Goal: Task Accomplishment & Management: Manage account settings

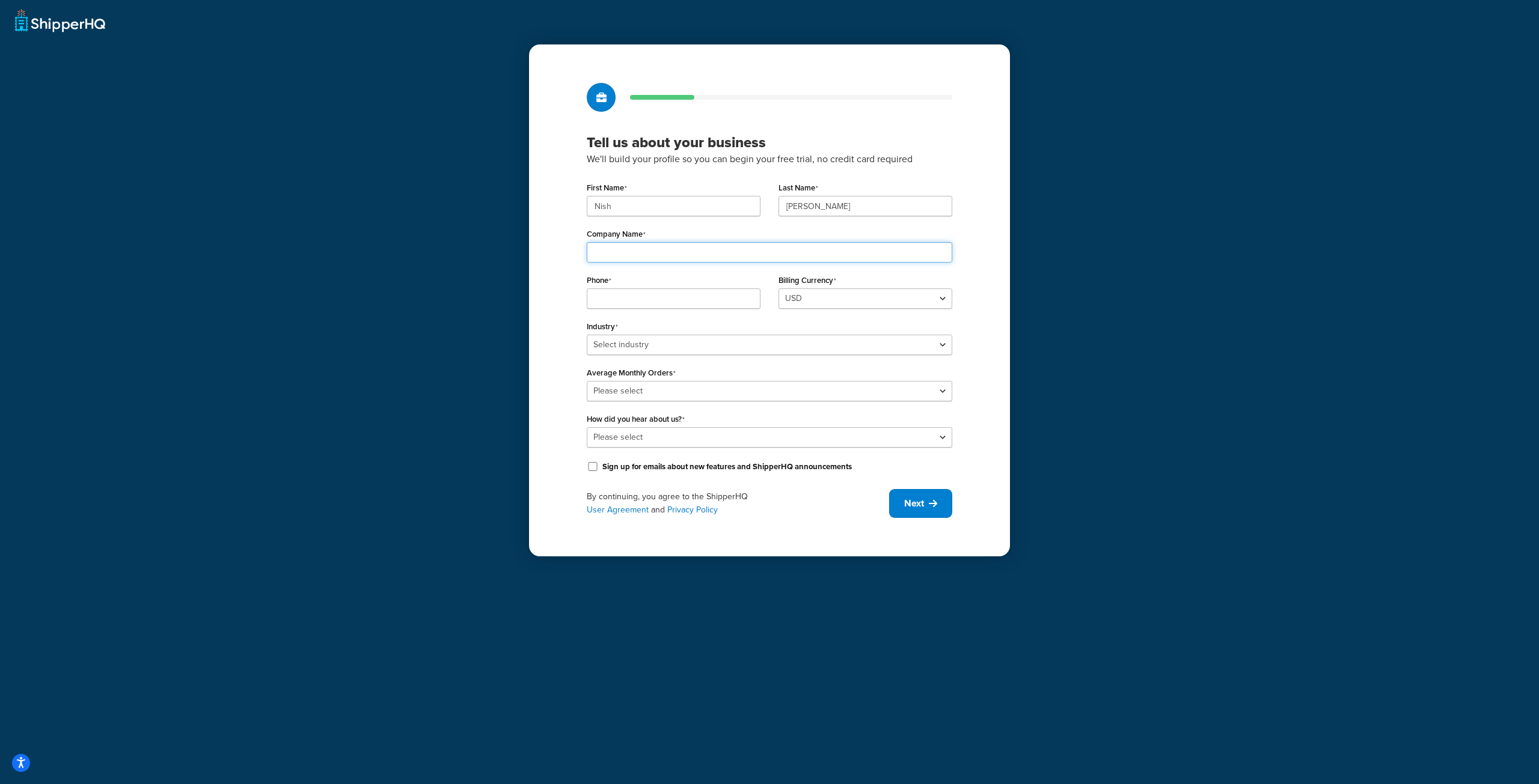
click at [674, 253] on input "Company Name" at bounding box center [769, 252] width 365 height 20
type input "Fetch Demo"
type input "7329036652"
click at [587, 335] on select "Select industry Automotive Adult Agriculture Alcohol, Tobacco & CBD Arts & Craf…" at bounding box center [769, 344] width 365 height 20
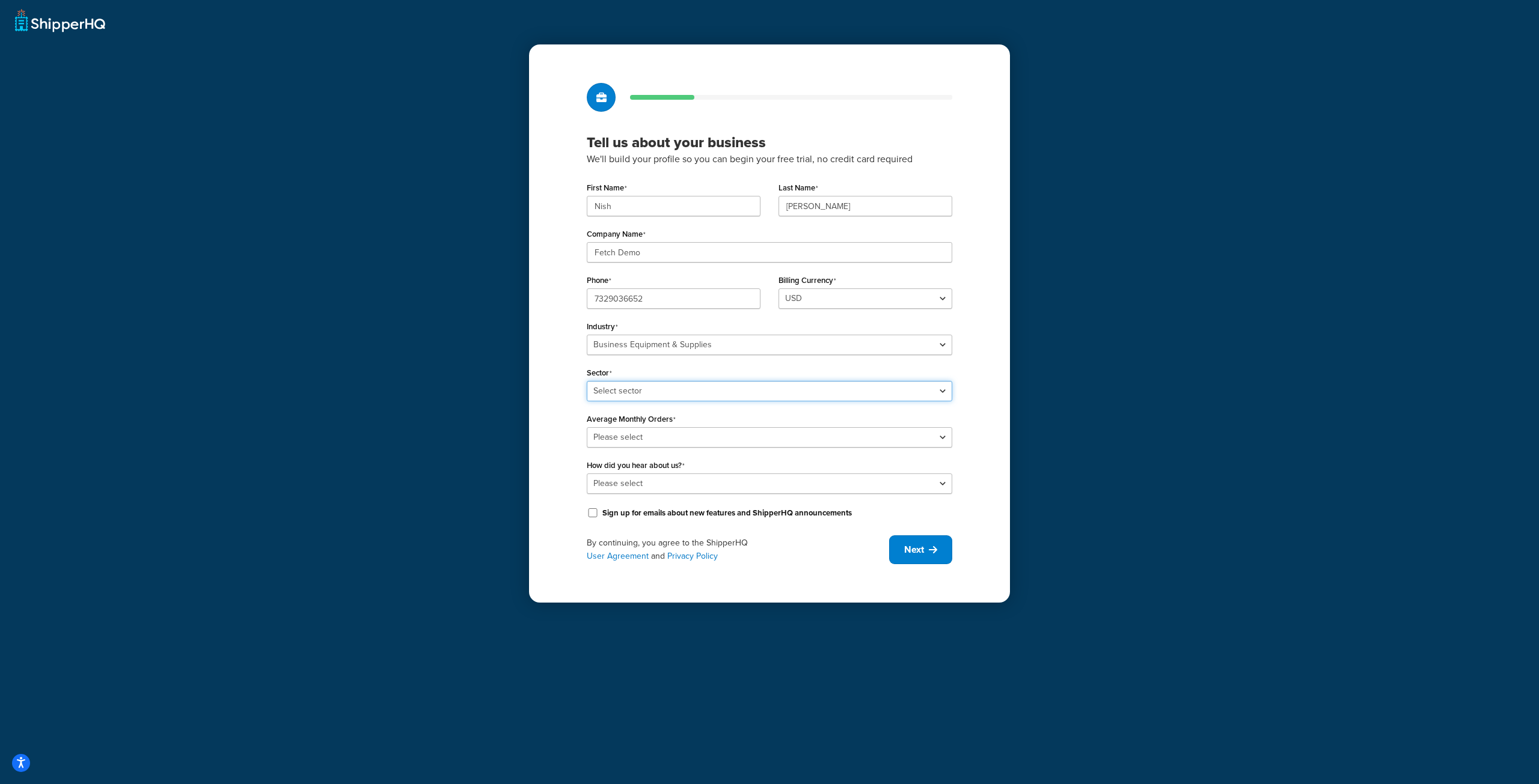
click at [694, 389] on select "Select sector Office Supplies Packaging Printing Supplies Professional Statione…" at bounding box center [769, 391] width 365 height 20
click at [694, 349] on select "Select industry Automotive Adult Agriculture Alcohol, Tobacco & CBD Arts & Craf…" at bounding box center [769, 344] width 365 height 20
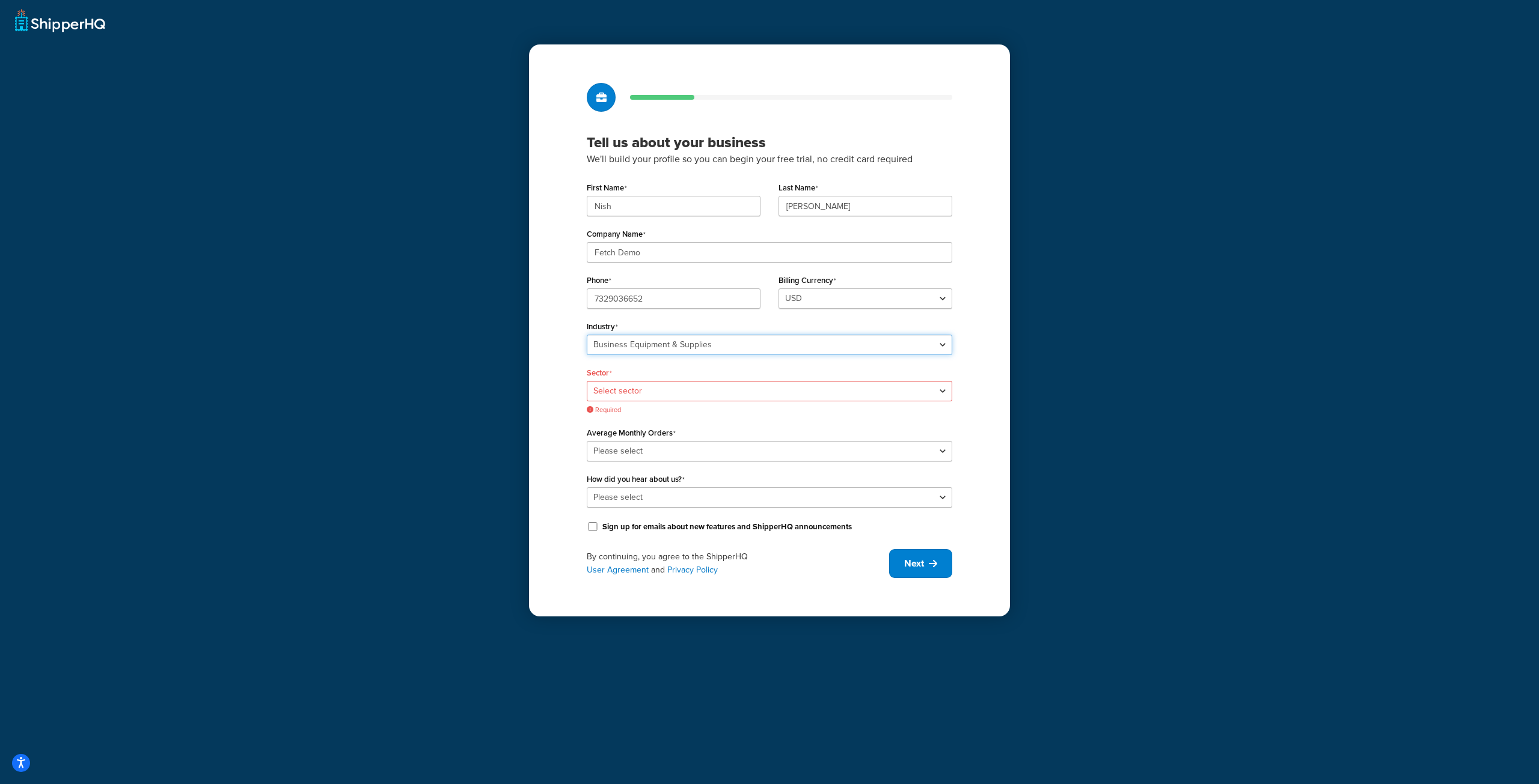
select select "25"
click at [587, 335] on select "Select industry Automotive Adult Agriculture Alcohol, Tobacco & CBD Arts & Craf…" at bounding box center [769, 344] width 365 height 20
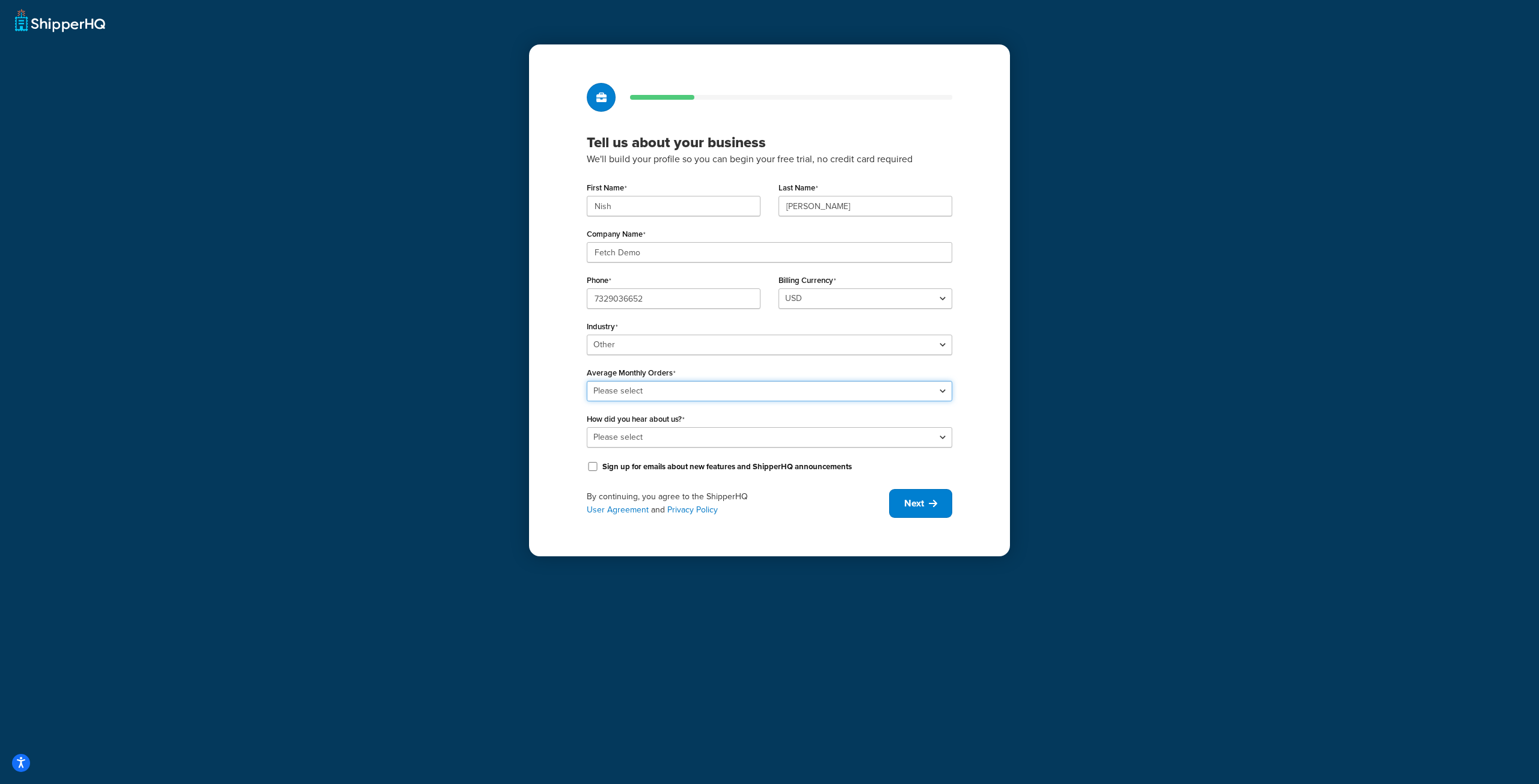
click at [664, 394] on select "Please select 0-500 501-1,000 1,001-10,000 10,001-20,000 Over 20,000" at bounding box center [769, 391] width 365 height 20
select select "1"
click at [587, 381] on select "Please select 0-500 501-1,000 1,001-10,000 10,001-20,000 Over 20,000" at bounding box center [769, 391] width 365 height 20
click at [662, 434] on select "Please select Online Search App Store or Marketplace Listing Referred by Agency…" at bounding box center [769, 437] width 365 height 20
select select "5"
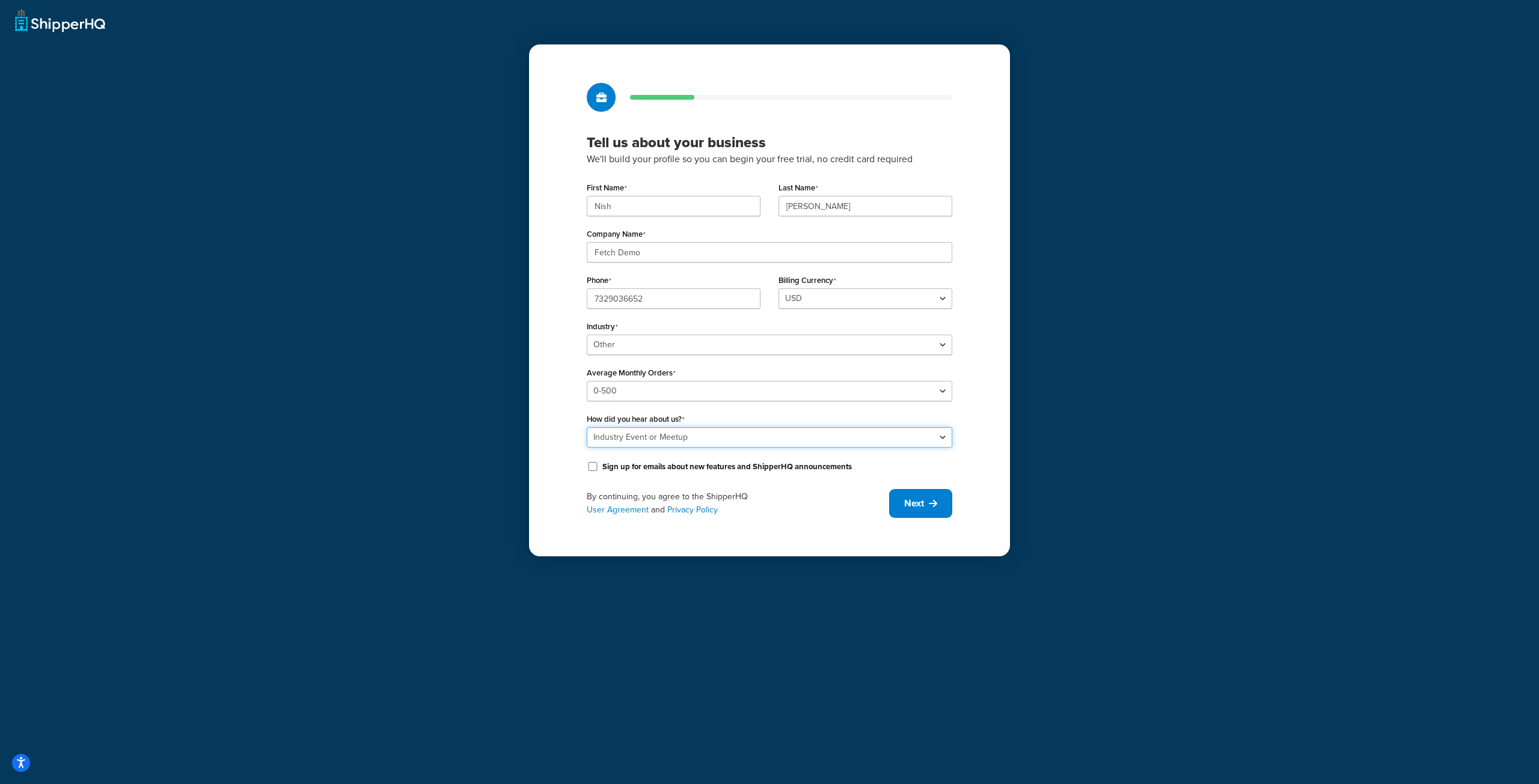
click at [587, 427] on select "Please select Online Search App Store or Marketplace Listing Referred by Agency…" at bounding box center [769, 437] width 365 height 20
click at [915, 504] on span "Next" at bounding box center [914, 503] width 20 height 13
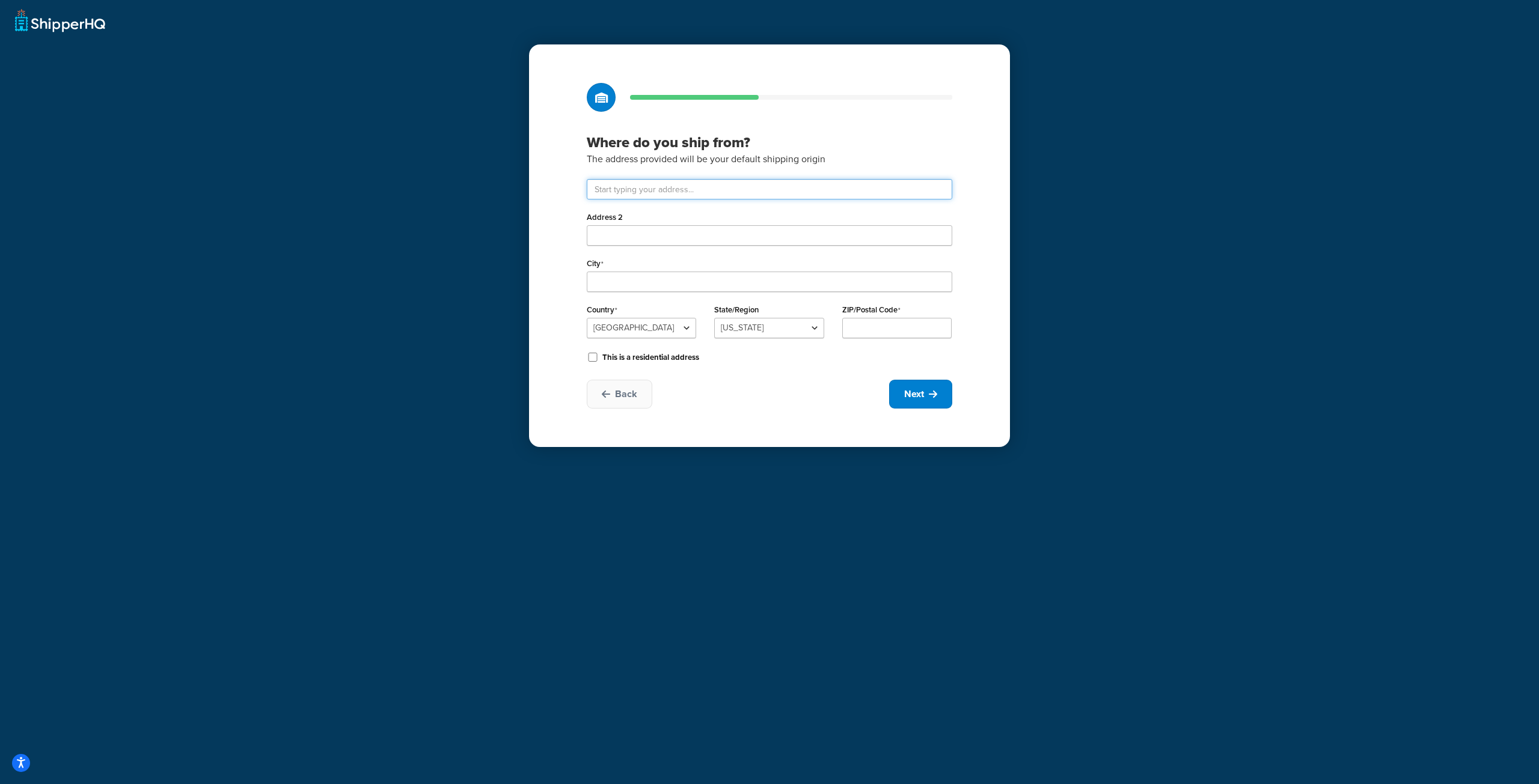
click at [760, 192] on input "text" at bounding box center [769, 189] width 365 height 20
type input "200 Syracuse Ct"
type input "Unit 2"
type input "Lakewood"
select select "30"
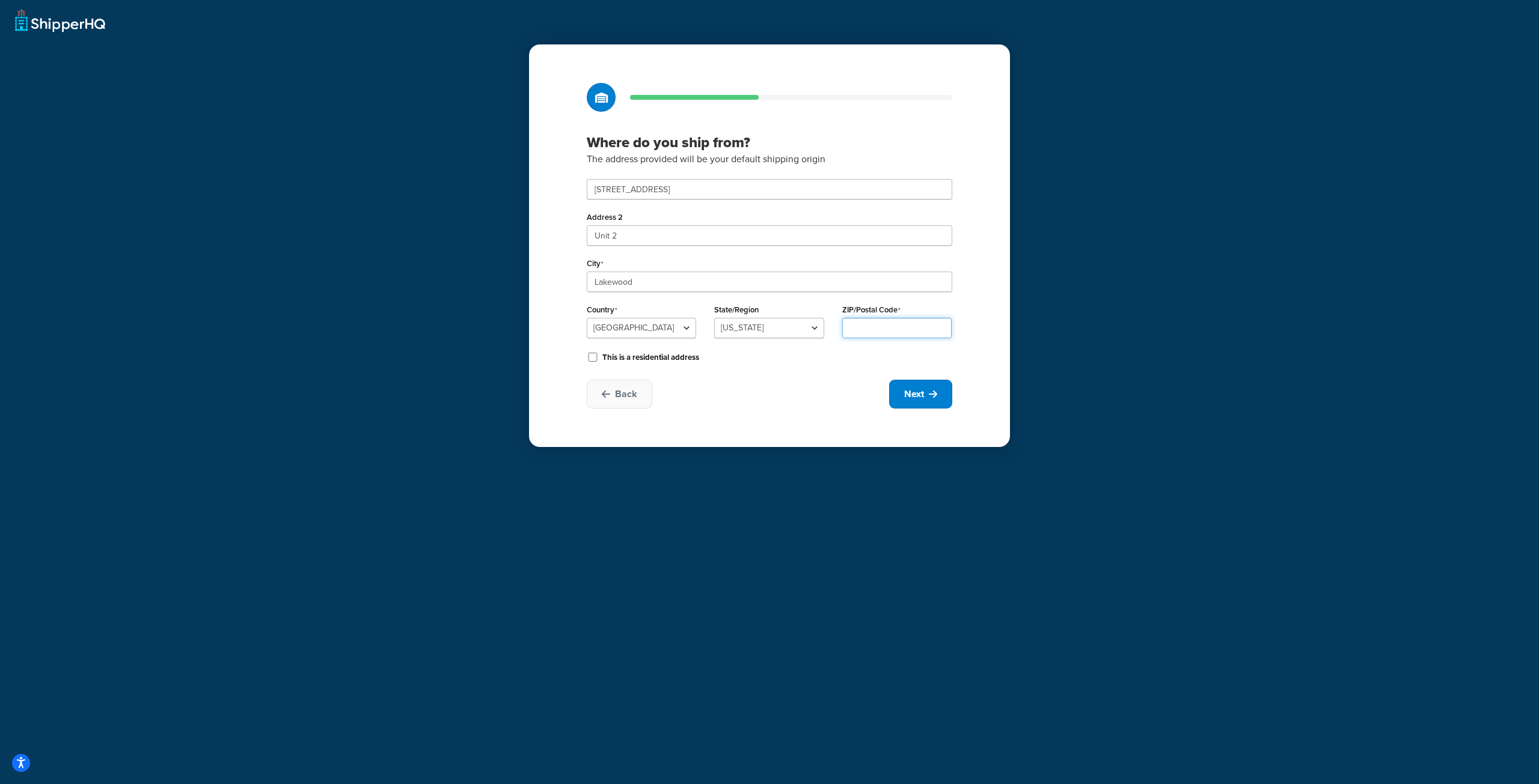
type input "08701"
click at [938, 392] on button "Next" at bounding box center [921, 394] width 63 height 29
select select "1"
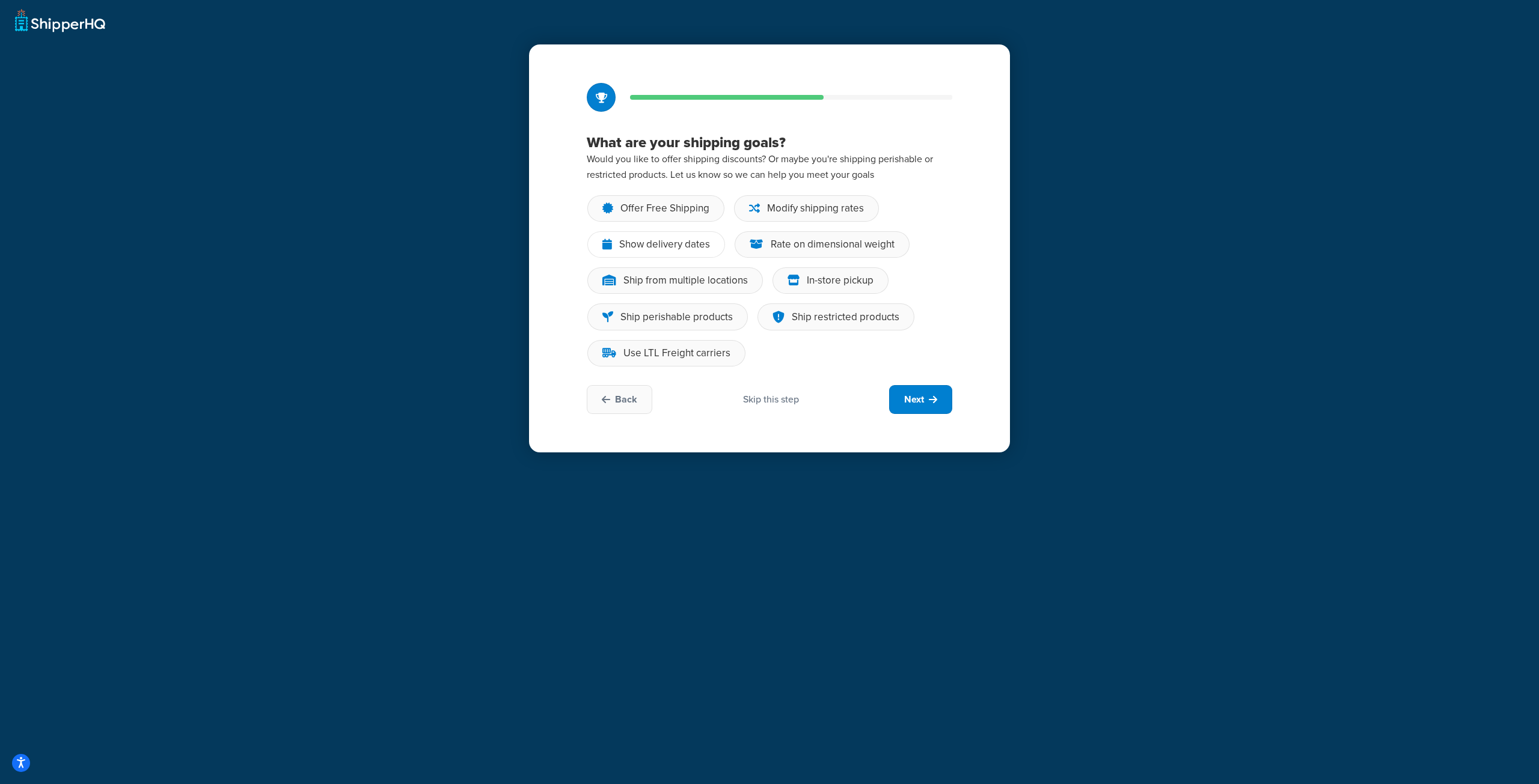
click at [698, 243] on div "Show delivery dates" at bounding box center [664, 244] width 91 height 12
click at [0, 0] on input "Show delivery dates" at bounding box center [0, 0] width 0 height 0
click at [792, 243] on div "Rate on dimensional weight" at bounding box center [833, 244] width 124 height 12
click at [0, 0] on input "Rate on dimensional weight" at bounding box center [0, 0] width 0 height 0
click at [775, 247] on div "Rate on dimensional weight" at bounding box center [833, 244] width 124 height 12
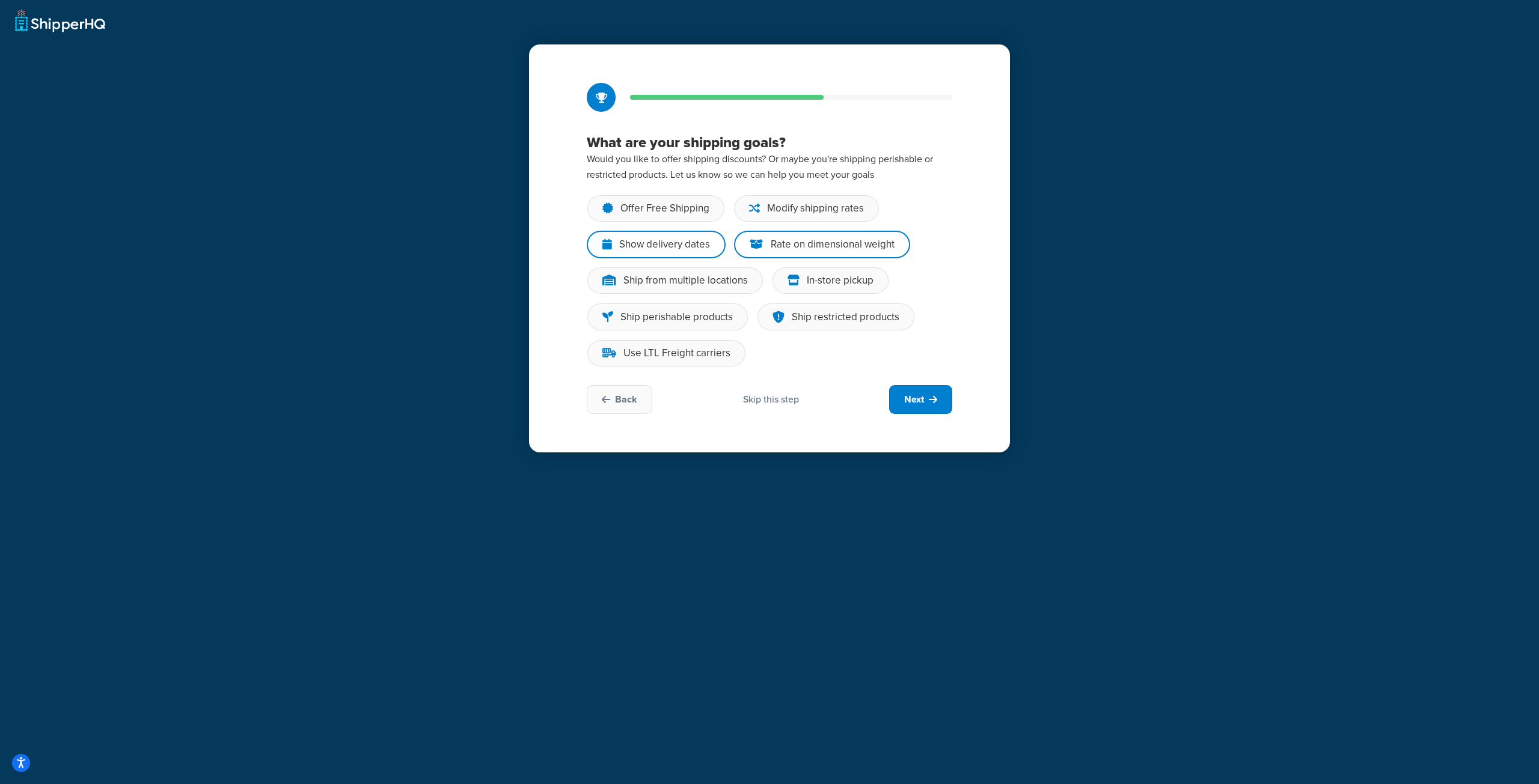
click at [0, 0] on input "Rate on dimensional weight" at bounding box center [0, 0] width 0 height 0
click at [792, 205] on div "Modify shipping rates" at bounding box center [816, 208] width 97 height 12
click at [0, 0] on input "Modify shipping rates" at bounding box center [0, 0] width 0 height 0
click at [662, 193] on div "What are your shipping goals? Would you like to offer shipping discounts? Or ma…" at bounding box center [769, 248] width 481 height 408
click at [662, 206] on div "Offer Free Shipping" at bounding box center [665, 208] width 89 height 12
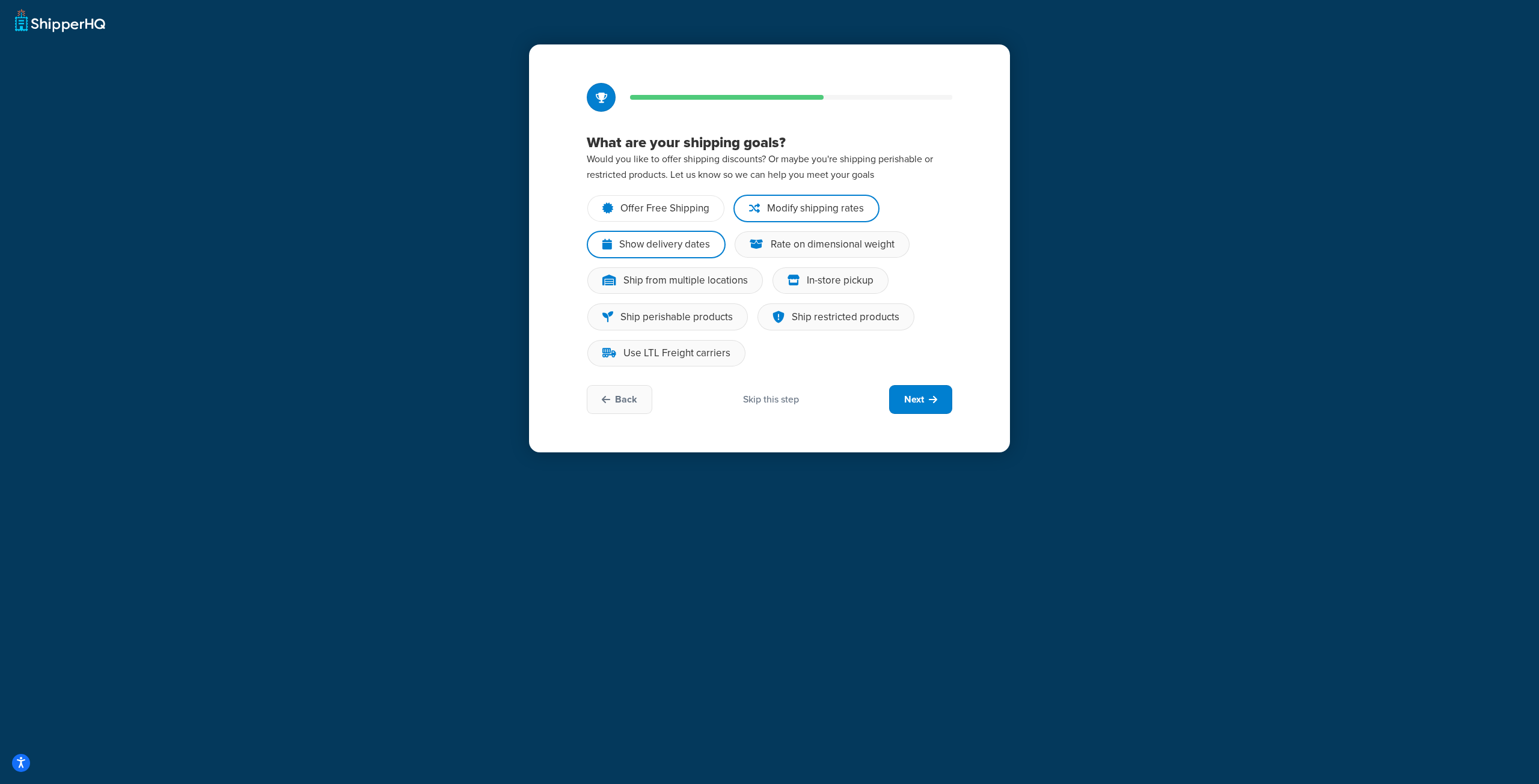
click at [0, 0] on input "Offer Free Shipping" at bounding box center [0, 0] width 0 height 0
click at [906, 393] on span "Next" at bounding box center [914, 400] width 20 height 13
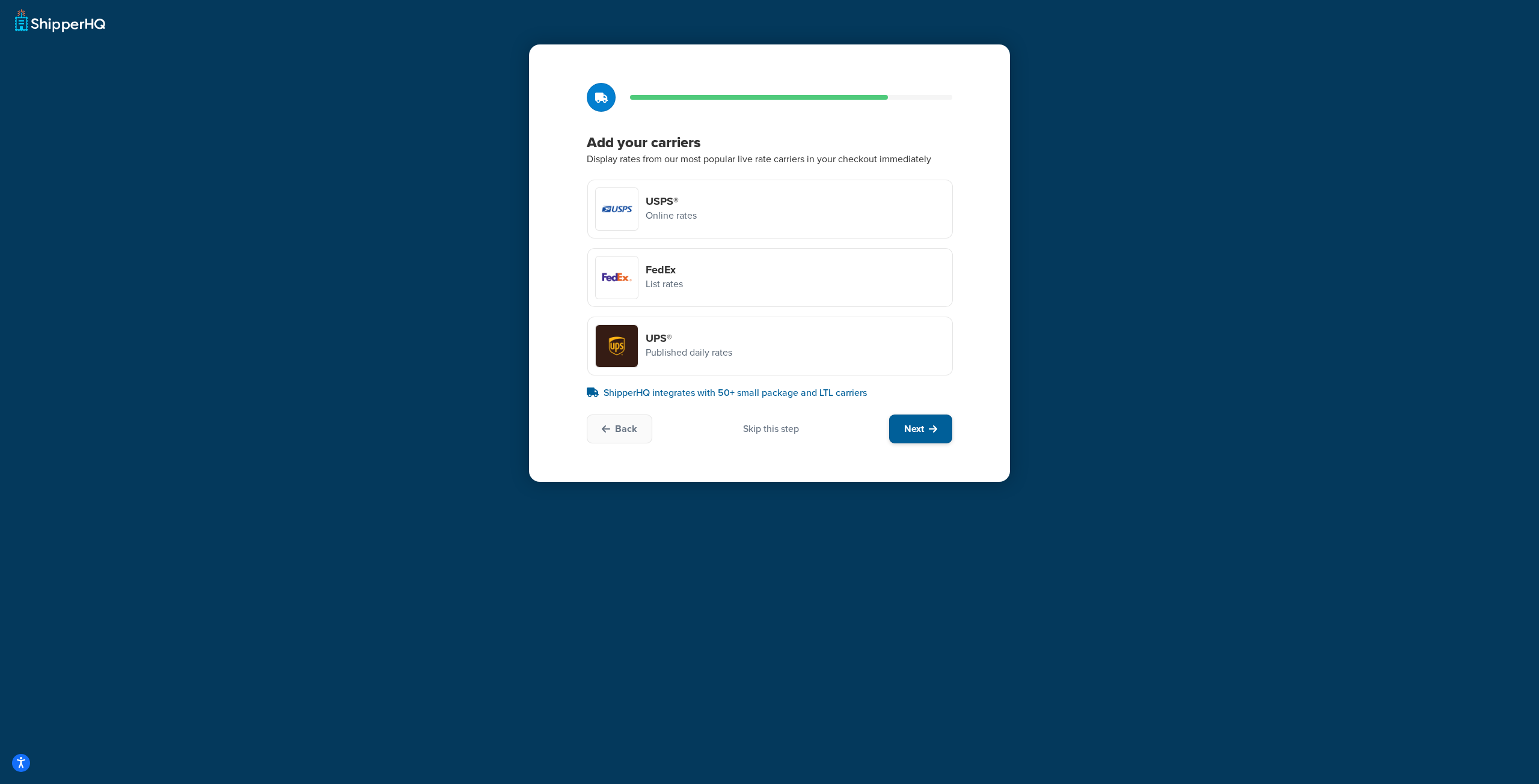
click at [904, 420] on button "Next" at bounding box center [921, 429] width 63 height 29
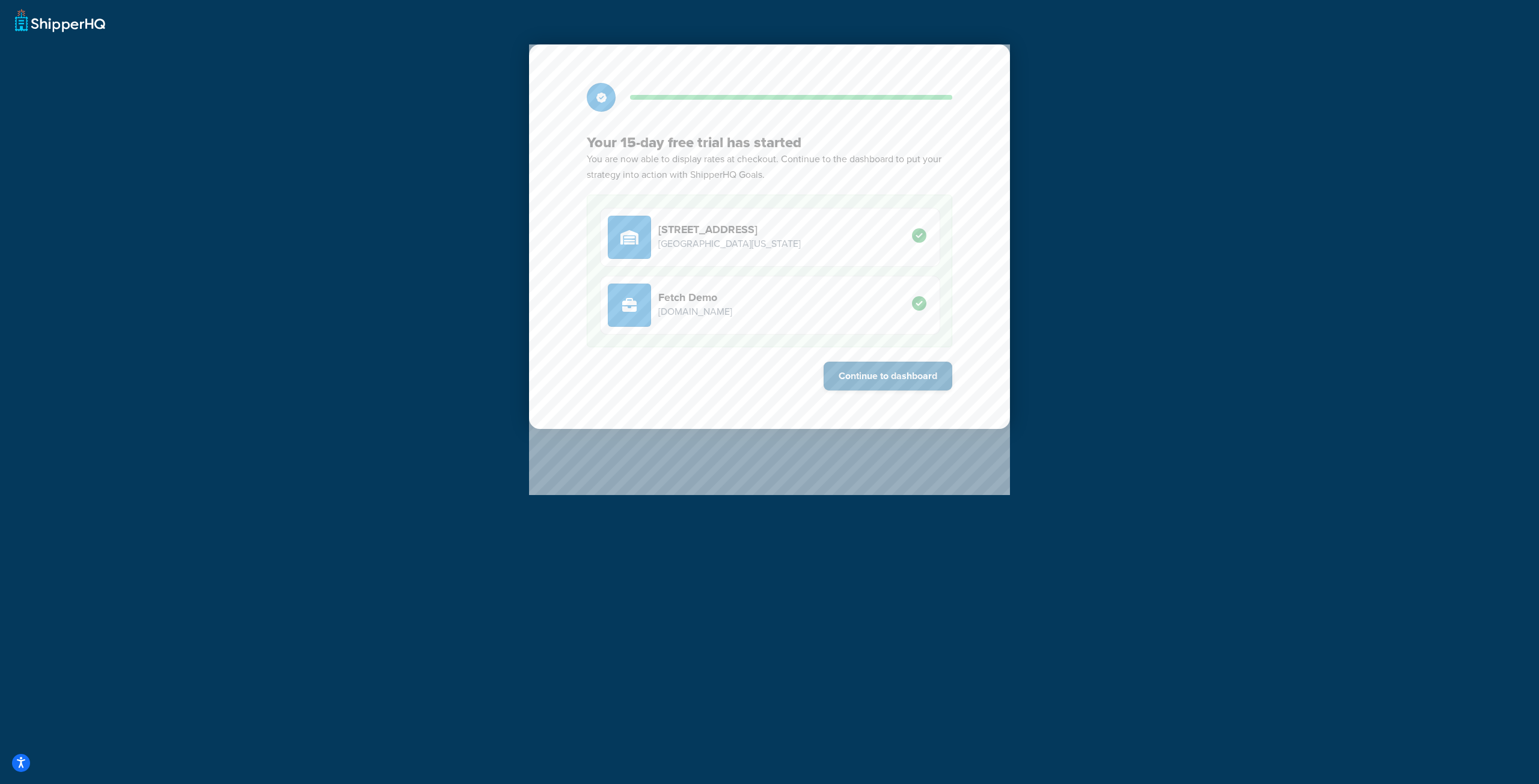
click at [877, 381] on button "Continue to dashboard" at bounding box center [888, 376] width 128 height 29
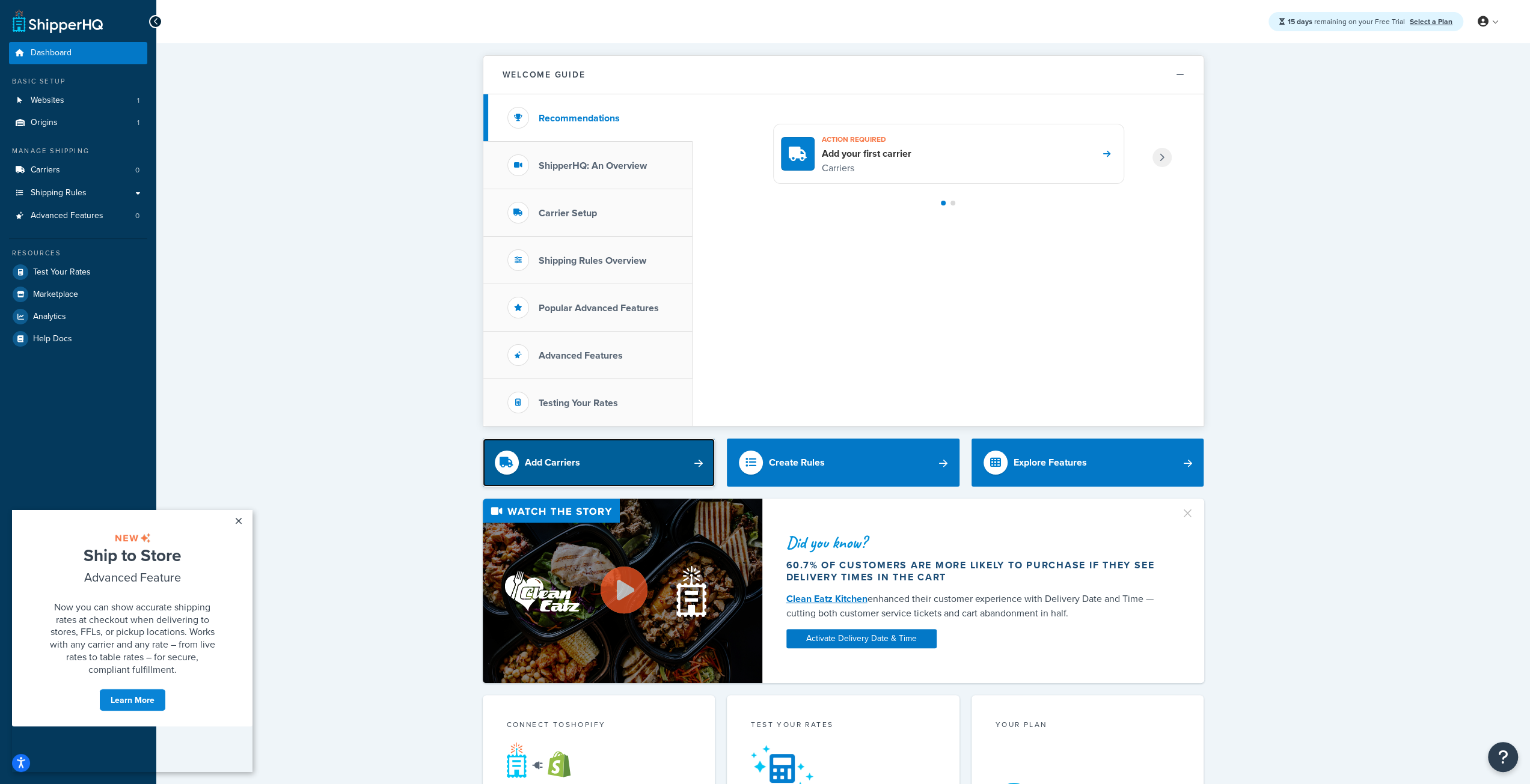
click at [652, 451] on link "Add Carriers" at bounding box center [599, 463] width 233 height 48
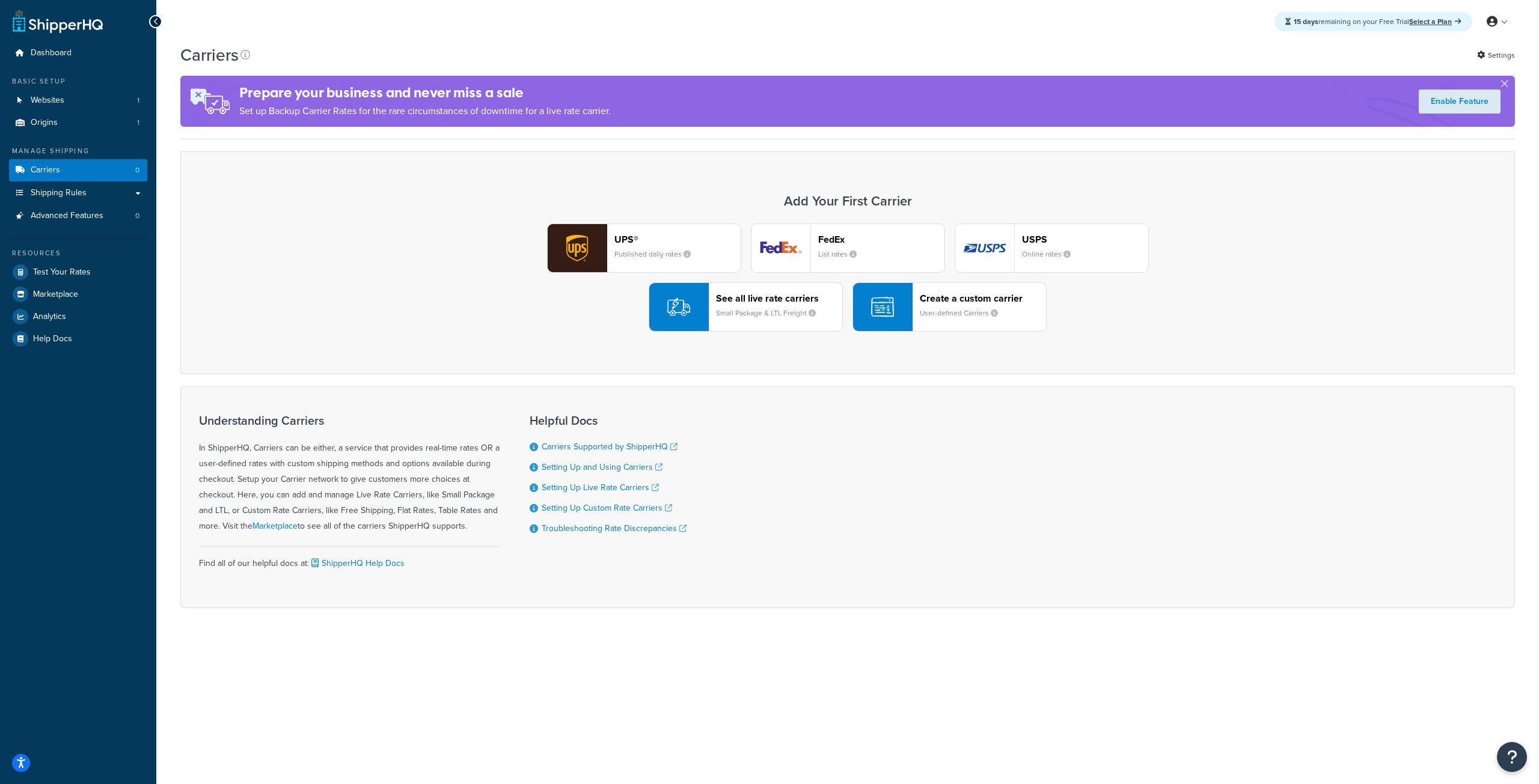
click at [774, 319] on div "See all live rate carriers Small Package & LTL Freight" at bounding box center [779, 307] width 126 height 29
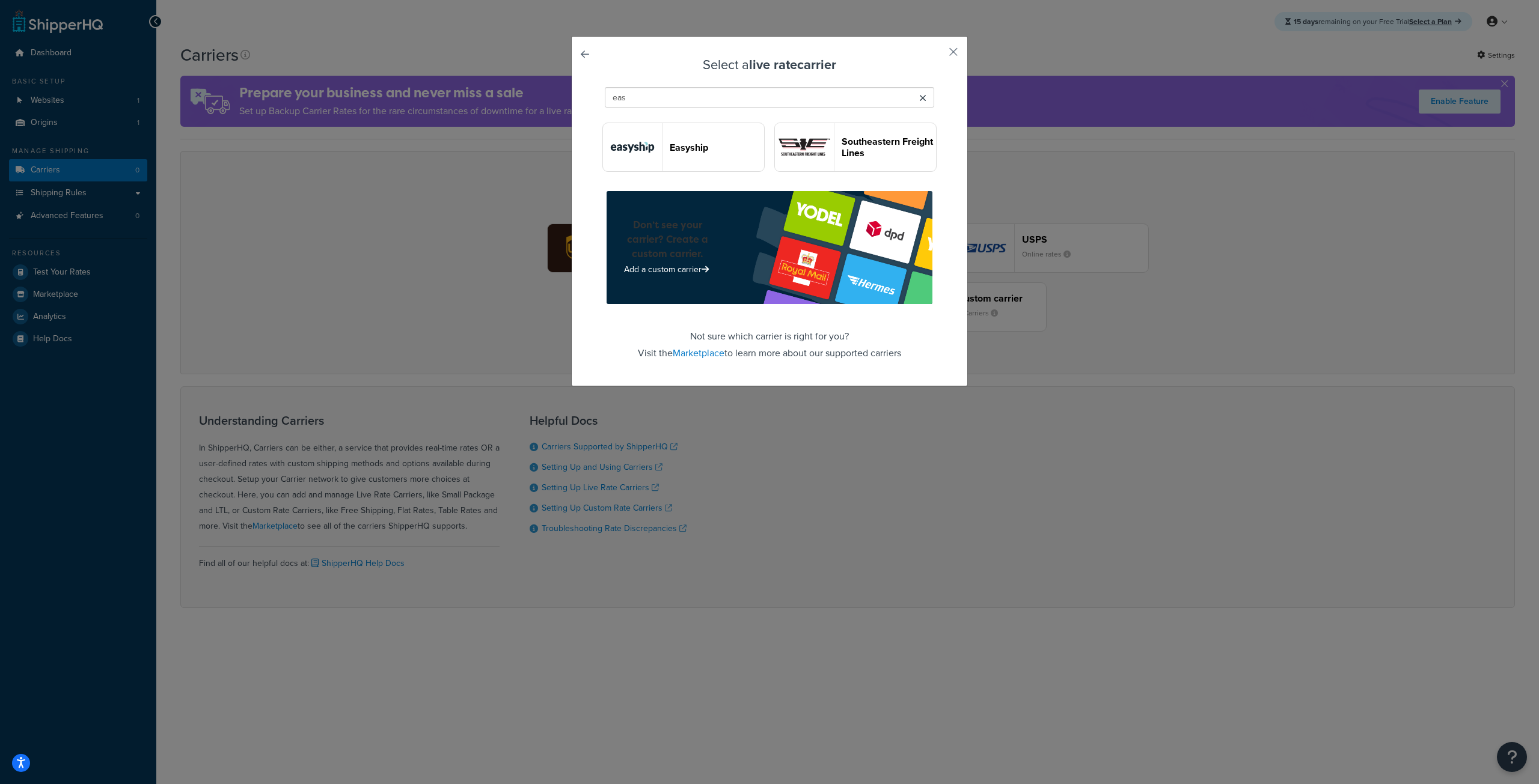
type input "easy"
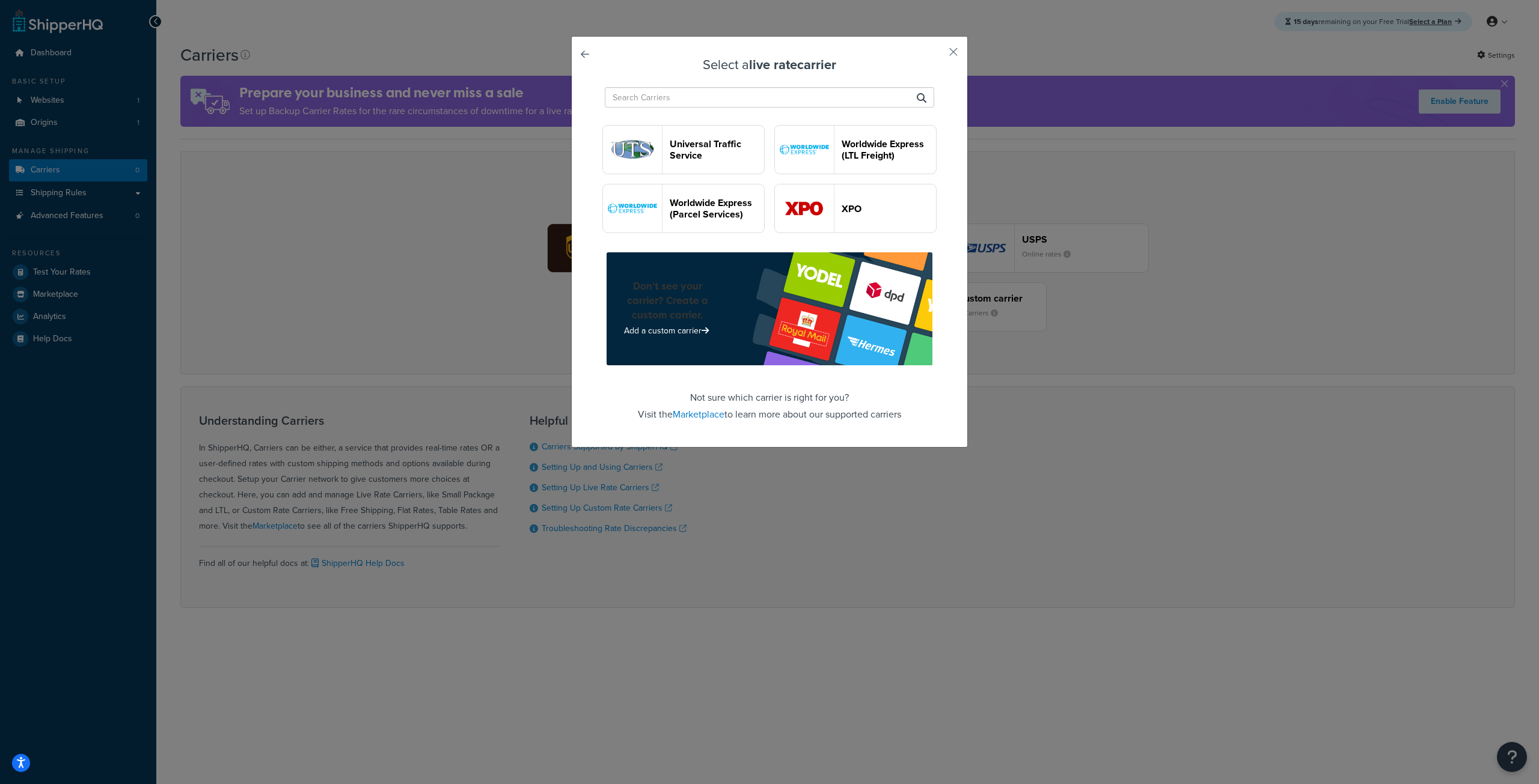
scroll to position [3389, 0]
click at [938, 55] on button "button" at bounding box center [936, 56] width 3 height 3
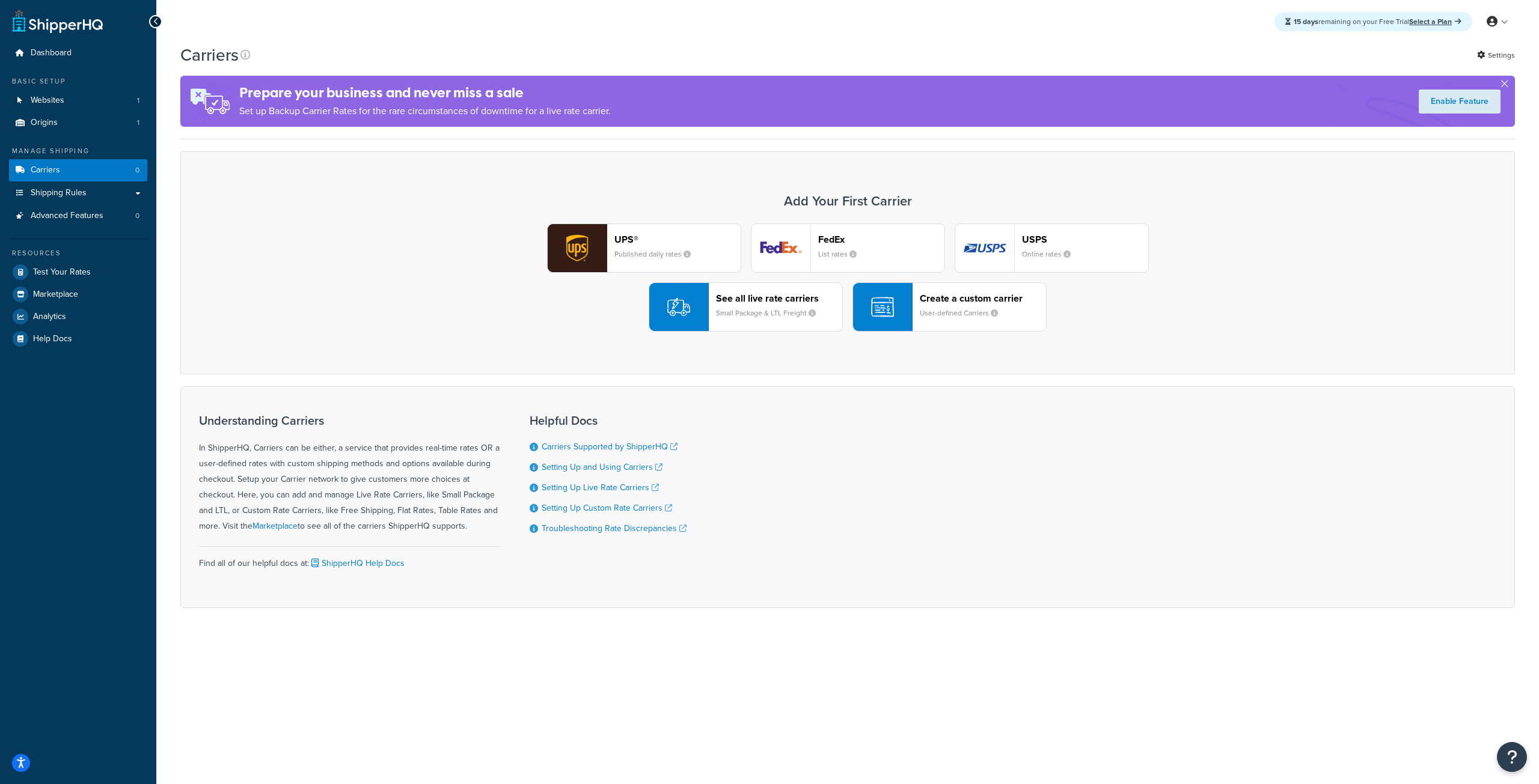
click at [1183, 320] on div "UPS® Published daily rates FedEx List rates USPS Online rates See all live rate…" at bounding box center [847, 278] width 1309 height 108
click at [463, 314] on div "UPS® Published daily rates FedEx List rates USPS Online rates See all live rate…" at bounding box center [847, 278] width 1309 height 108
click at [392, 244] on div "UPS® Published daily rates FedEx List rates USPS Online rates See all live rate…" at bounding box center [847, 278] width 1309 height 108
click at [397, 241] on div "UPS® Published daily rates FedEx List rates USPS Online rates See all live rate…" at bounding box center [847, 278] width 1309 height 108
click at [359, 196] on h3 "Add Your First Carrier" at bounding box center [847, 201] width 1309 height 14
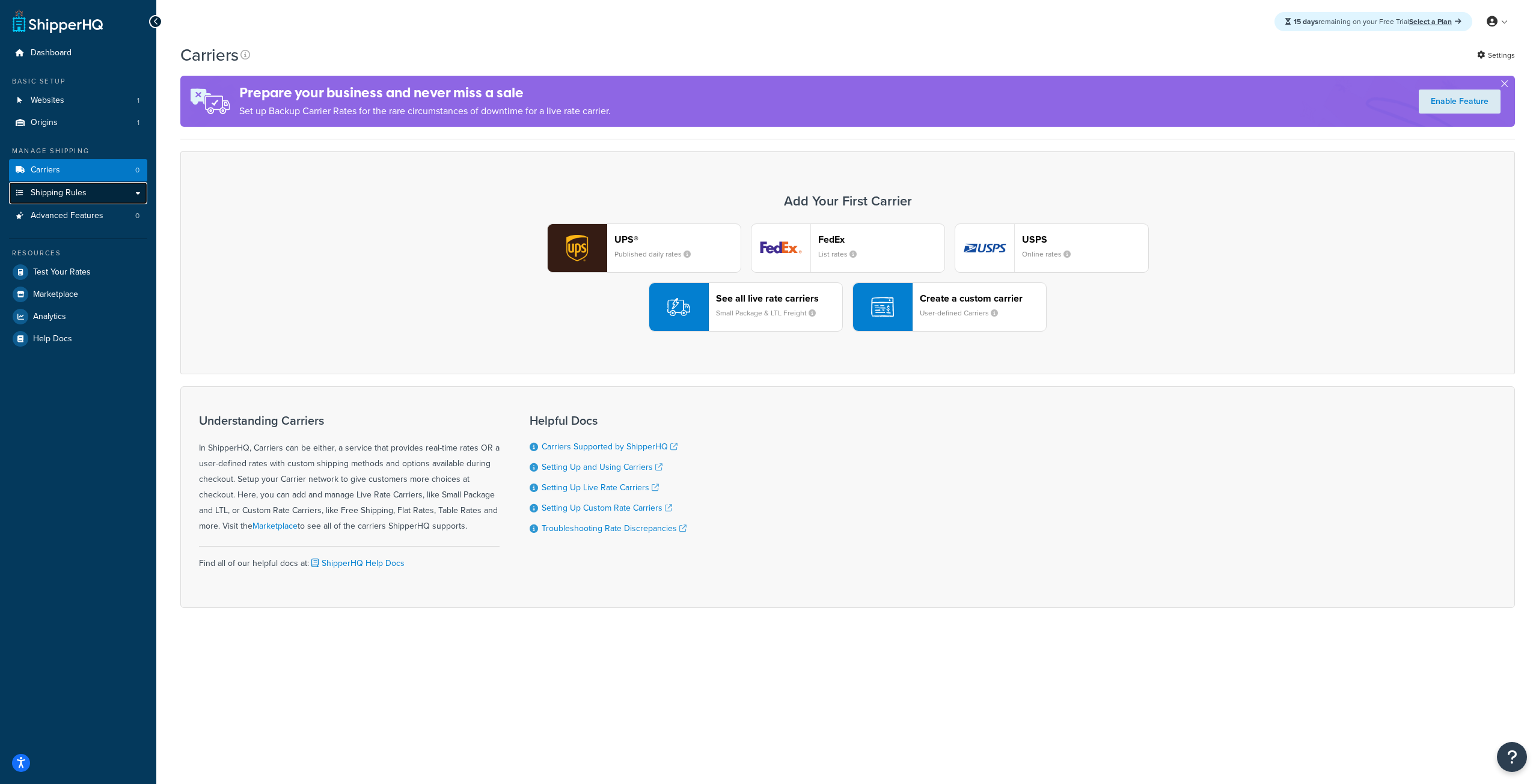
click at [71, 193] on span "Shipping Rules" at bounding box center [59, 193] width 56 height 10
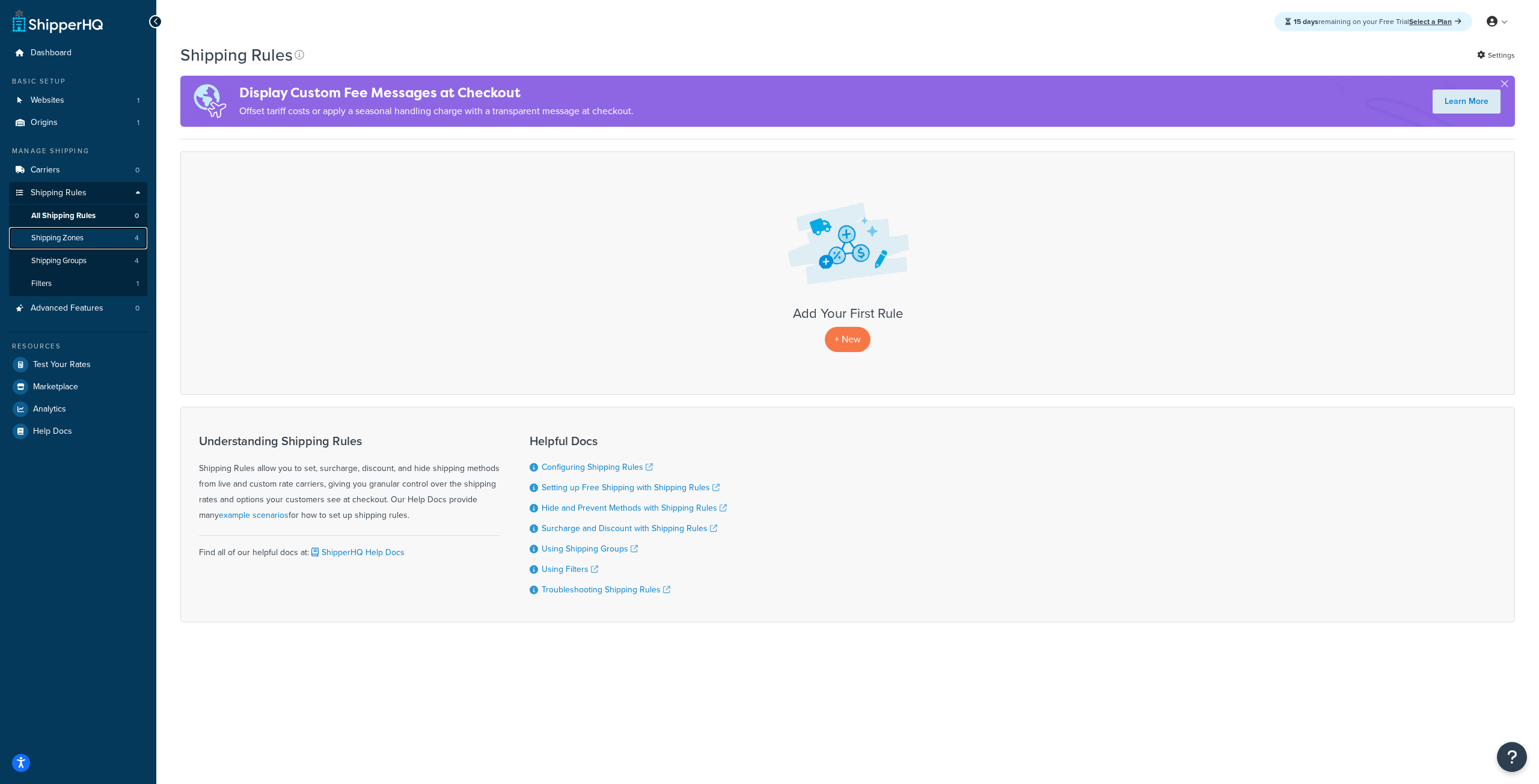
click at [88, 233] on link "Shipping Zones 4" at bounding box center [78, 238] width 138 height 22
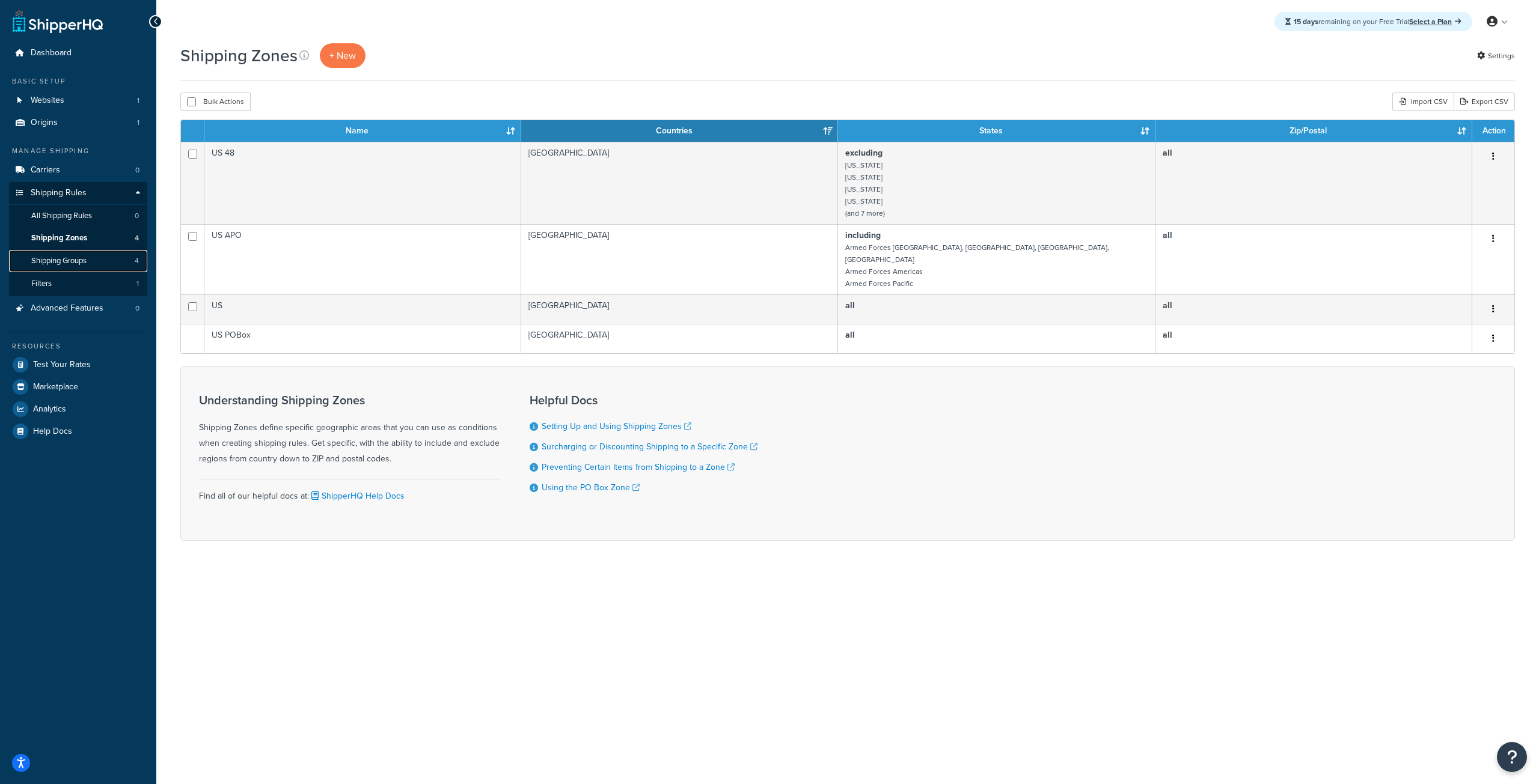
click at [86, 262] on span "Shipping Groups" at bounding box center [59, 261] width 55 height 10
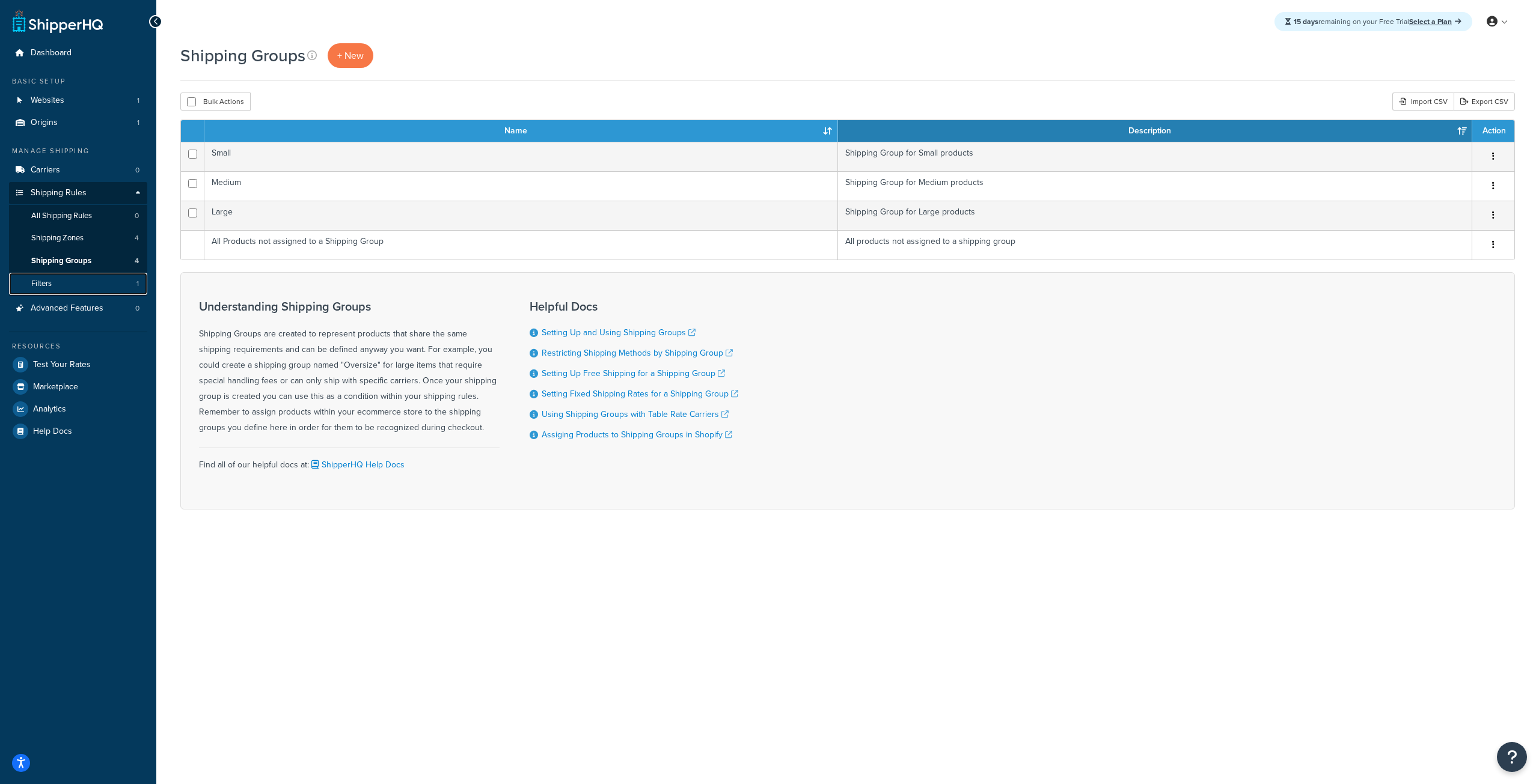
drag, startPoint x: 0, startPoint y: 0, endPoint x: 87, endPoint y: 278, distance: 291.3
click at [87, 278] on link "Filters 1" at bounding box center [78, 284] width 138 height 22
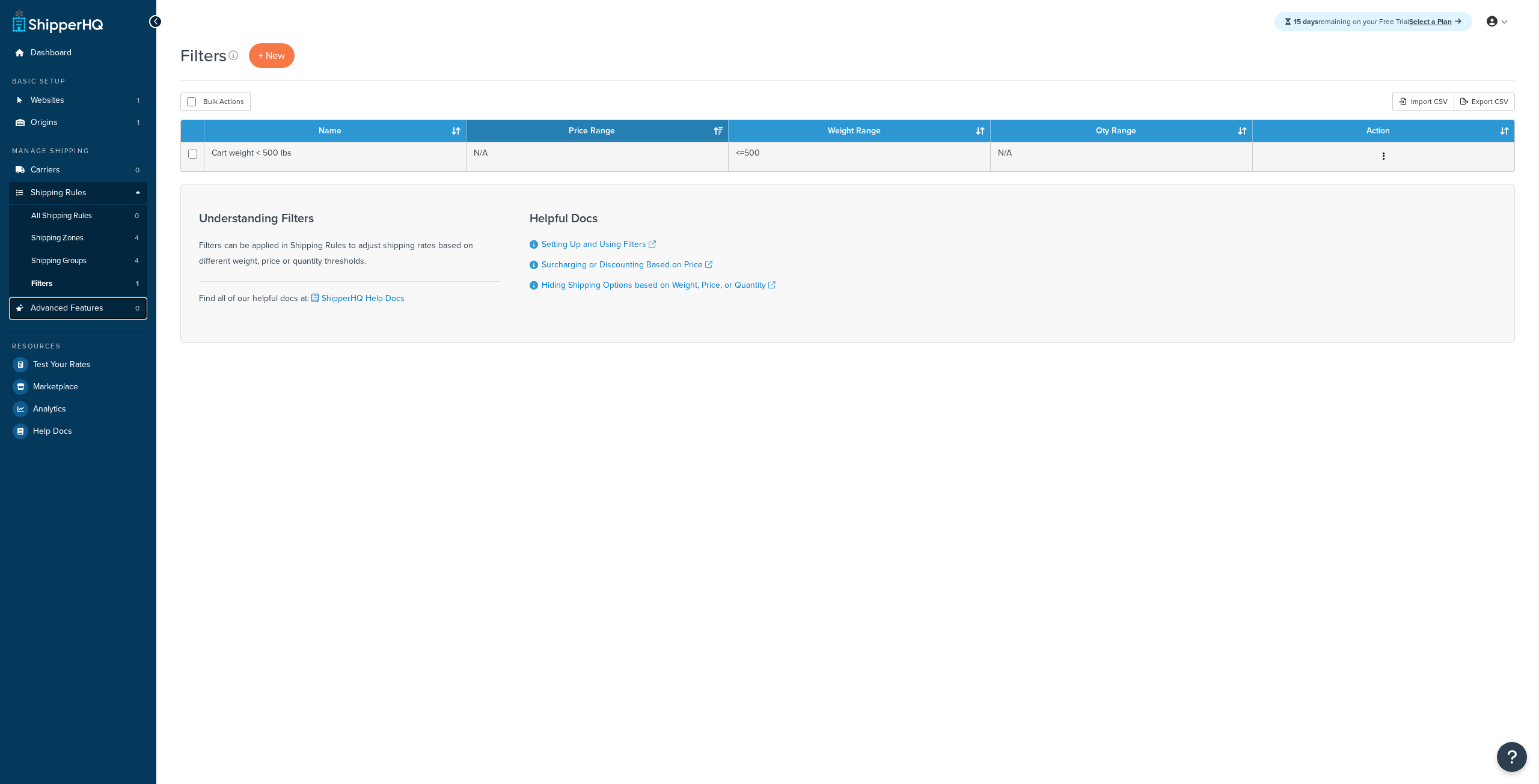
click at [96, 309] on span "Advanced Features" at bounding box center [67, 308] width 73 height 10
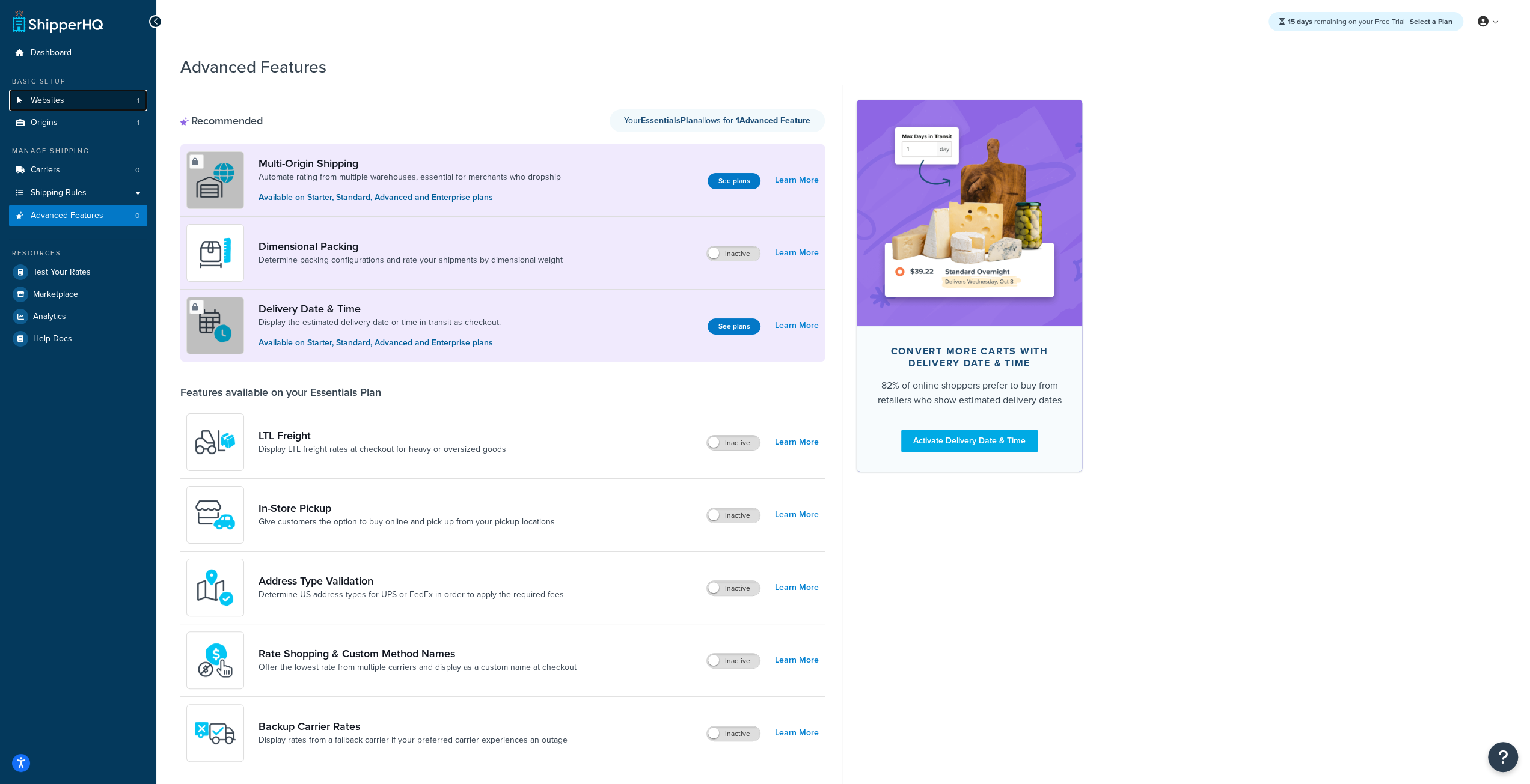
click at [90, 103] on link "Websites 1" at bounding box center [78, 101] width 138 height 22
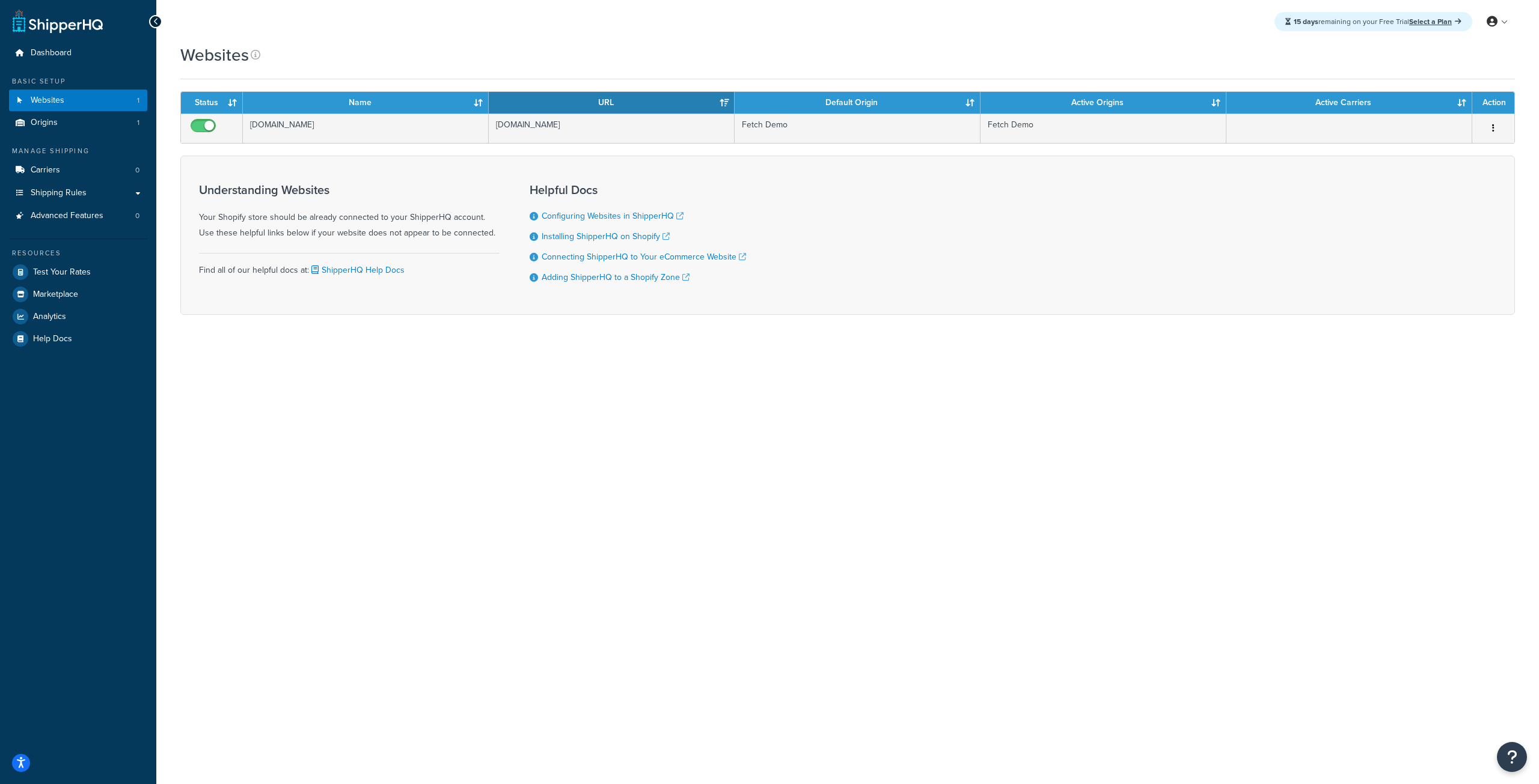
click at [355, 378] on div "15 days remaining on your Free Trial Select a Plan My Profile Billing Global Se…" at bounding box center [848, 392] width 1382 height 784
click at [360, 394] on div "15 days remaining on your Free Trial Select a Plan My Profile Billing Global Se…" at bounding box center [848, 392] width 1382 height 784
click at [637, 450] on div "15 days remaining on your Free Trial Select a Plan My Profile Billing Global Se…" at bounding box center [848, 392] width 1382 height 784
click at [485, 384] on div "15 days remaining on your Free Trial Select a Plan My Profile Billing Global Se…" at bounding box center [848, 392] width 1382 height 784
click at [110, 121] on link "Origins 1" at bounding box center [78, 123] width 138 height 22
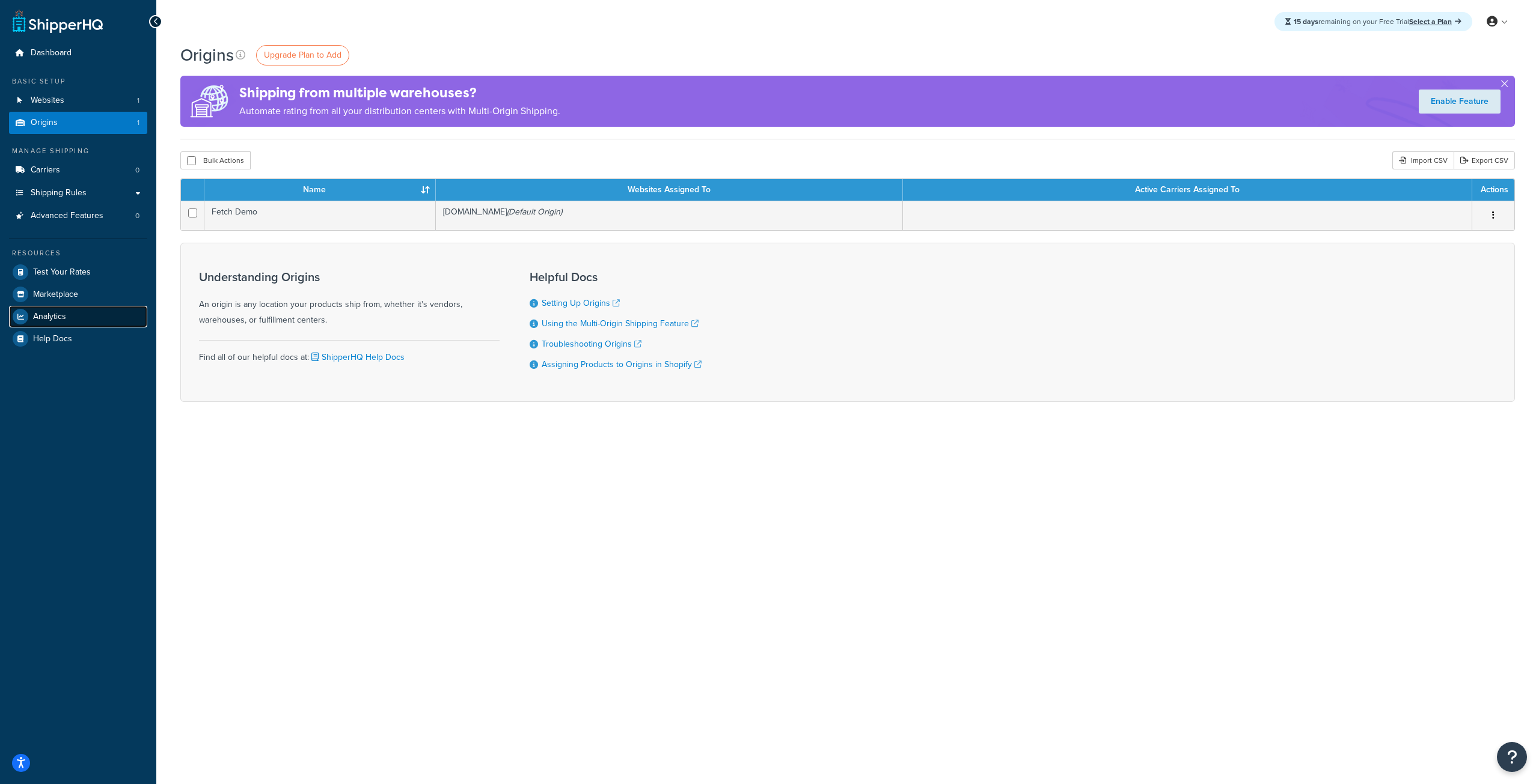
click at [68, 325] on link "Analytics" at bounding box center [78, 316] width 138 height 22
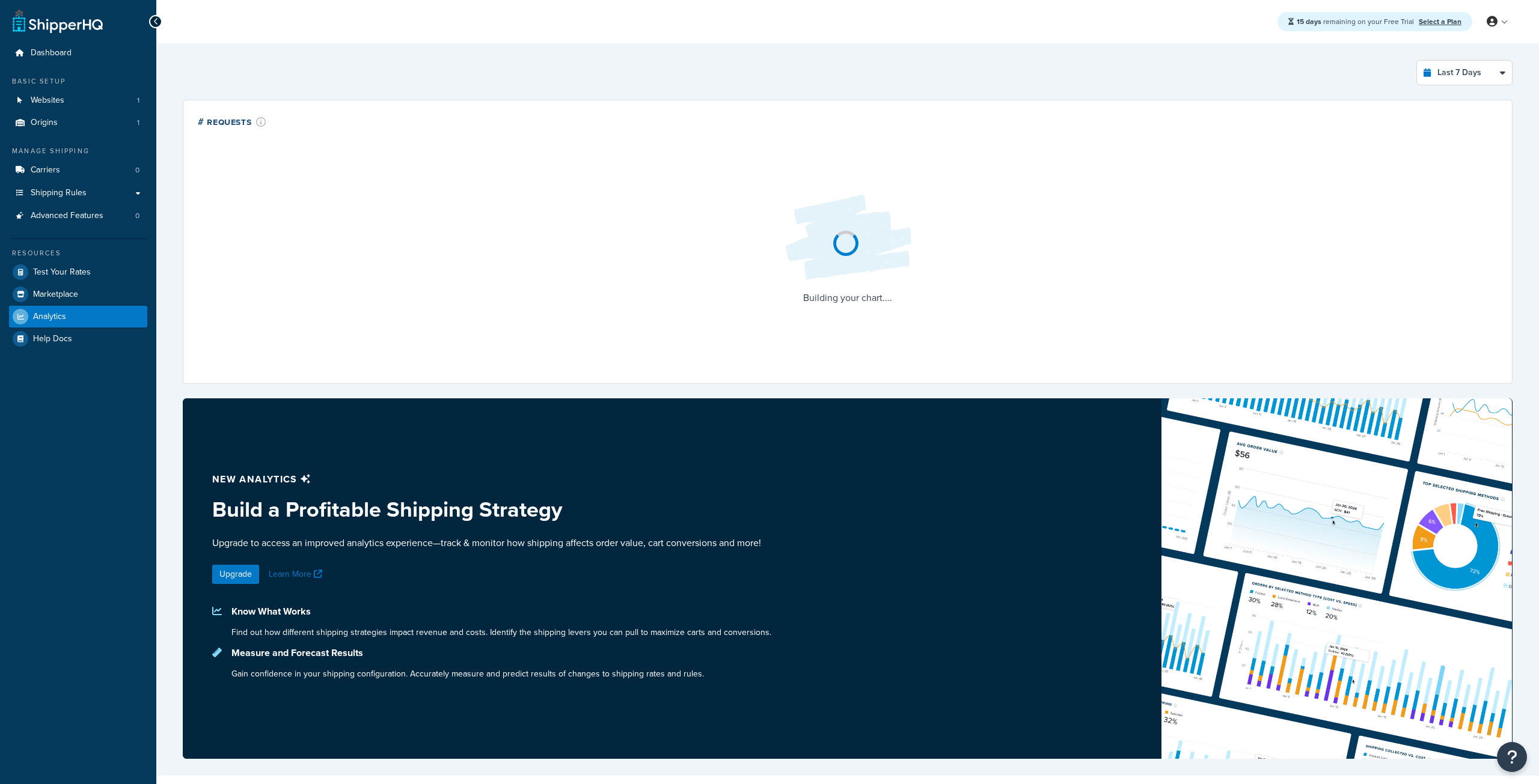
select select "last_7_days"
click at [69, 213] on span "Advanced Features" at bounding box center [67, 216] width 73 height 10
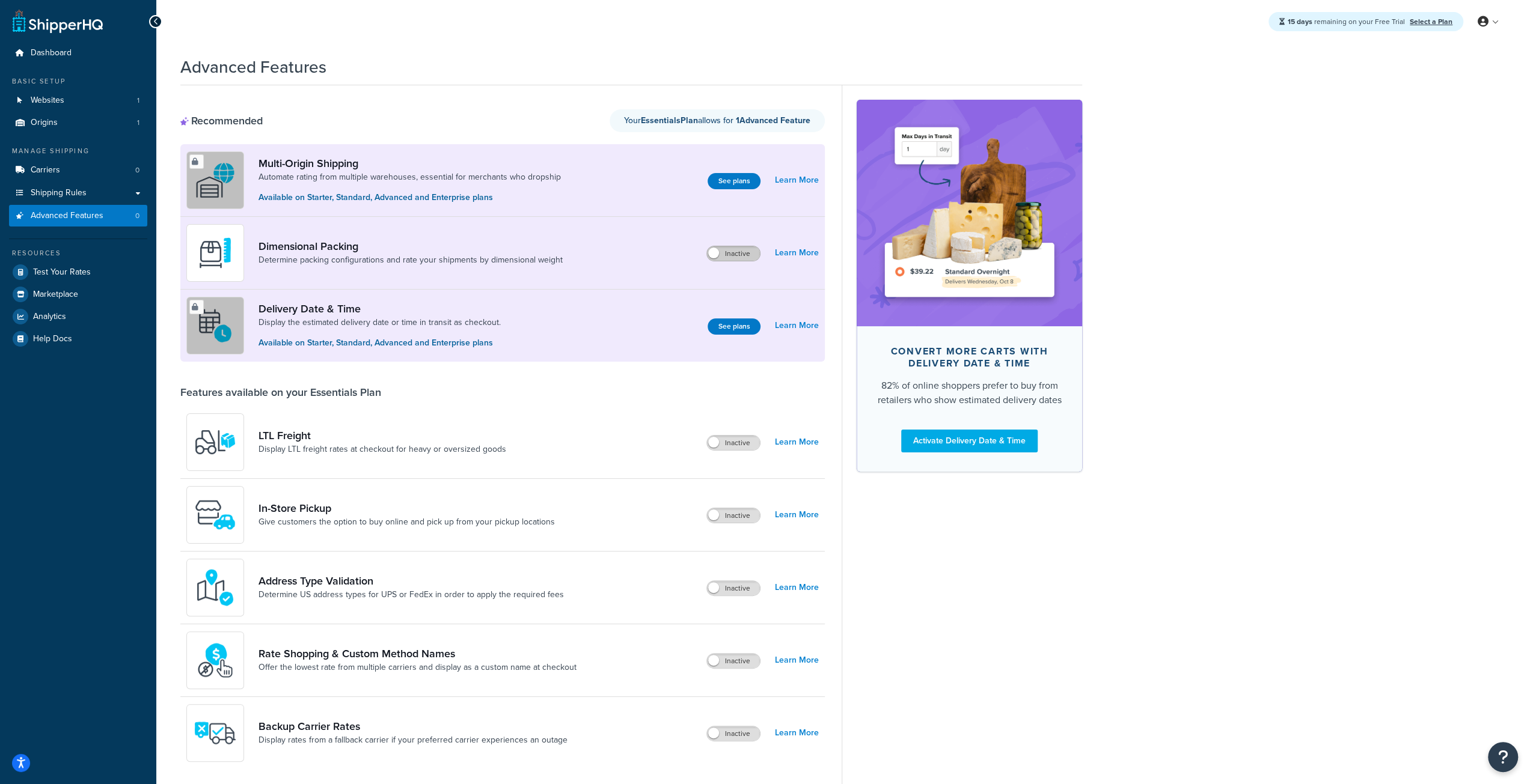
click at [735, 251] on label "Inactive" at bounding box center [734, 254] width 53 height 14
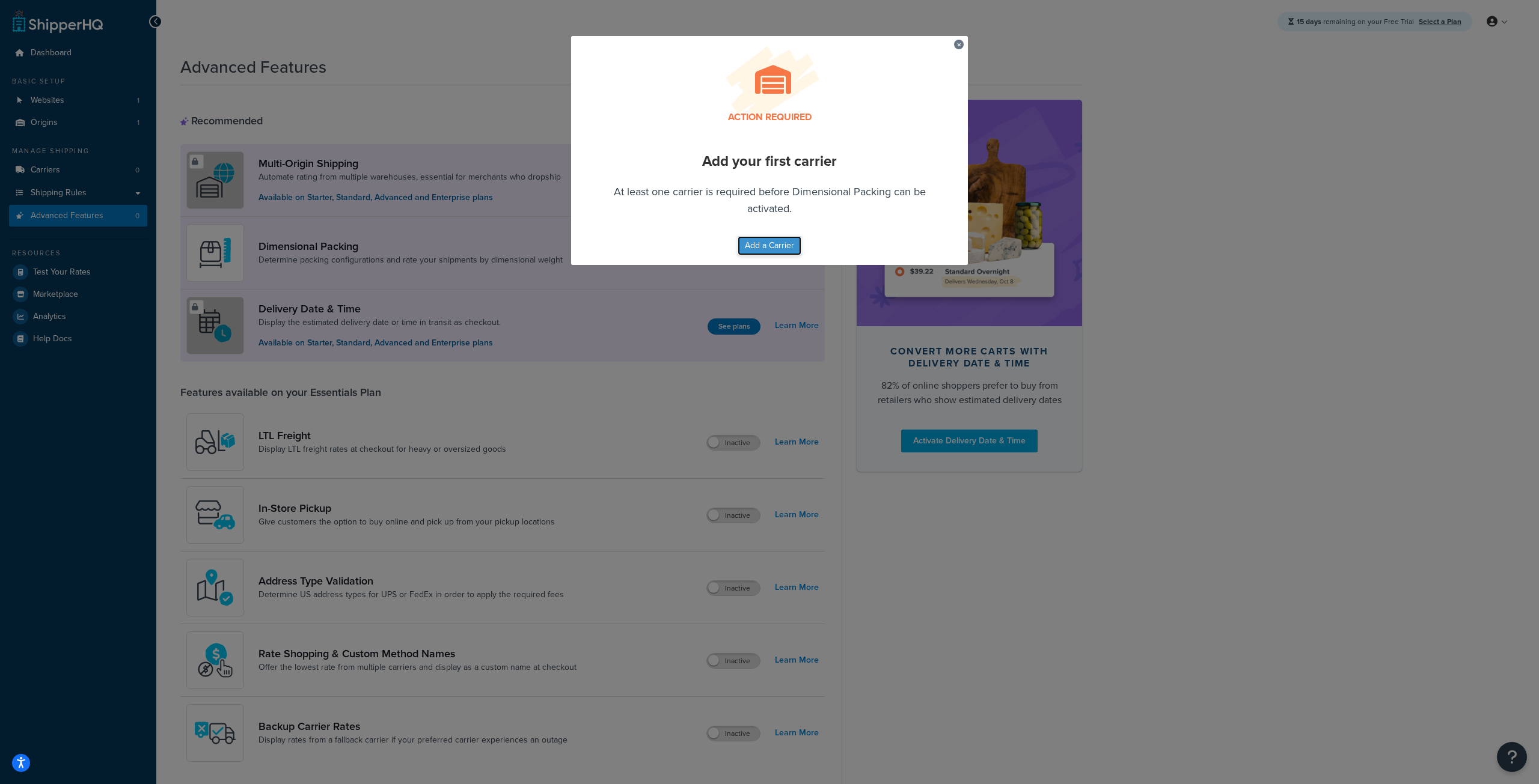
click at [760, 250] on button "Add a Carrier" at bounding box center [769, 246] width 63 height 19
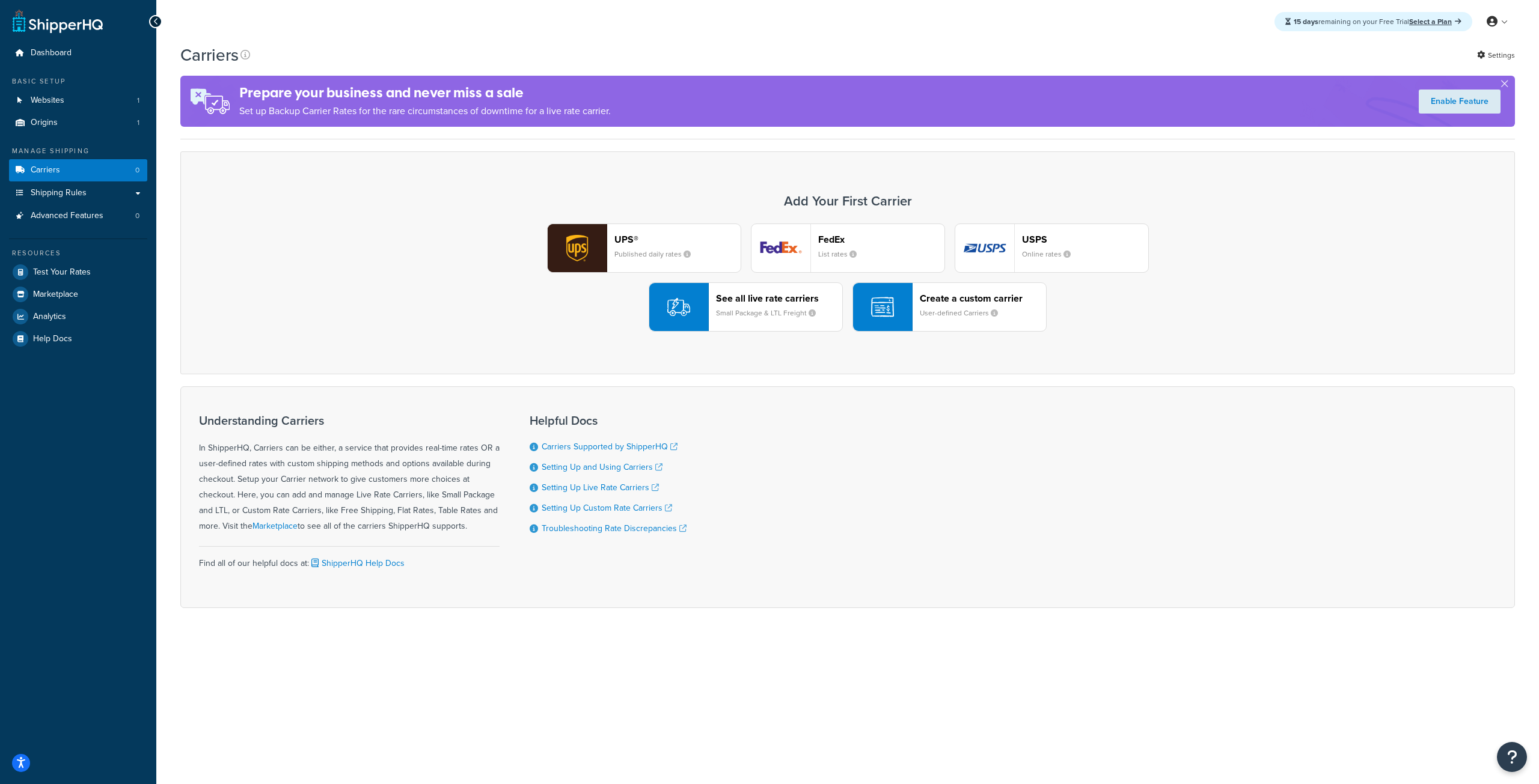
click at [616, 272] on button "UPS® Published daily rates" at bounding box center [644, 248] width 194 height 49
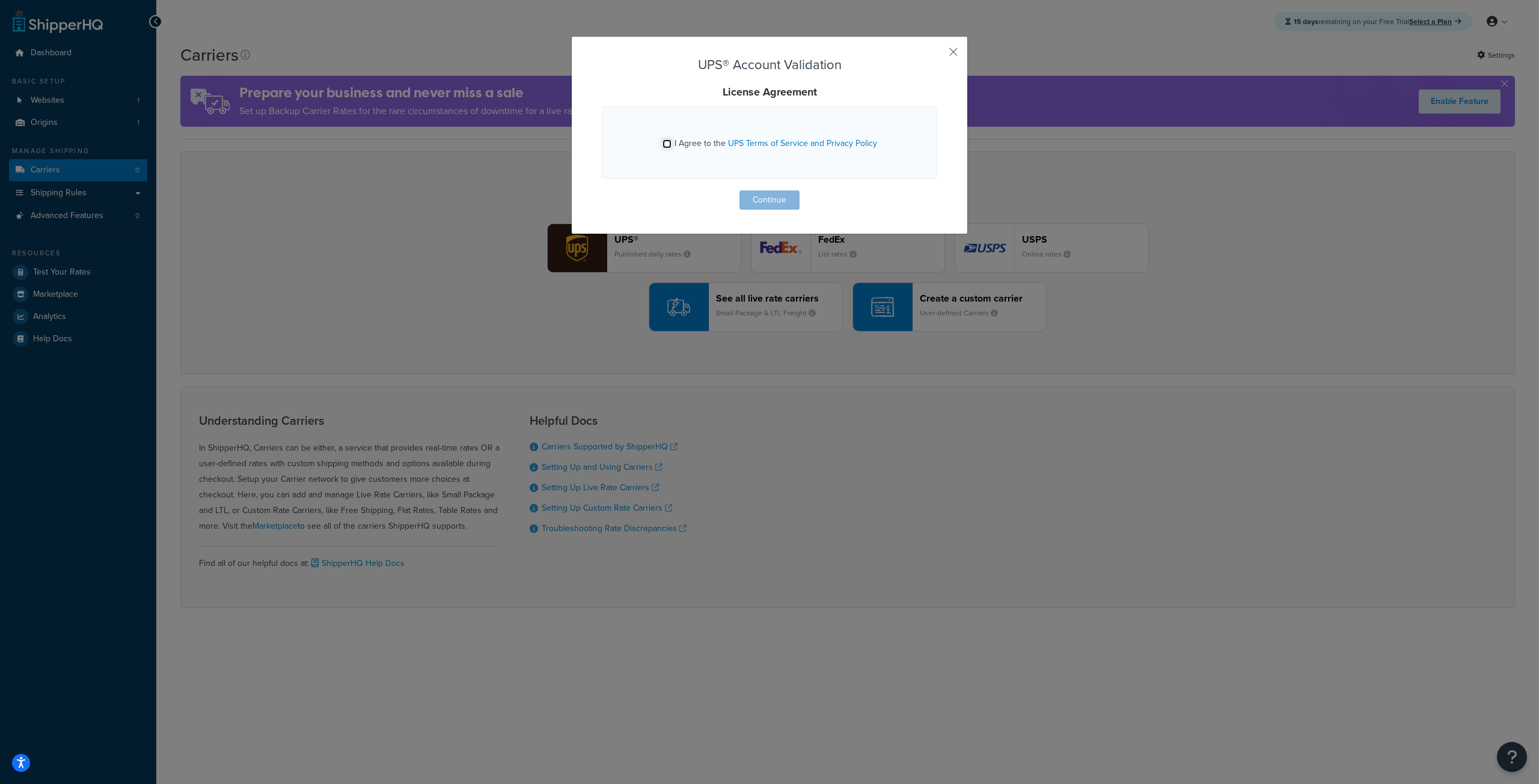
click at [662, 146] on input "I Agree to the UPS Terms of Service and Privacy Policy" at bounding box center [666, 144] width 9 height 9
checkbox input "true"
click at [743, 195] on button "Continue" at bounding box center [769, 200] width 60 height 19
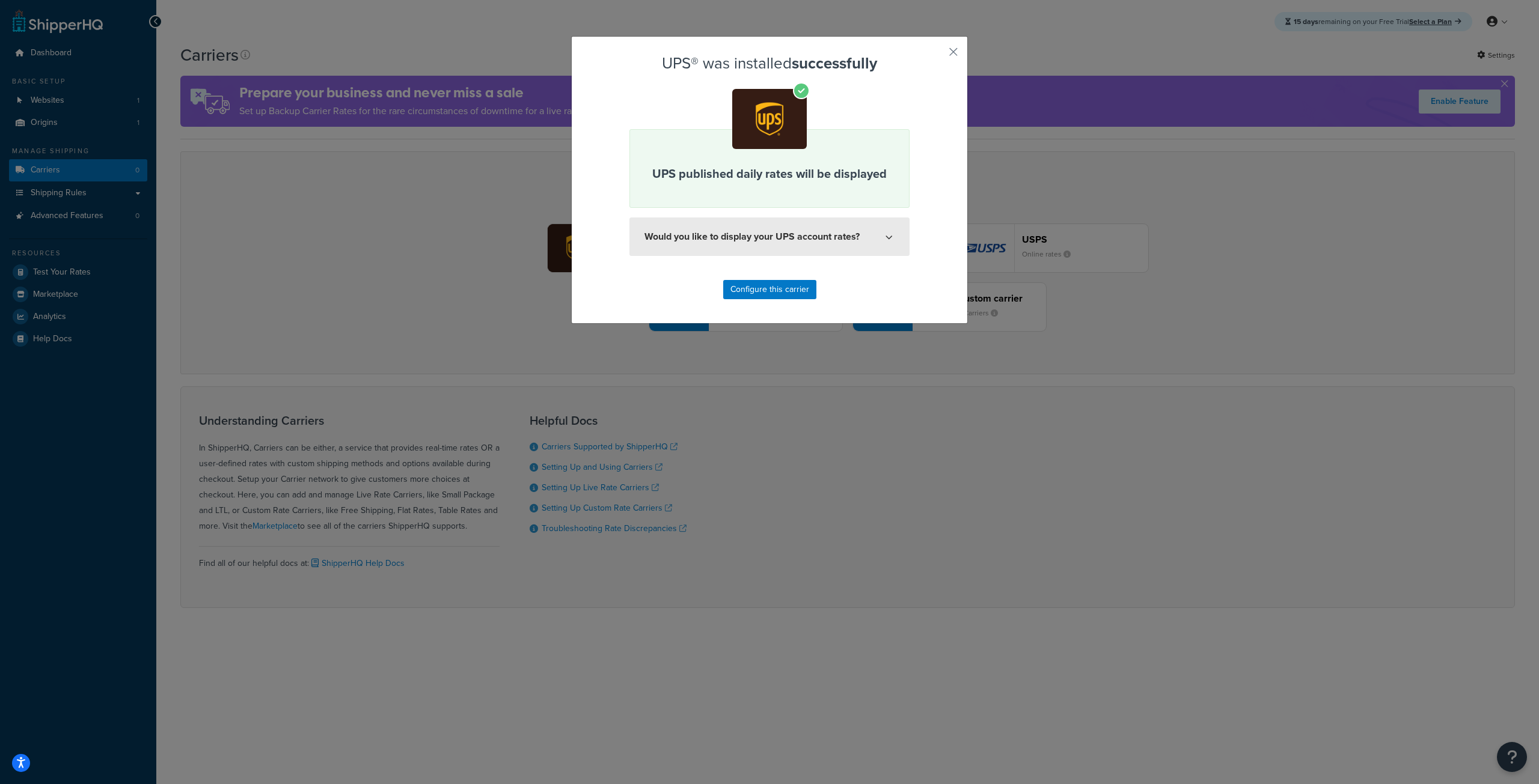
click at [760, 234] on button "Would you like to display your UPS account rates?" at bounding box center [769, 237] width 280 height 39
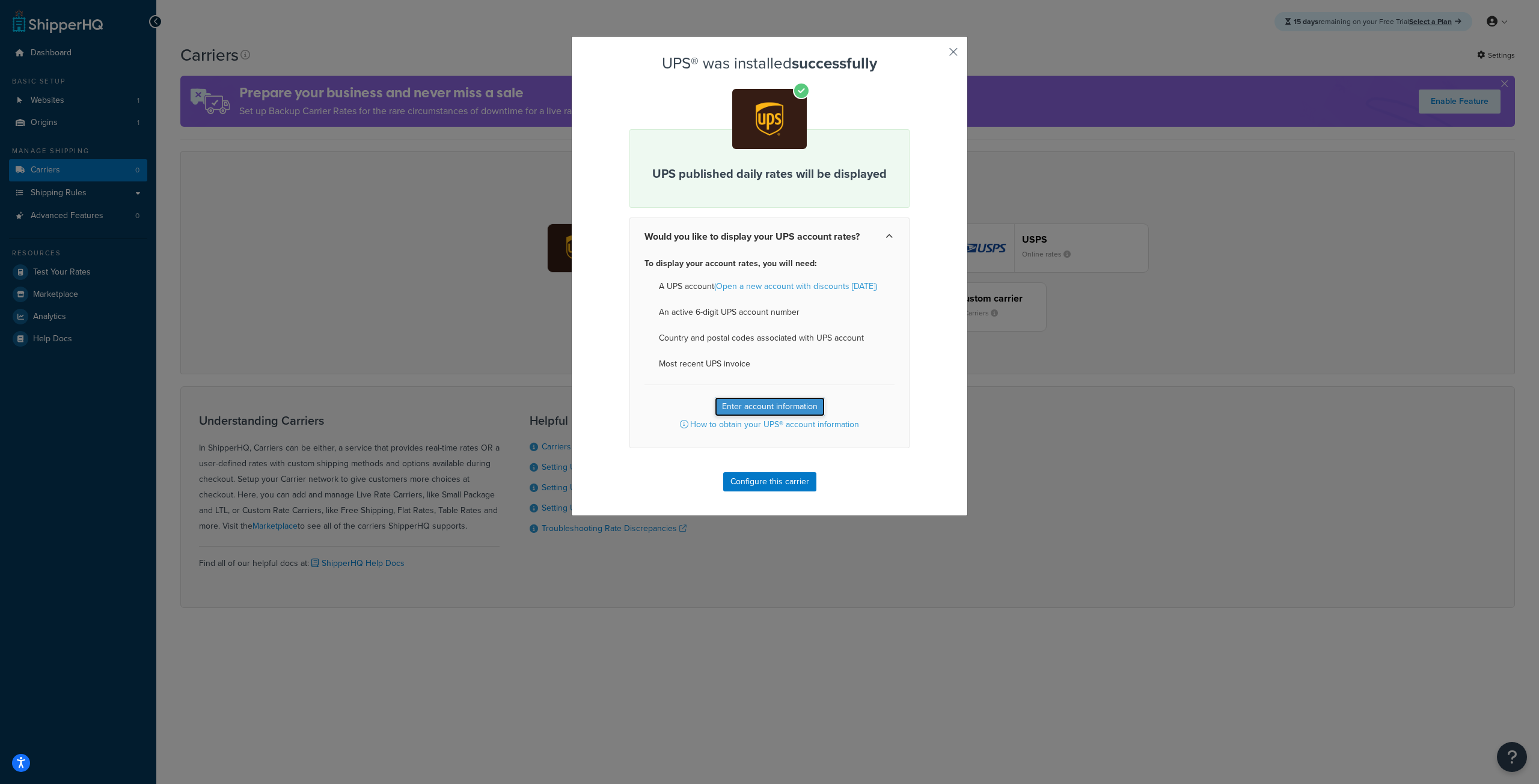
click at [772, 403] on button "Enter account information" at bounding box center [769, 407] width 110 height 19
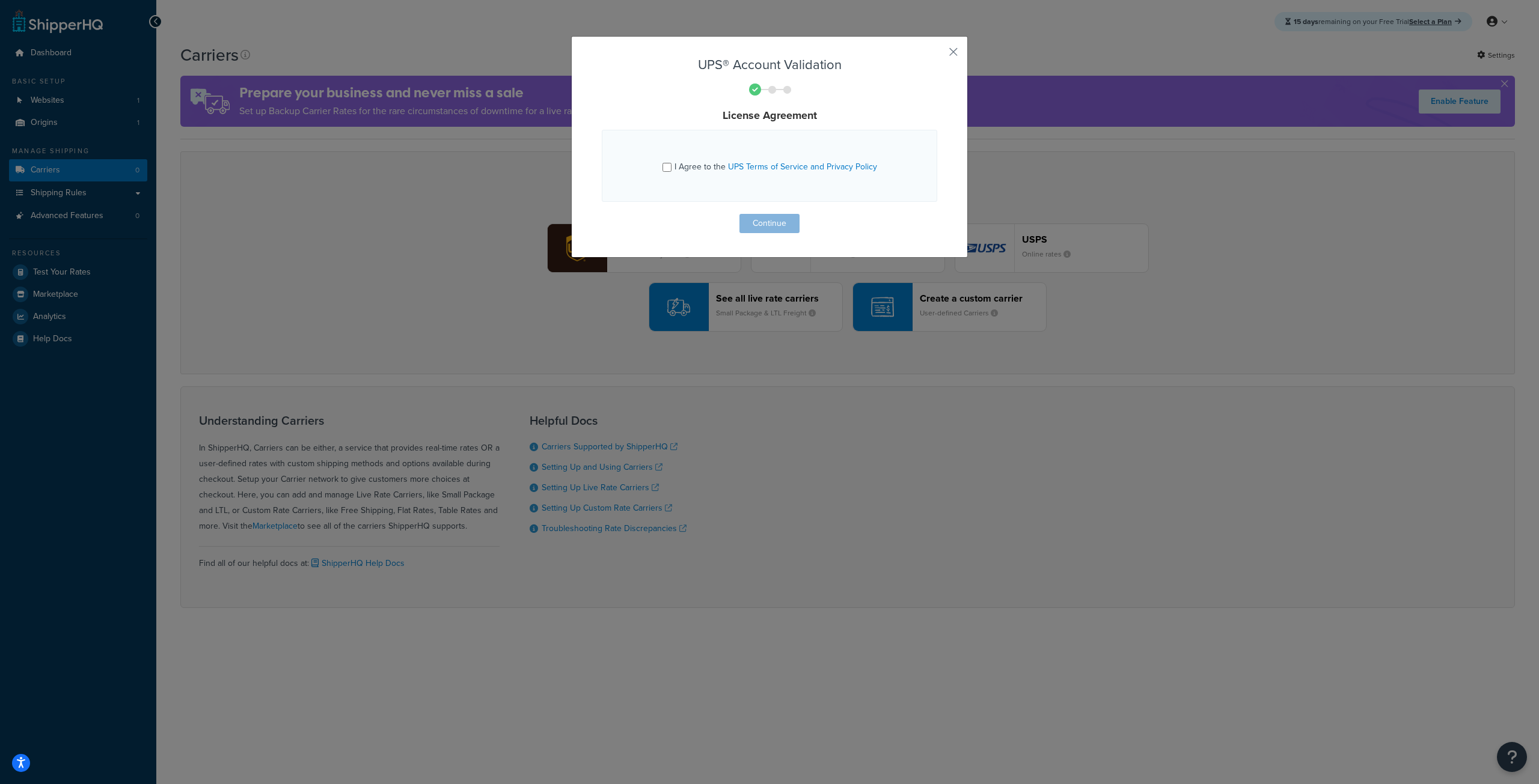
click at [674, 171] on span "I Agree to the UPS Terms of Service and Privacy Policy" at bounding box center [776, 167] width 202 height 13
click at [671, 171] on input "I Agree to the UPS Terms of Service and Privacy Policy" at bounding box center [666, 167] width 9 height 9
checkbox input "true"
click at [767, 221] on button "Continue" at bounding box center [769, 224] width 60 height 19
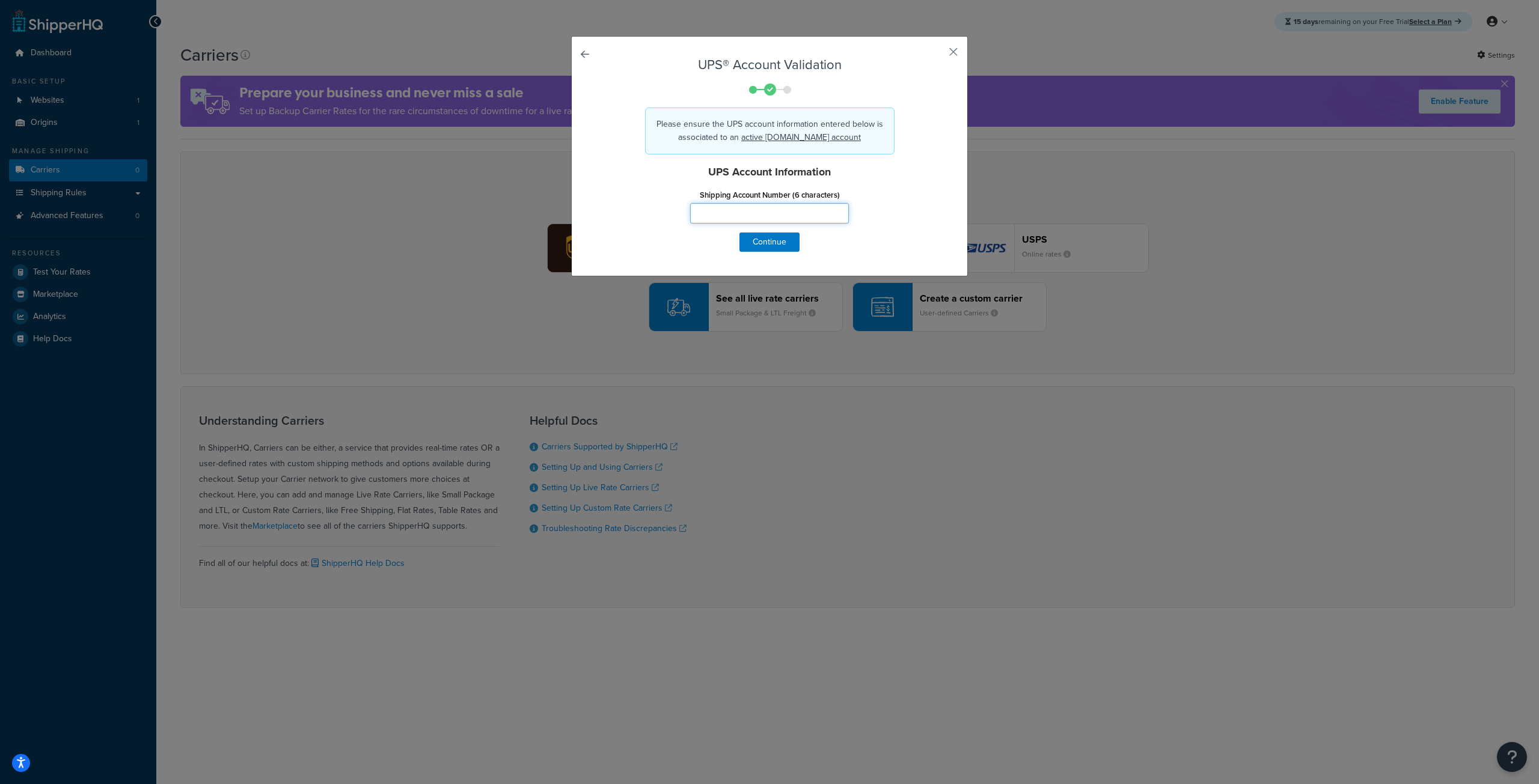
click at [763, 219] on input "Shipping Account Number (6 characters)" at bounding box center [770, 213] width 159 height 20
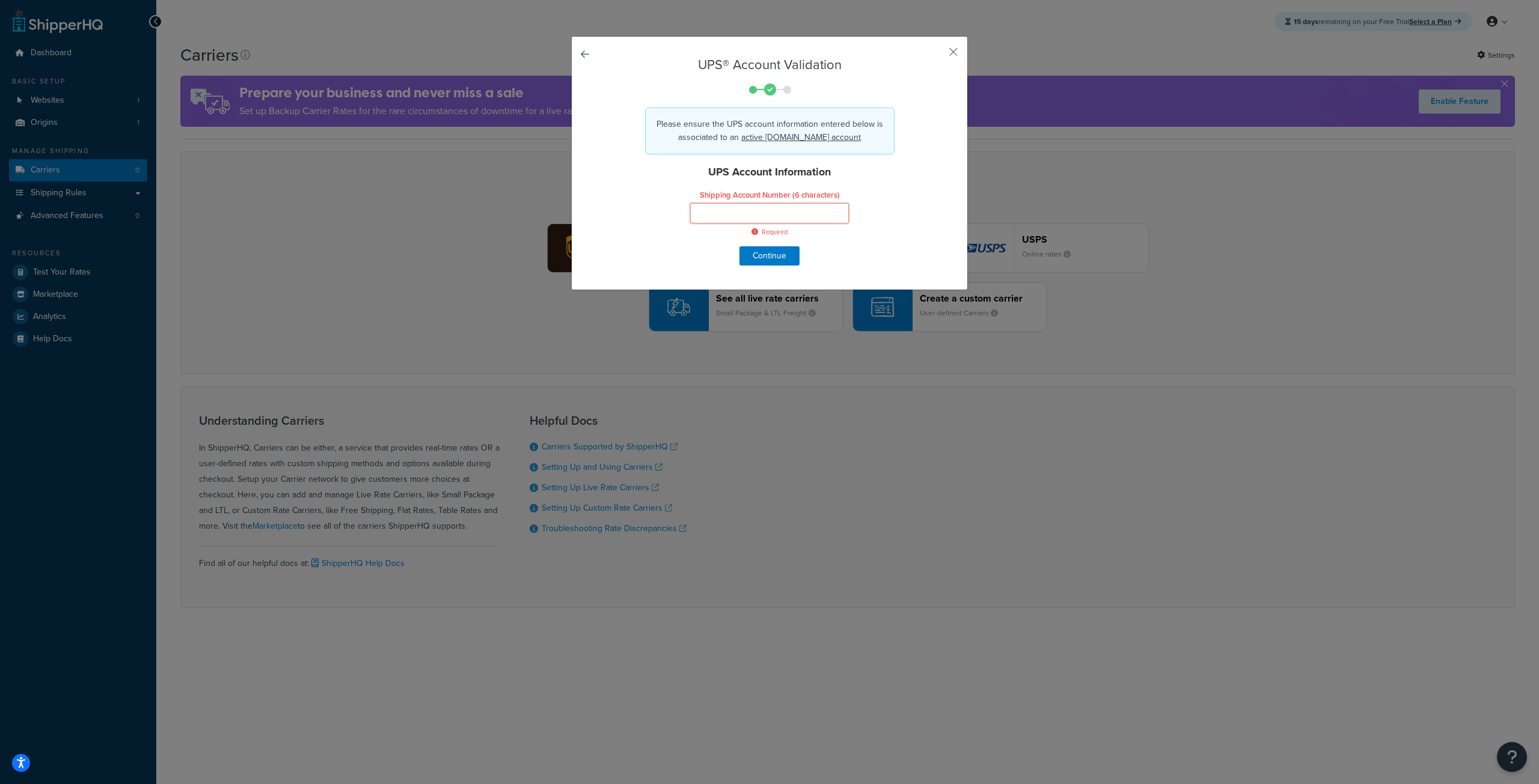
paste input "XH3730"
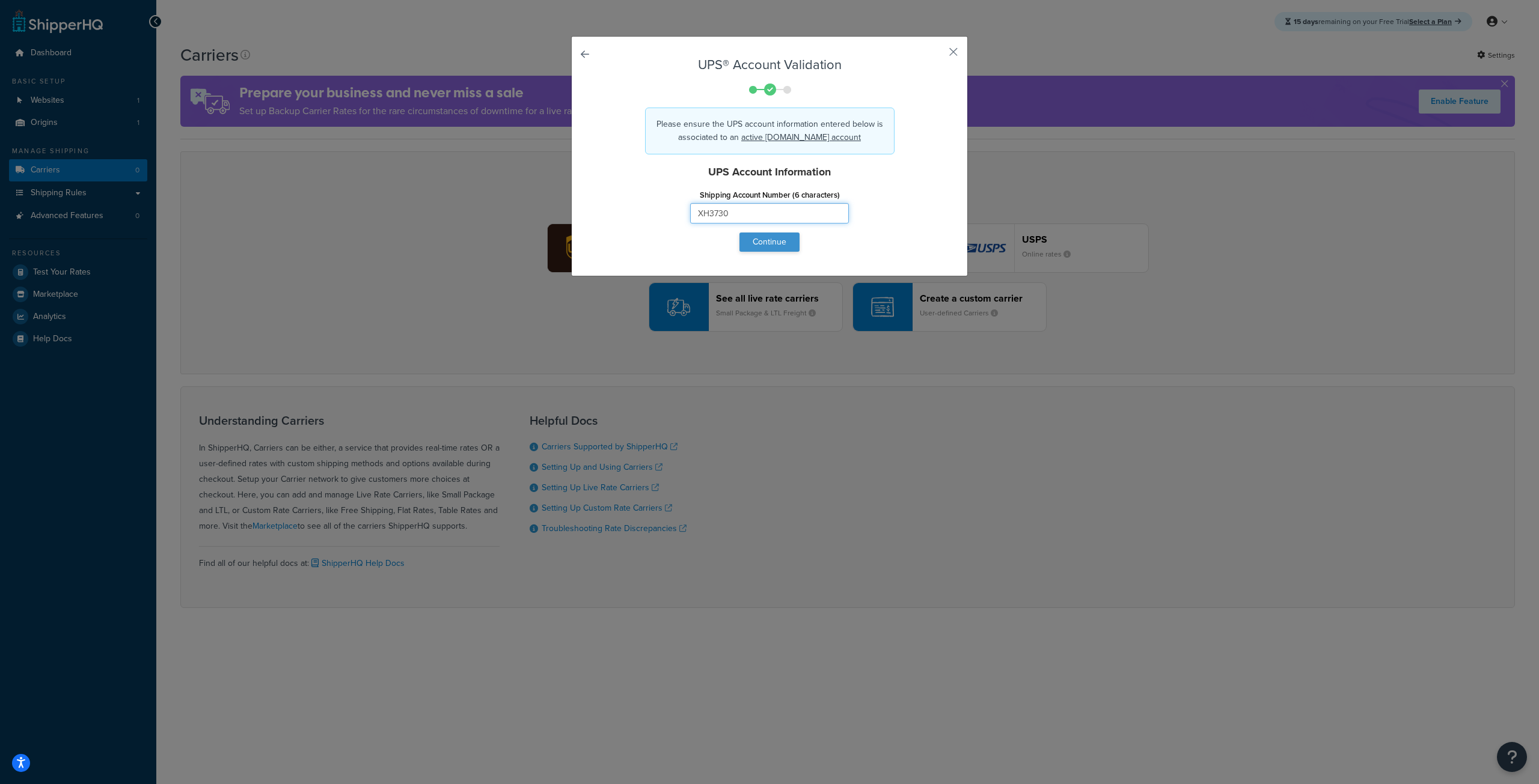
type input "XH3730"
click at [753, 243] on button "Continue" at bounding box center [769, 242] width 60 height 19
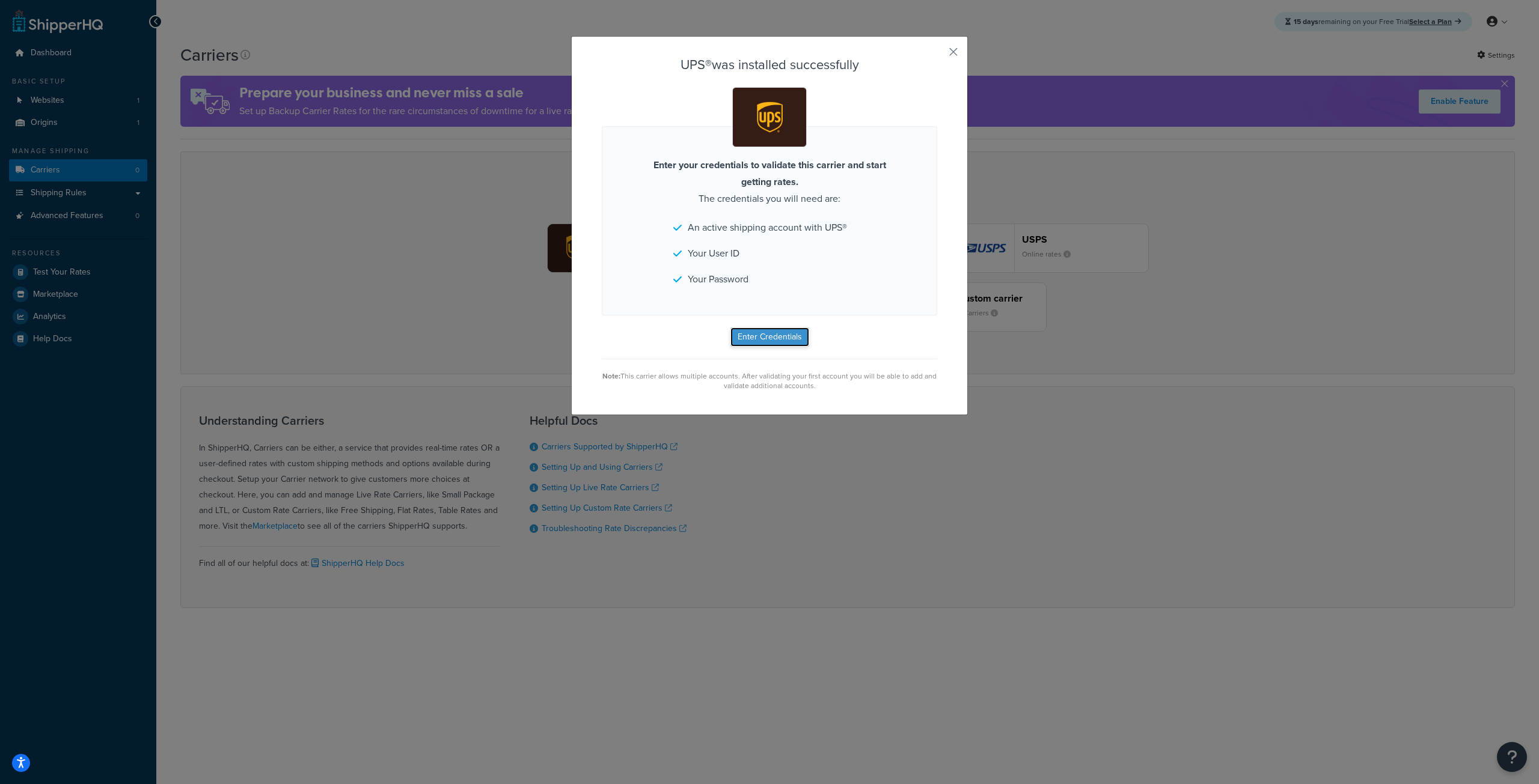
click at [755, 335] on button "Enter Credentials" at bounding box center [770, 337] width 79 height 19
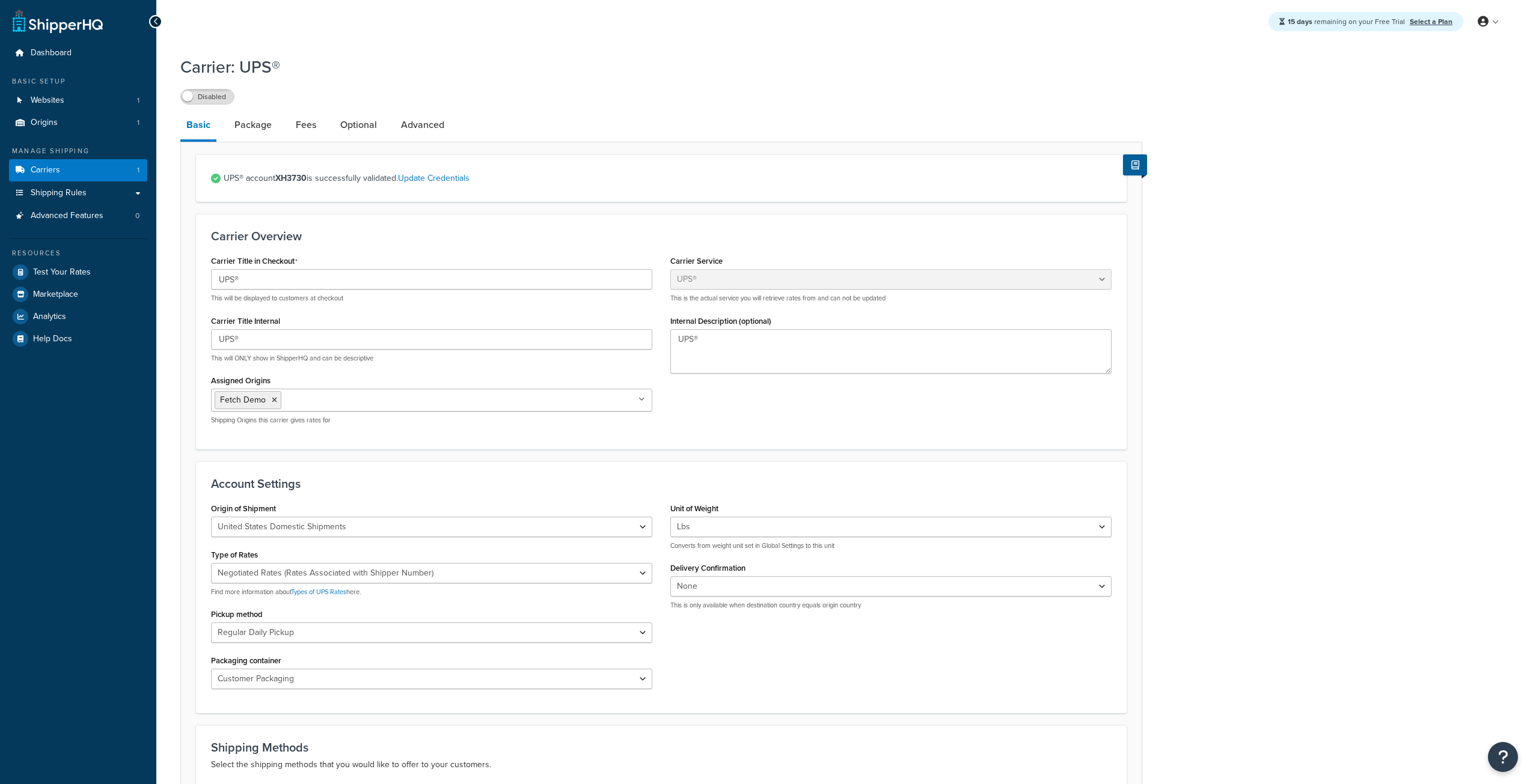
select select "ups"
click at [255, 284] on input "UPS®" at bounding box center [432, 278] width 442 height 20
type input "UPS"
click at [787, 343] on textarea "UPS®" at bounding box center [891, 351] width 442 height 44
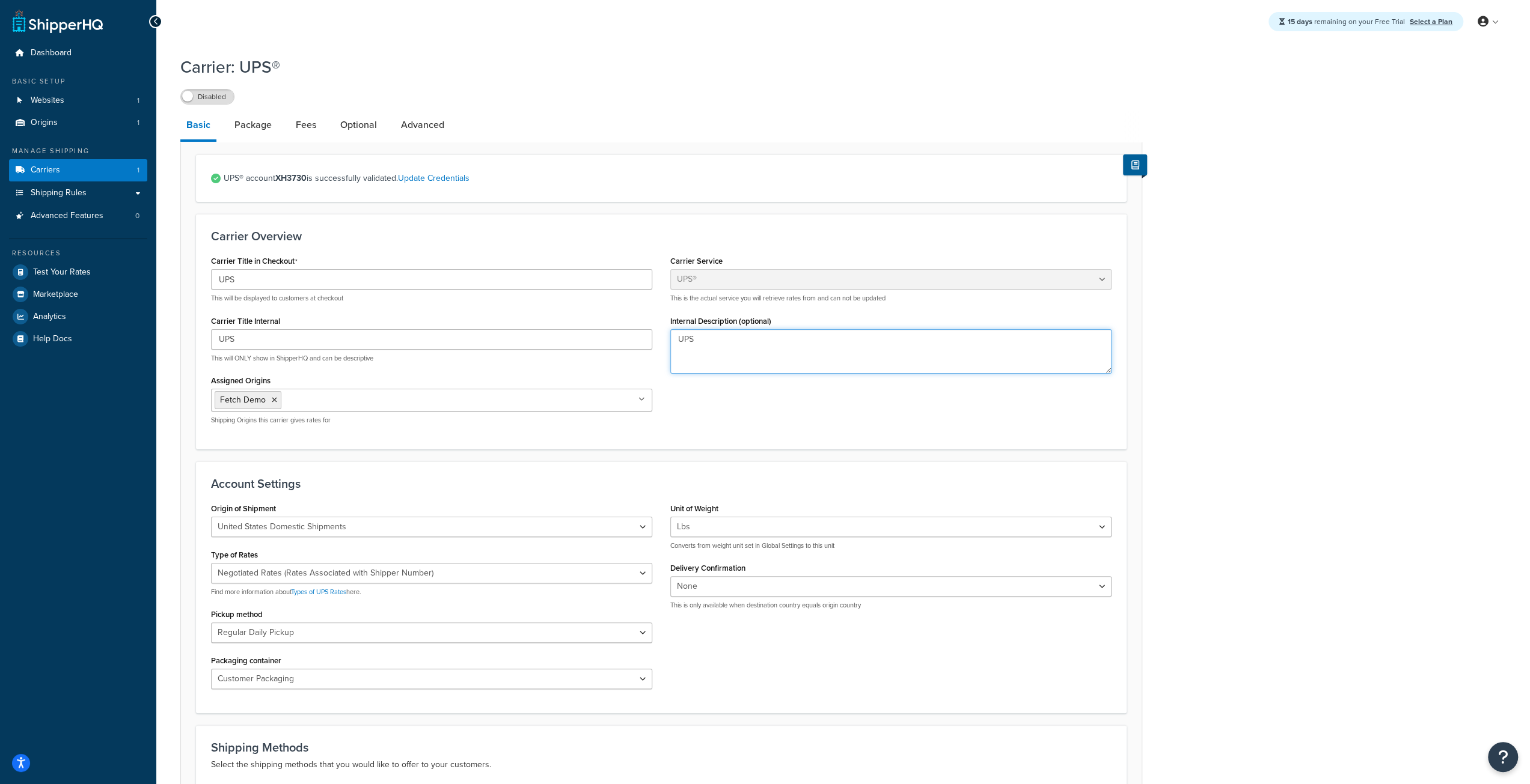
type textarea "UPS"
click at [170, 536] on div "Carrier: UPS® Disabled Basic Package Fees Optional Advanced UPS® account XH3730…" at bounding box center [843, 663] width 1373 height 1229
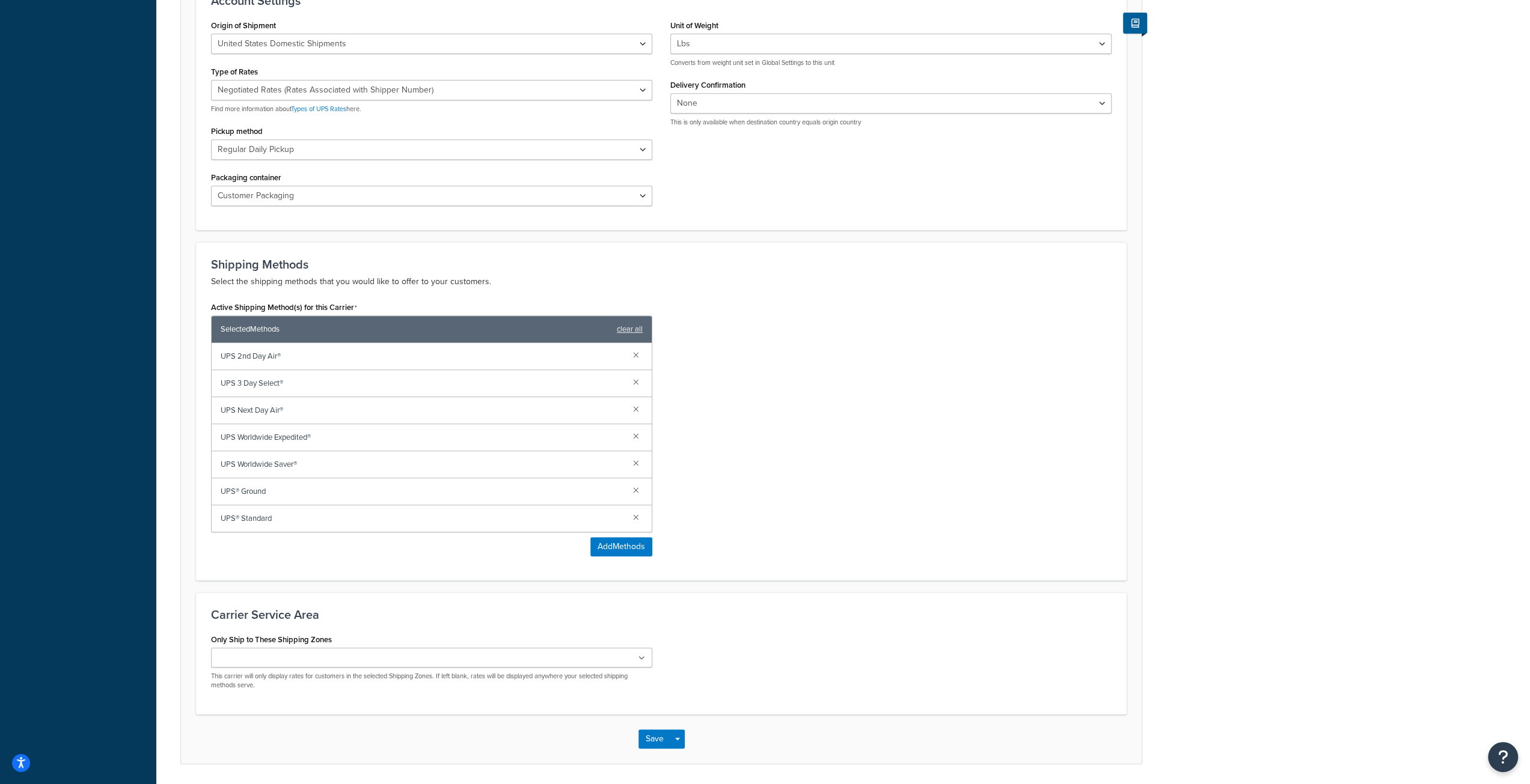
scroll to position [518, 0]
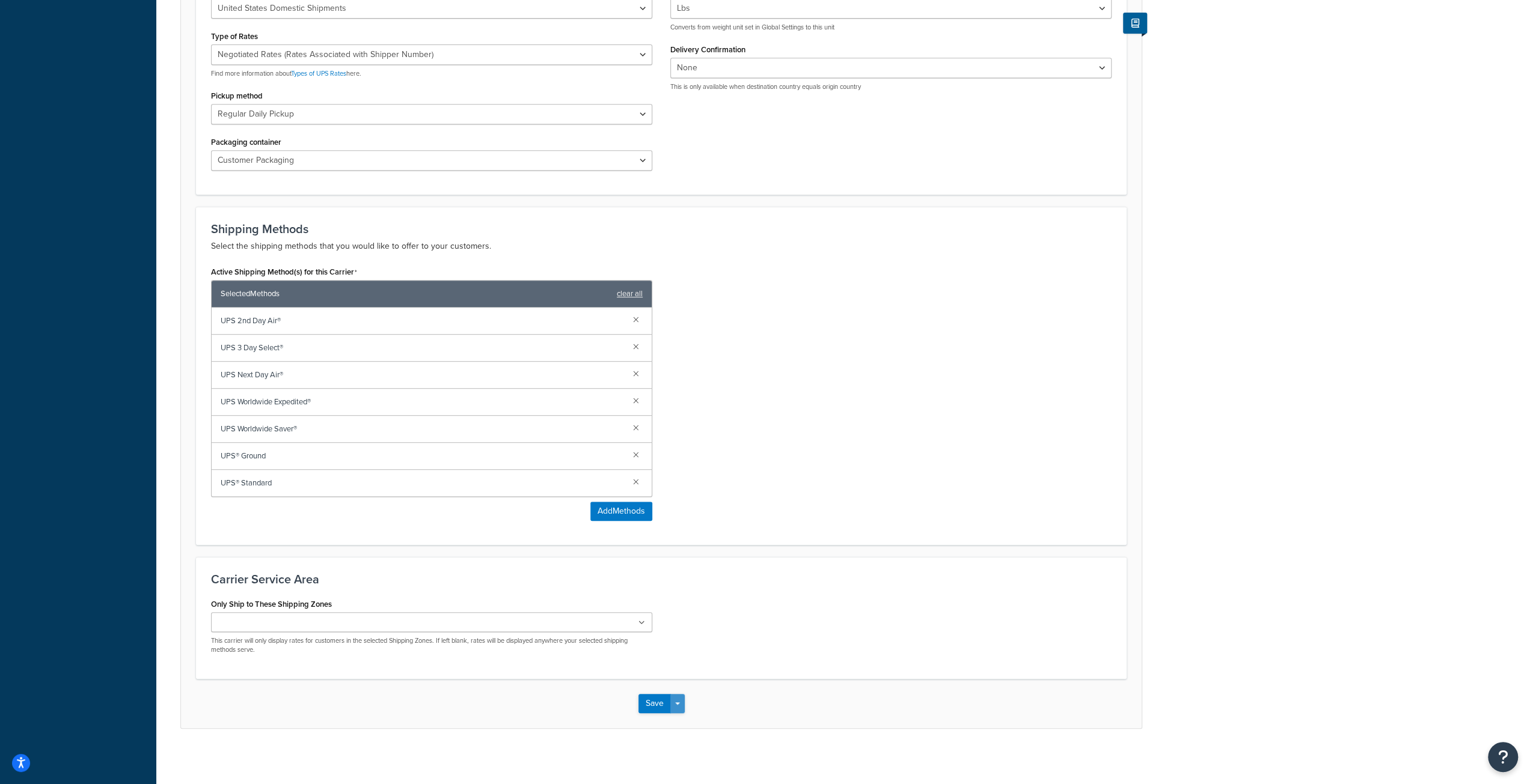
click at [671, 694] on button "Save Dropdown" at bounding box center [678, 704] width 14 height 19
click at [660, 701] on button "Save" at bounding box center [654, 704] width 32 height 19
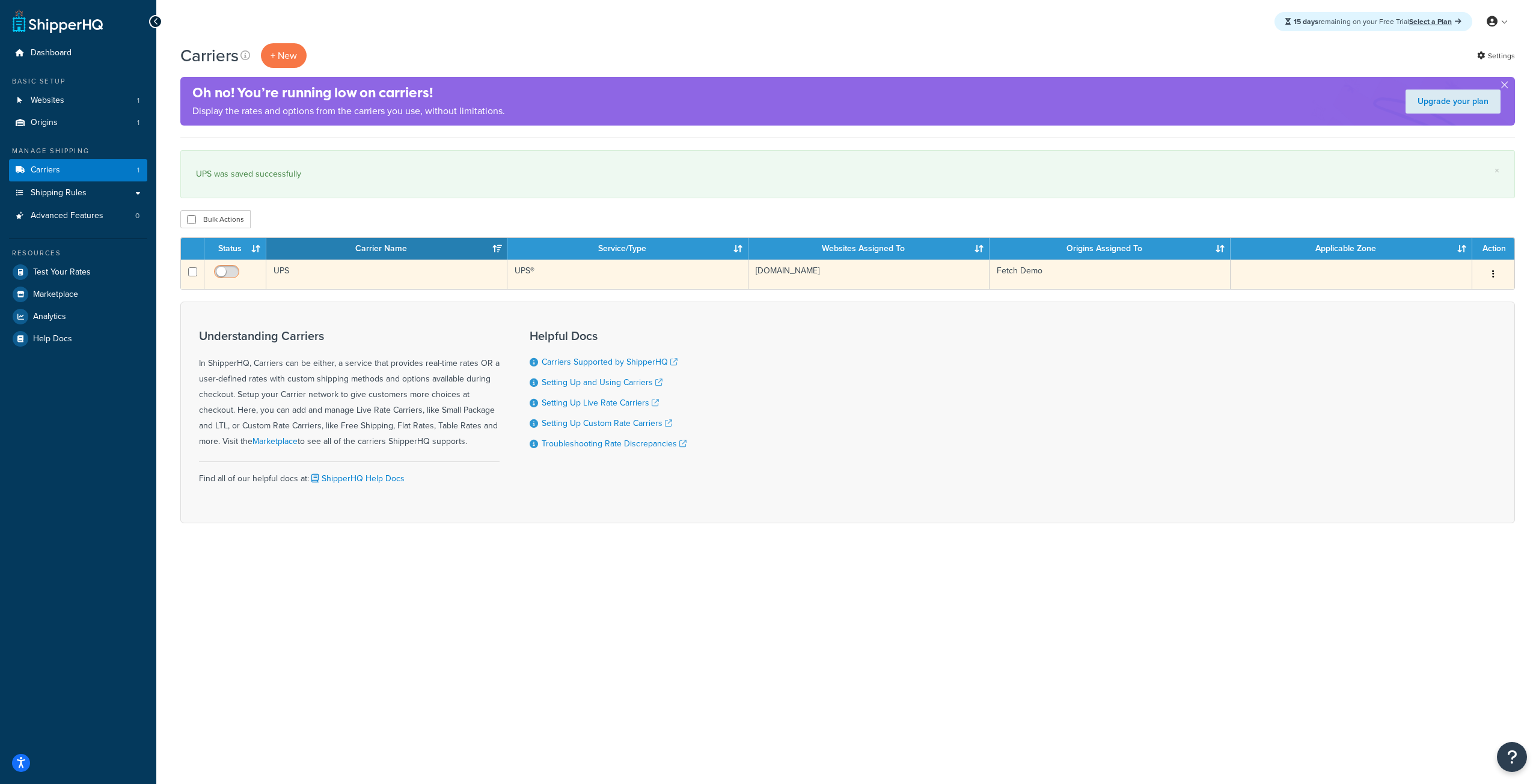
click at [224, 267] on input "checkbox" at bounding box center [228, 274] width 33 height 15
checkbox input "true"
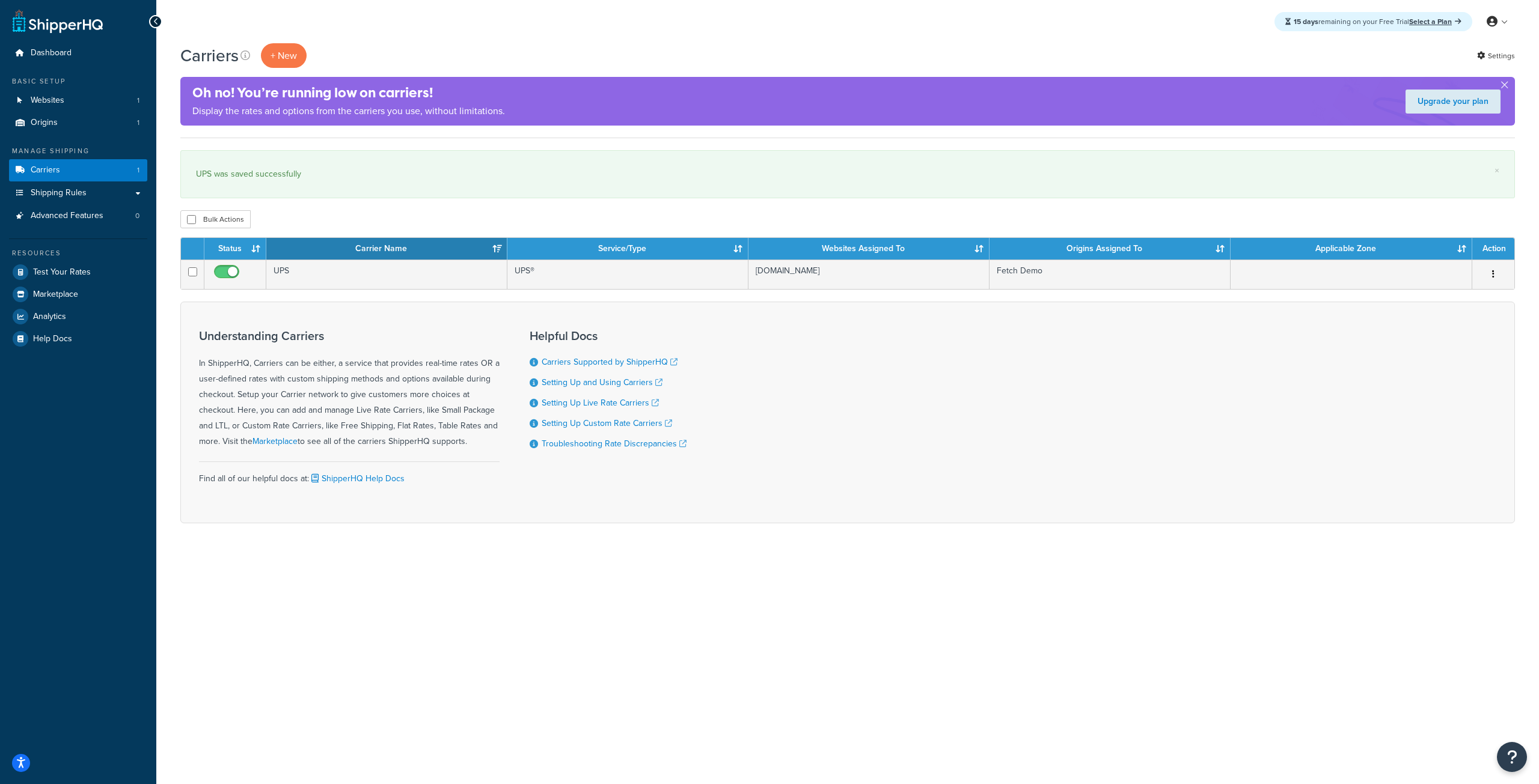
click at [355, 178] on div "UPS was saved successfully" at bounding box center [848, 174] width 1304 height 17
click at [273, 59] on button "+ New" at bounding box center [283, 55] width 46 height 25
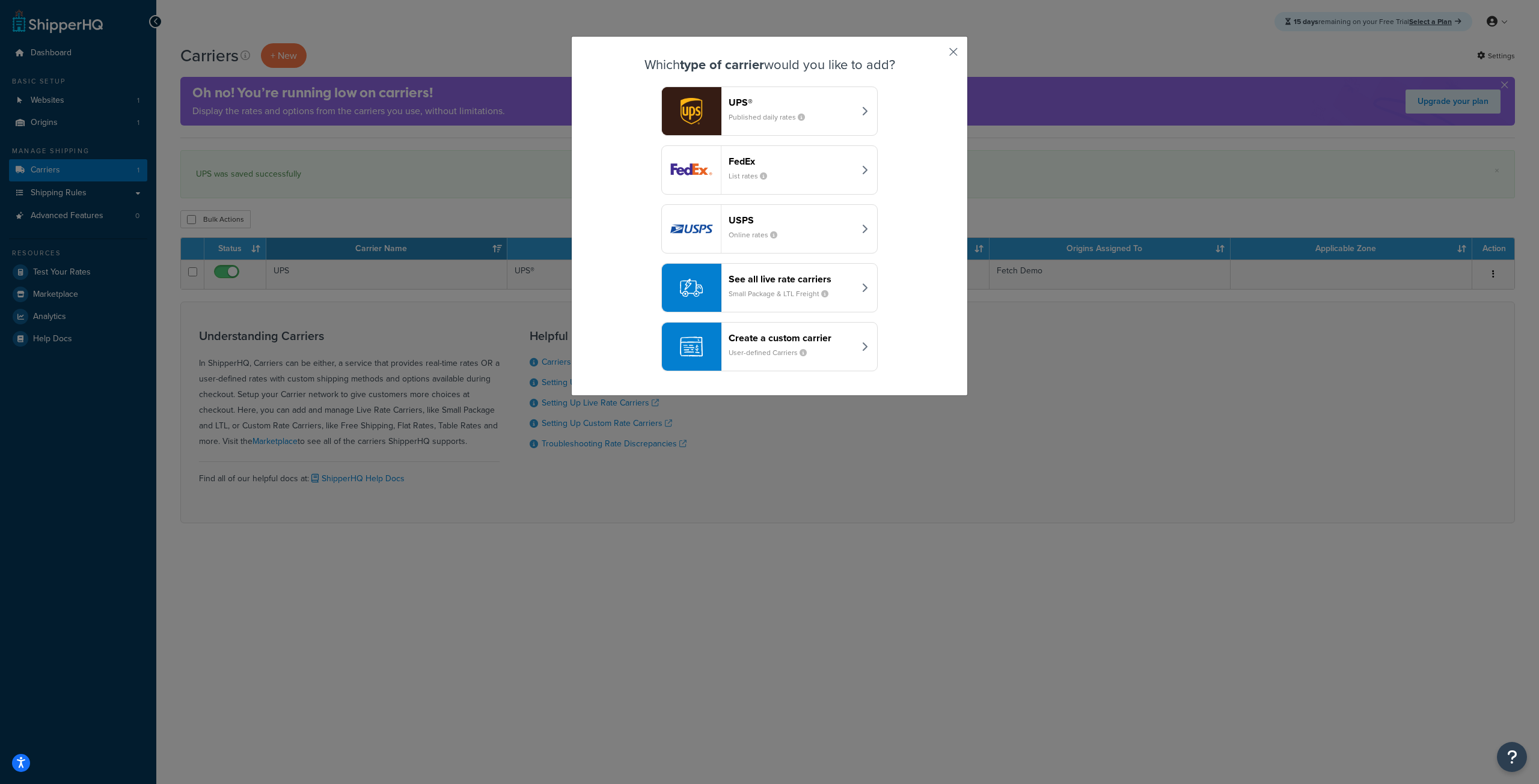
click at [938, 55] on button "button" at bounding box center [936, 56] width 3 height 3
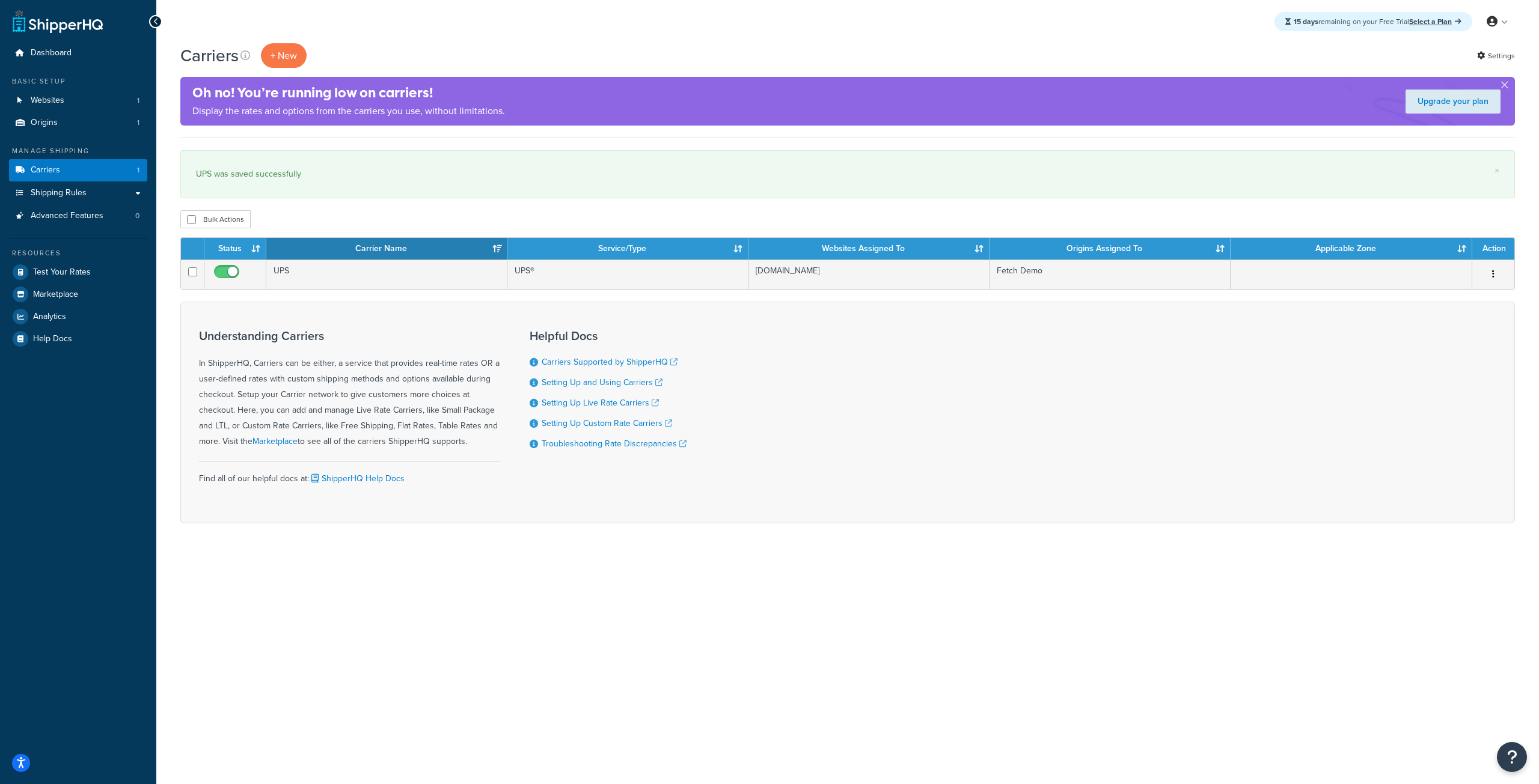
click at [705, 632] on div "15 days remaining on your Free Trial Select a Plan My Profile Billing Global Se…" at bounding box center [848, 392] width 1382 height 784
click at [706, 627] on div "15 days remaining on your Free Trial Select a Plan My Profile Billing Global Se…" at bounding box center [848, 392] width 1382 height 784
click at [717, 624] on div "15 days remaining on your Free Trial Select a Plan My Profile Billing Global Se…" at bounding box center [848, 392] width 1382 height 784
click at [80, 128] on link "Origins 1" at bounding box center [78, 123] width 138 height 22
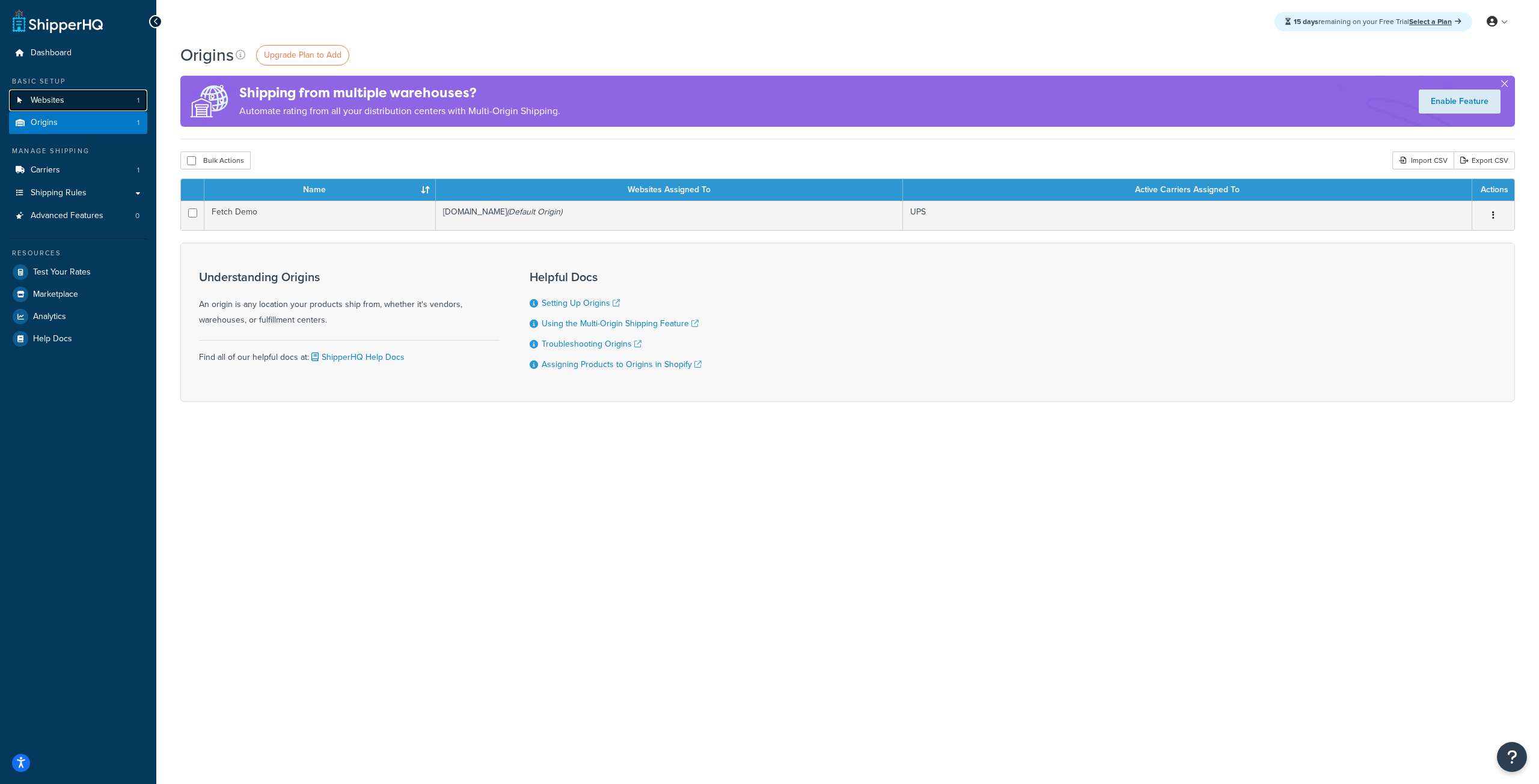
click at [80, 107] on link "Websites 1" at bounding box center [78, 101] width 138 height 22
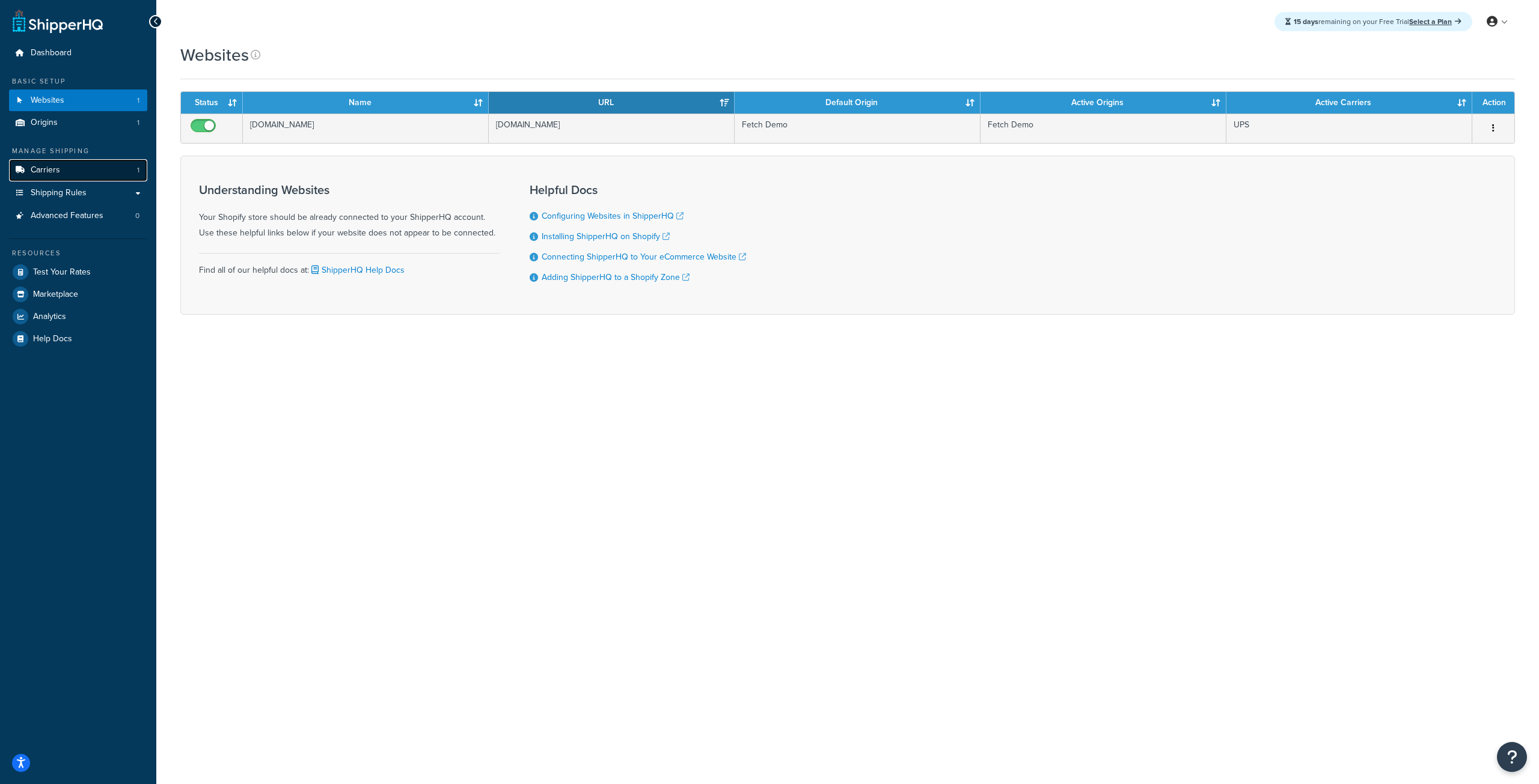
click at [71, 166] on link "Carriers 1" at bounding box center [78, 170] width 138 height 22
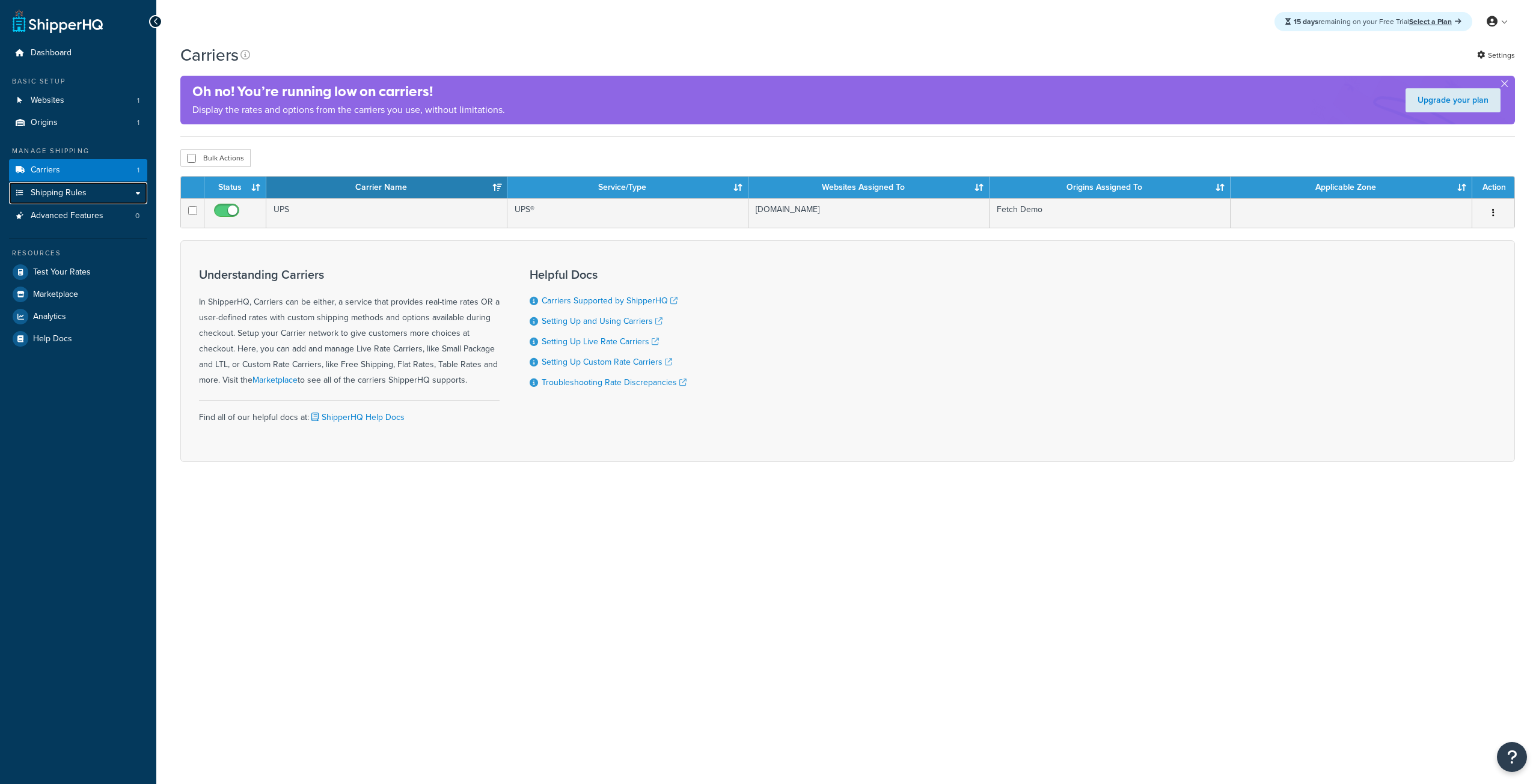
click at [75, 197] on span "Shipping Rules" at bounding box center [59, 193] width 56 height 10
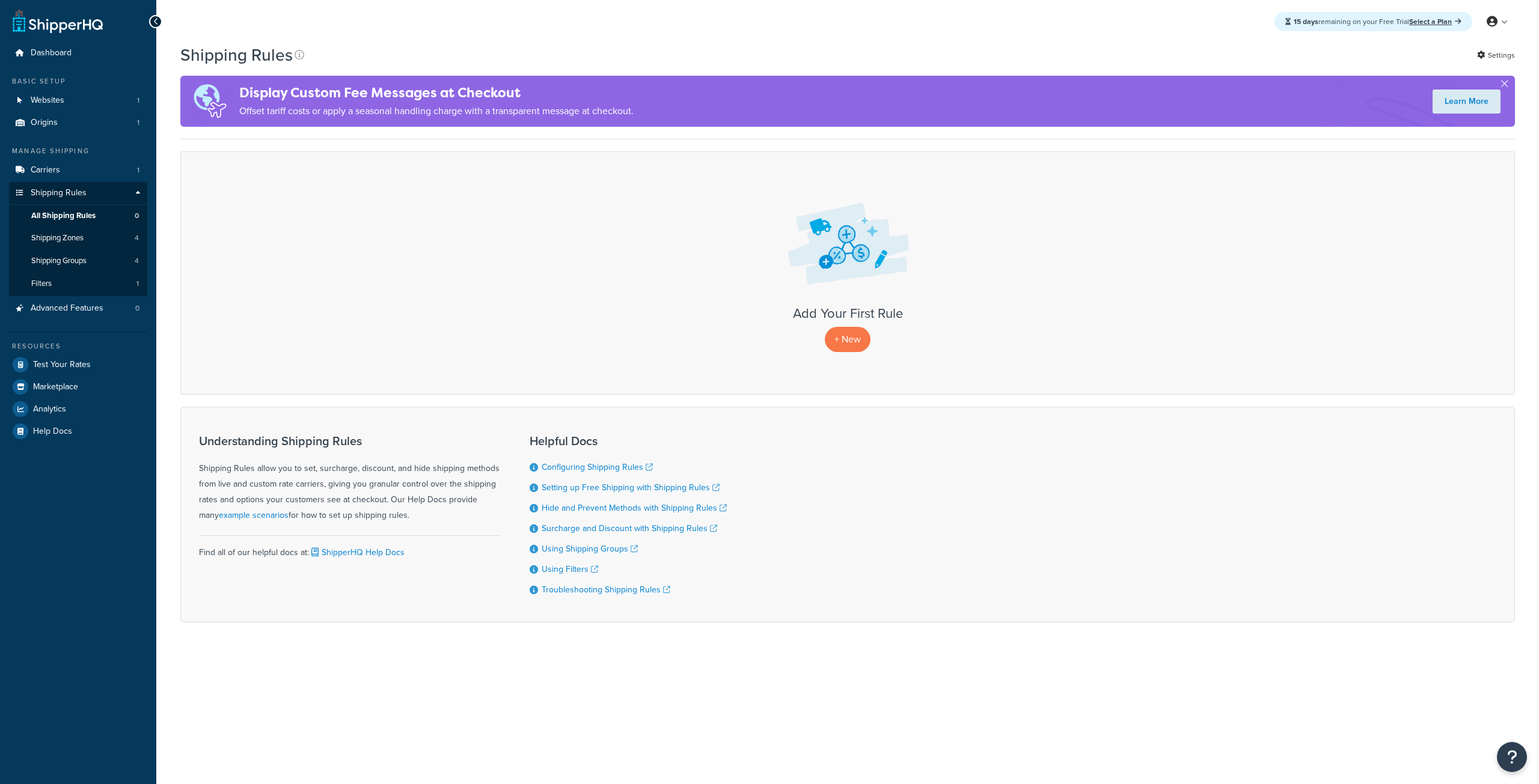
click at [495, 557] on div "Find all of our helpful docs at: ShipperHQ Help Docs" at bounding box center [349, 547] width 300 height 25
click at [832, 343] on p "+ New" at bounding box center [847, 339] width 46 height 25
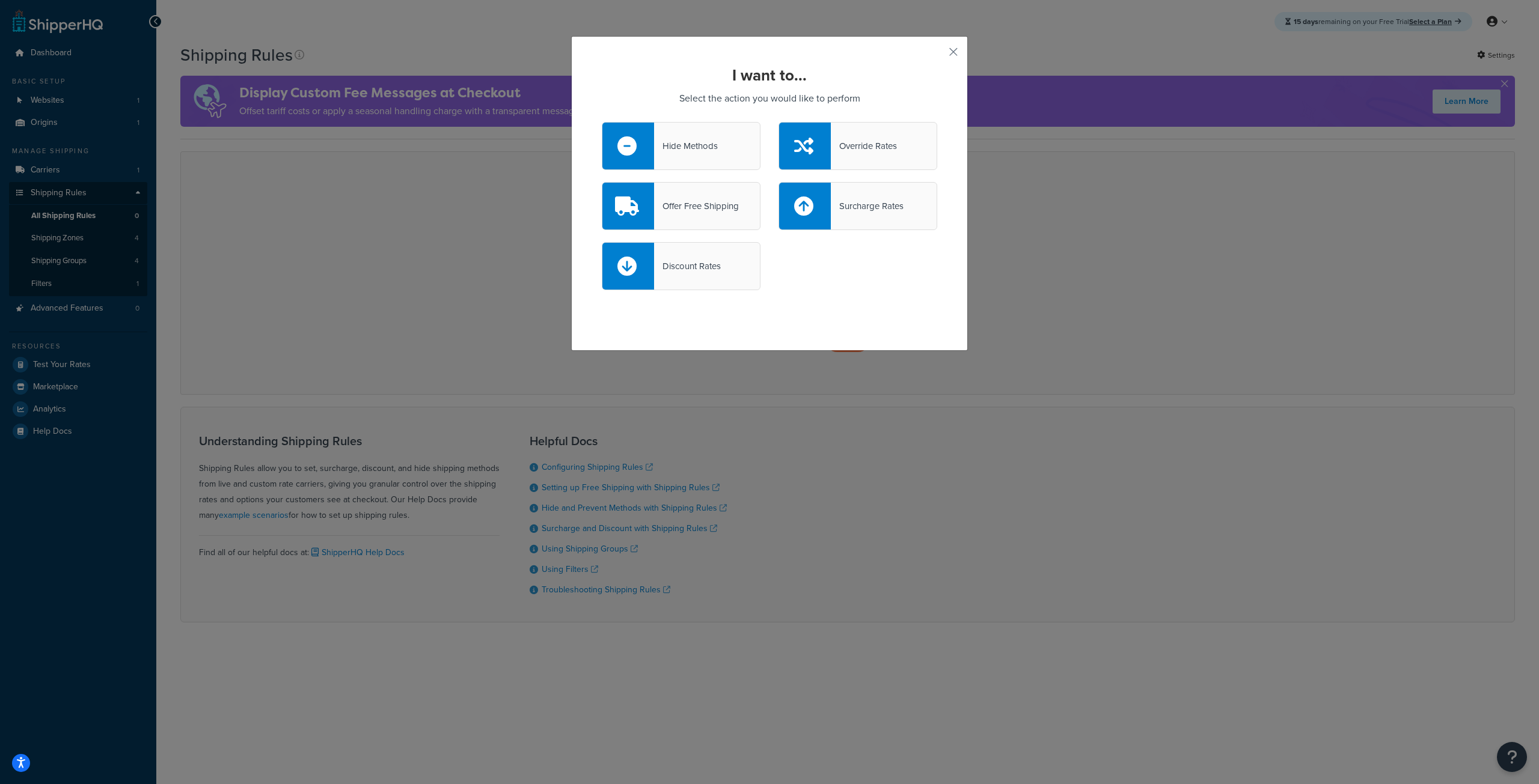
click at [710, 152] on div "Hide Methods" at bounding box center [686, 145] width 63 height 17
click at [0, 0] on input "Hide Methods" at bounding box center [0, 0] width 0 height 0
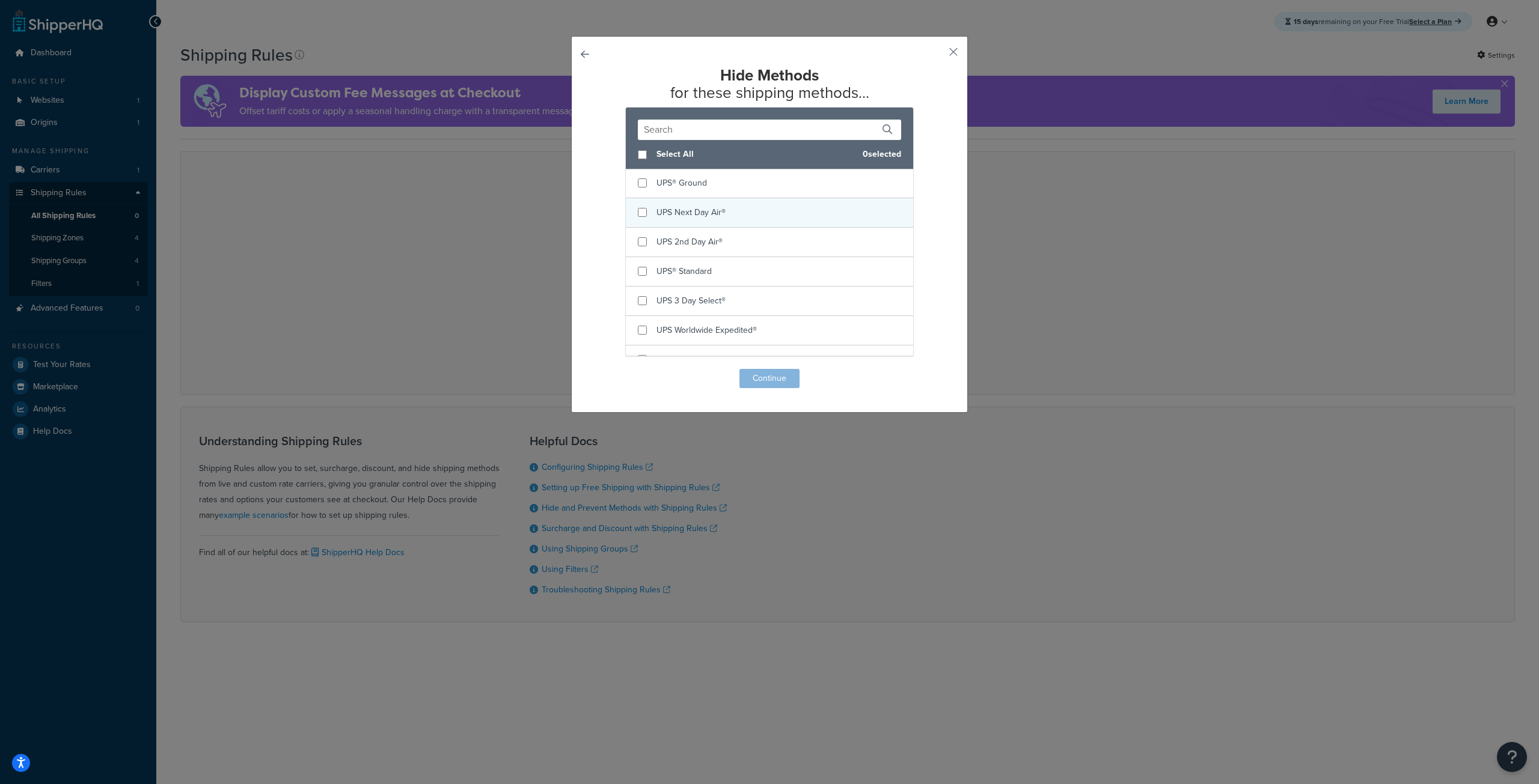
scroll to position [44, 0]
click at [735, 140] on div "Select All 0 selected" at bounding box center [770, 154] width 287 height 30
checkbox input "true"
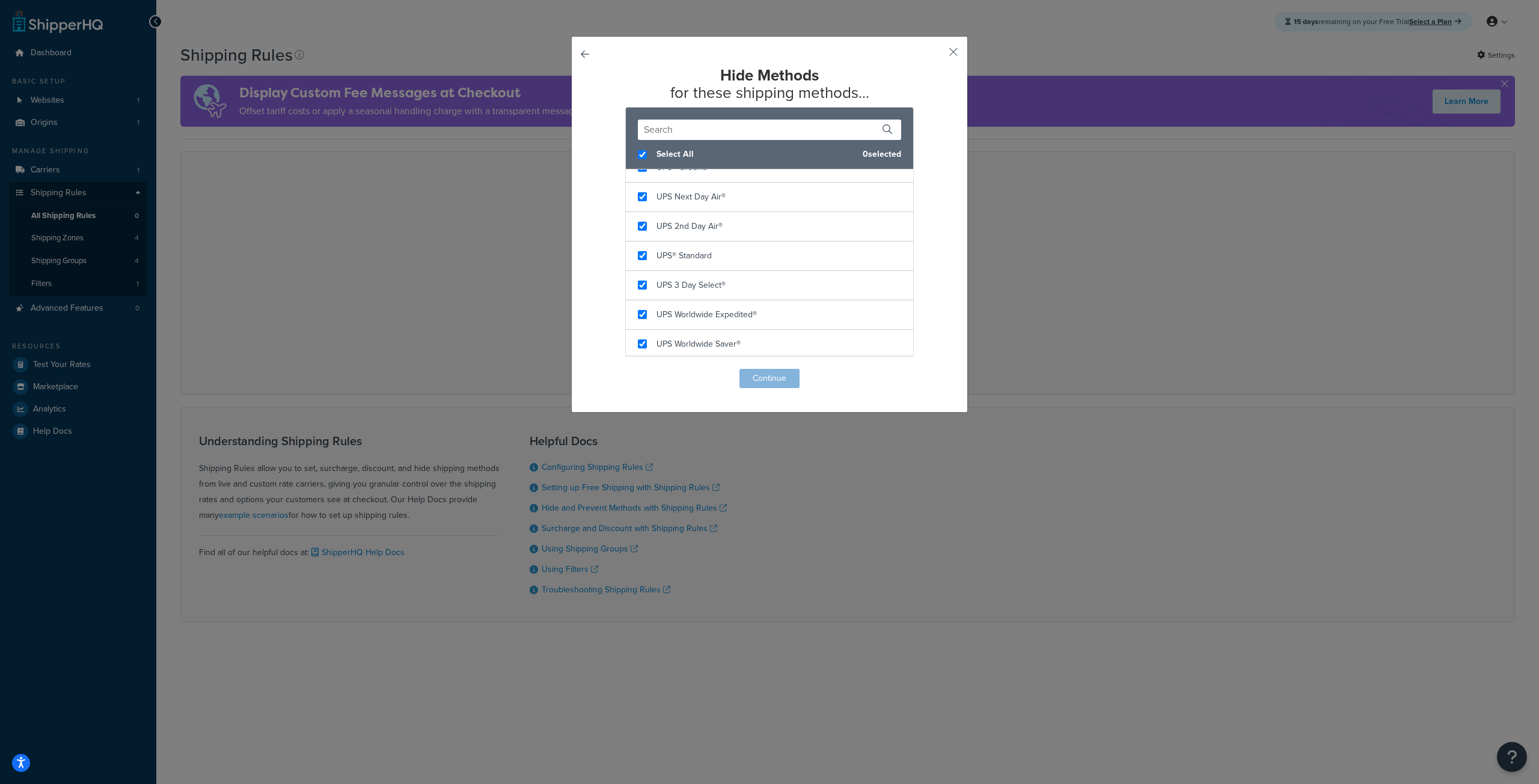
checkbox input "true"
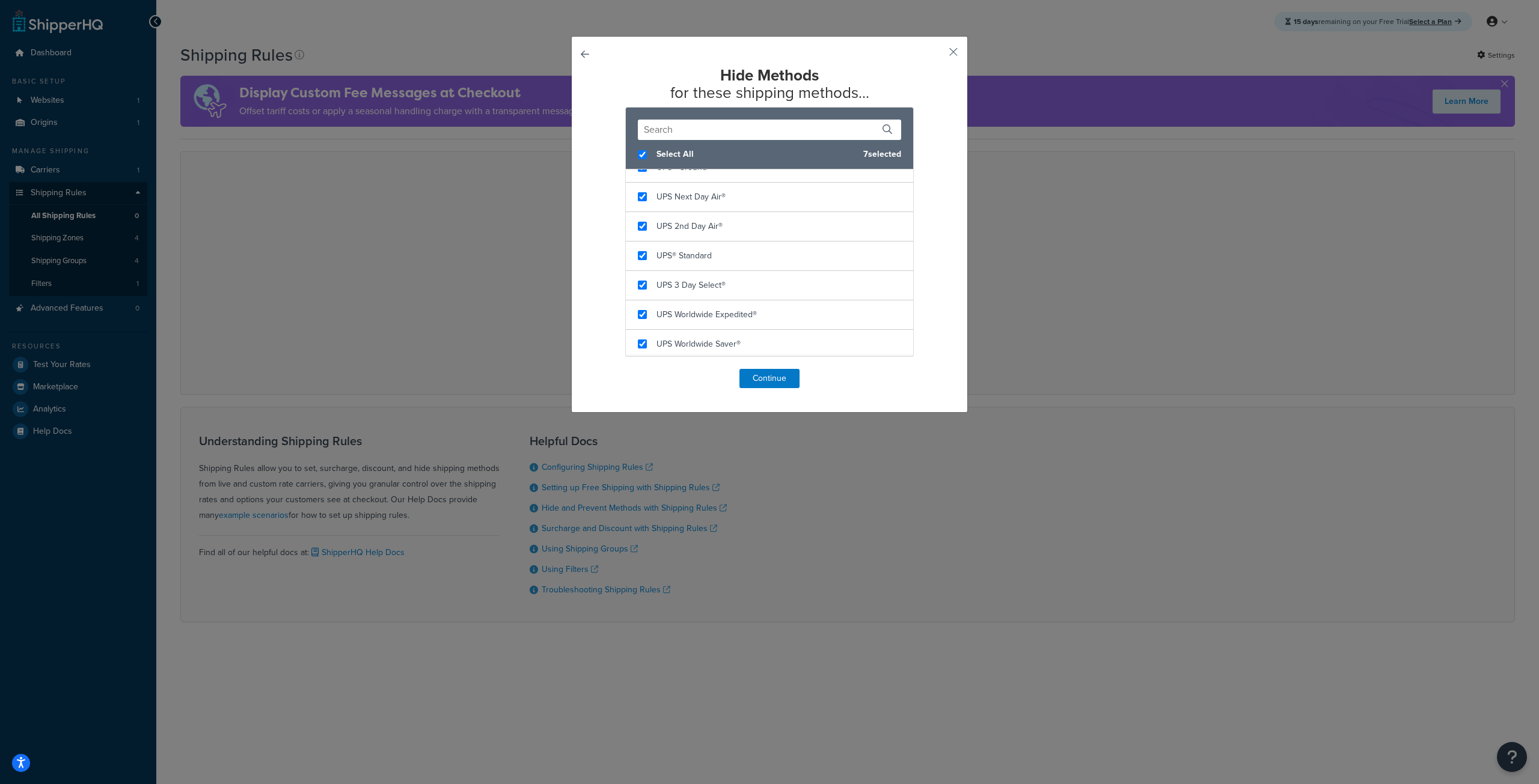
click at [664, 154] on span "Select All" at bounding box center [755, 154] width 197 height 17
checkbox input "false"
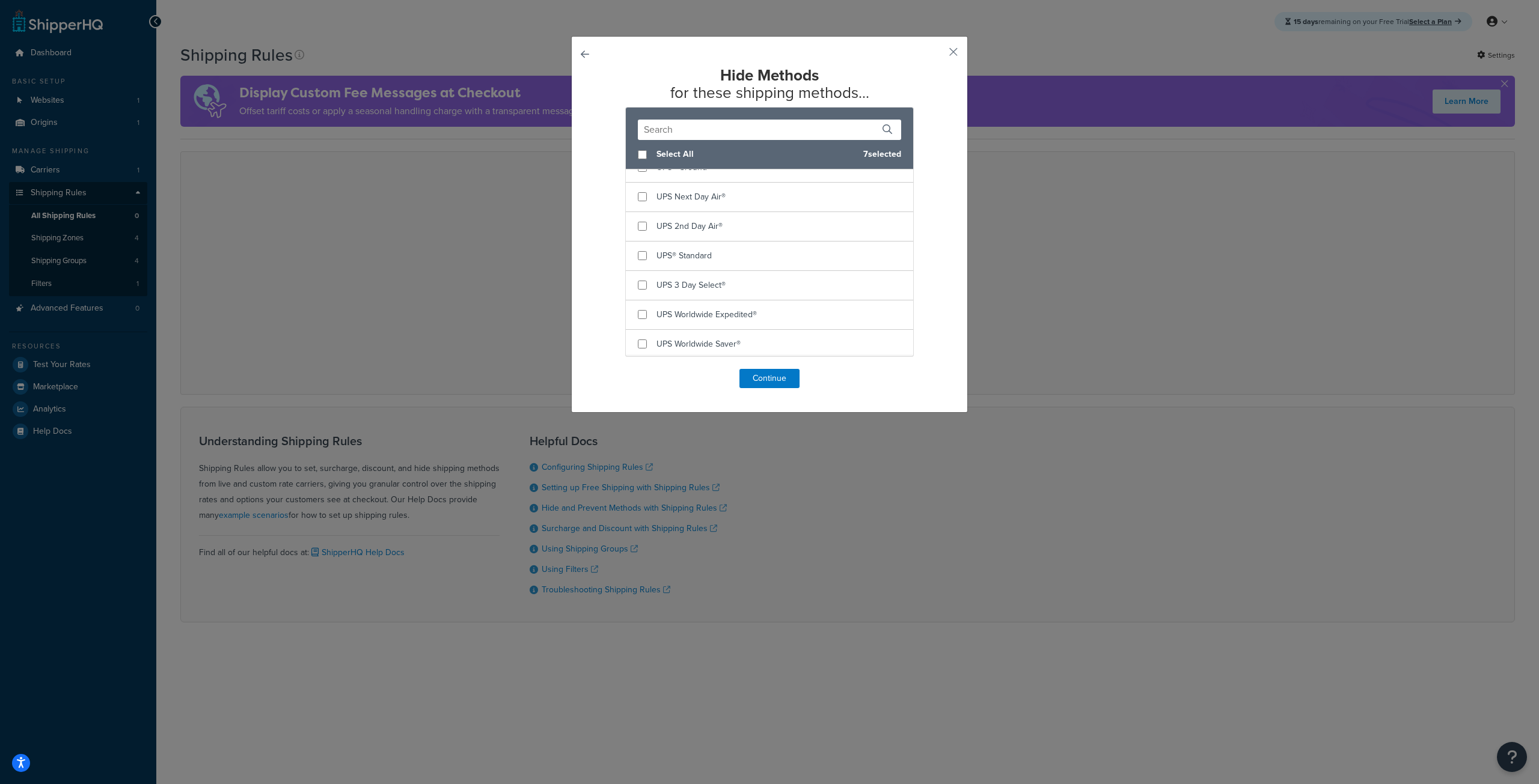
checkbox input "false"
click at [938, 55] on button "button" at bounding box center [936, 56] width 3 height 3
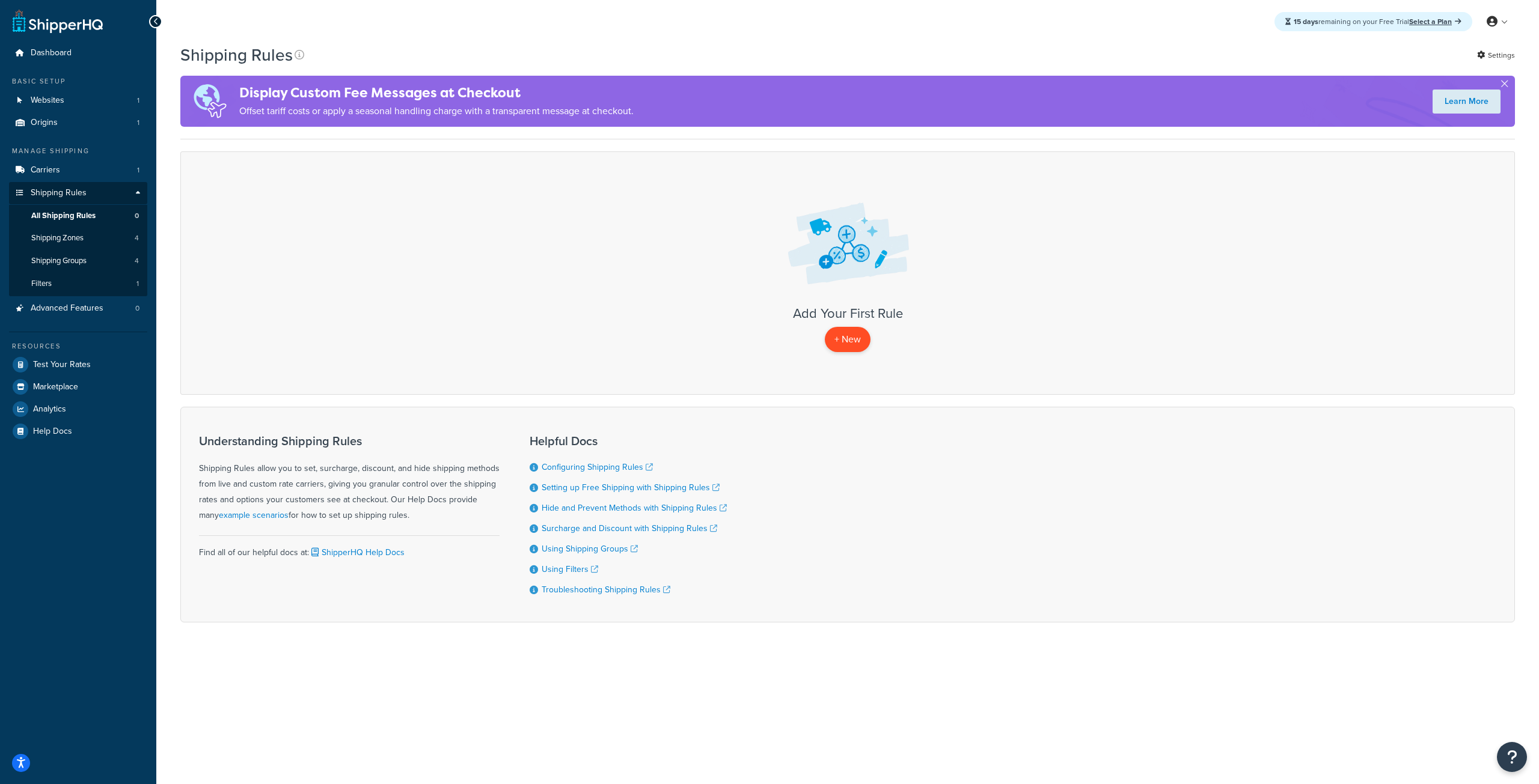
click at [853, 336] on p "+ New" at bounding box center [847, 339] width 46 height 25
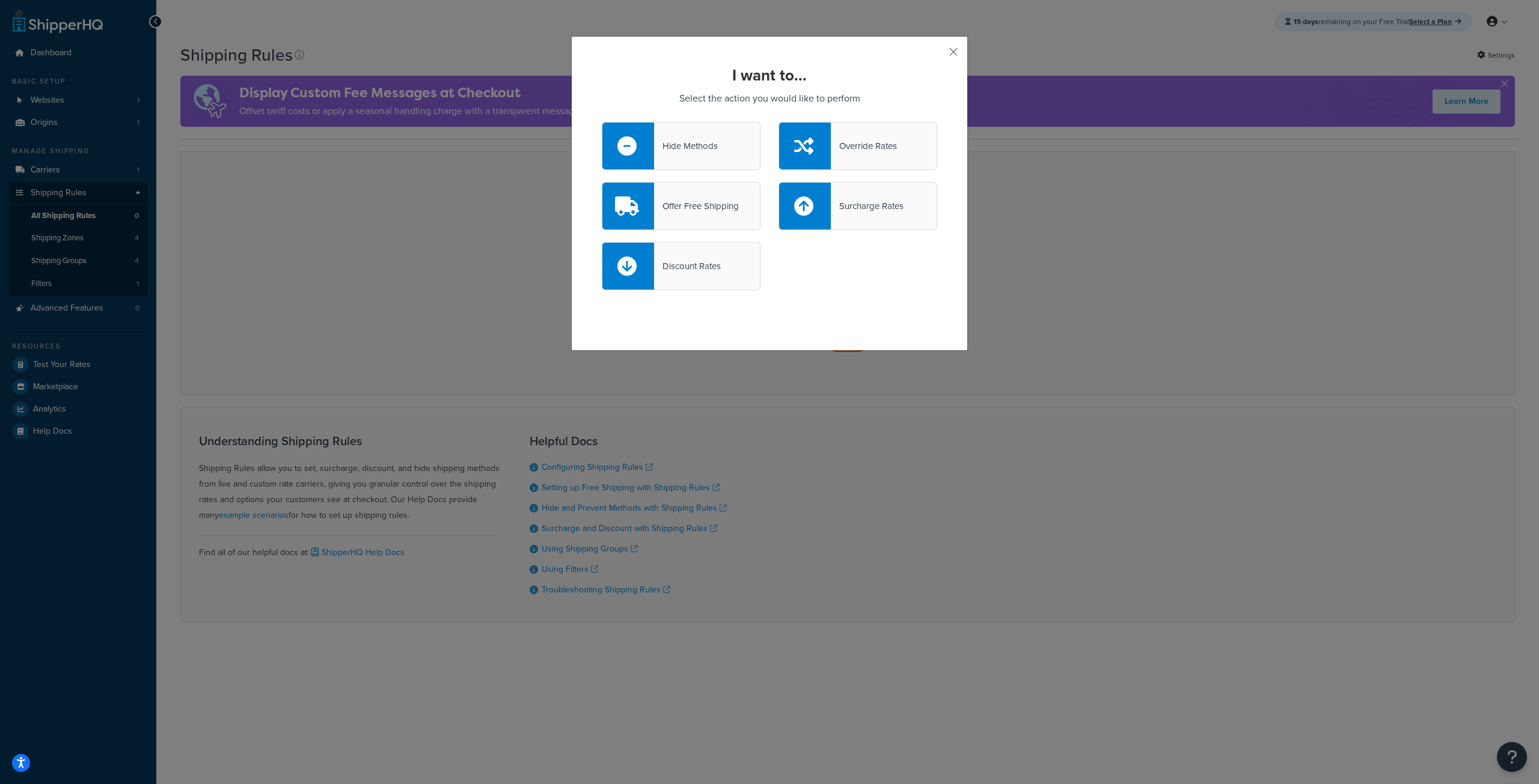
click at [693, 209] on div "Offer Free Shipping" at bounding box center [697, 205] width 85 height 17
click at [0, 0] on input "Offer Free Shipping" at bounding box center [0, 0] width 0 height 0
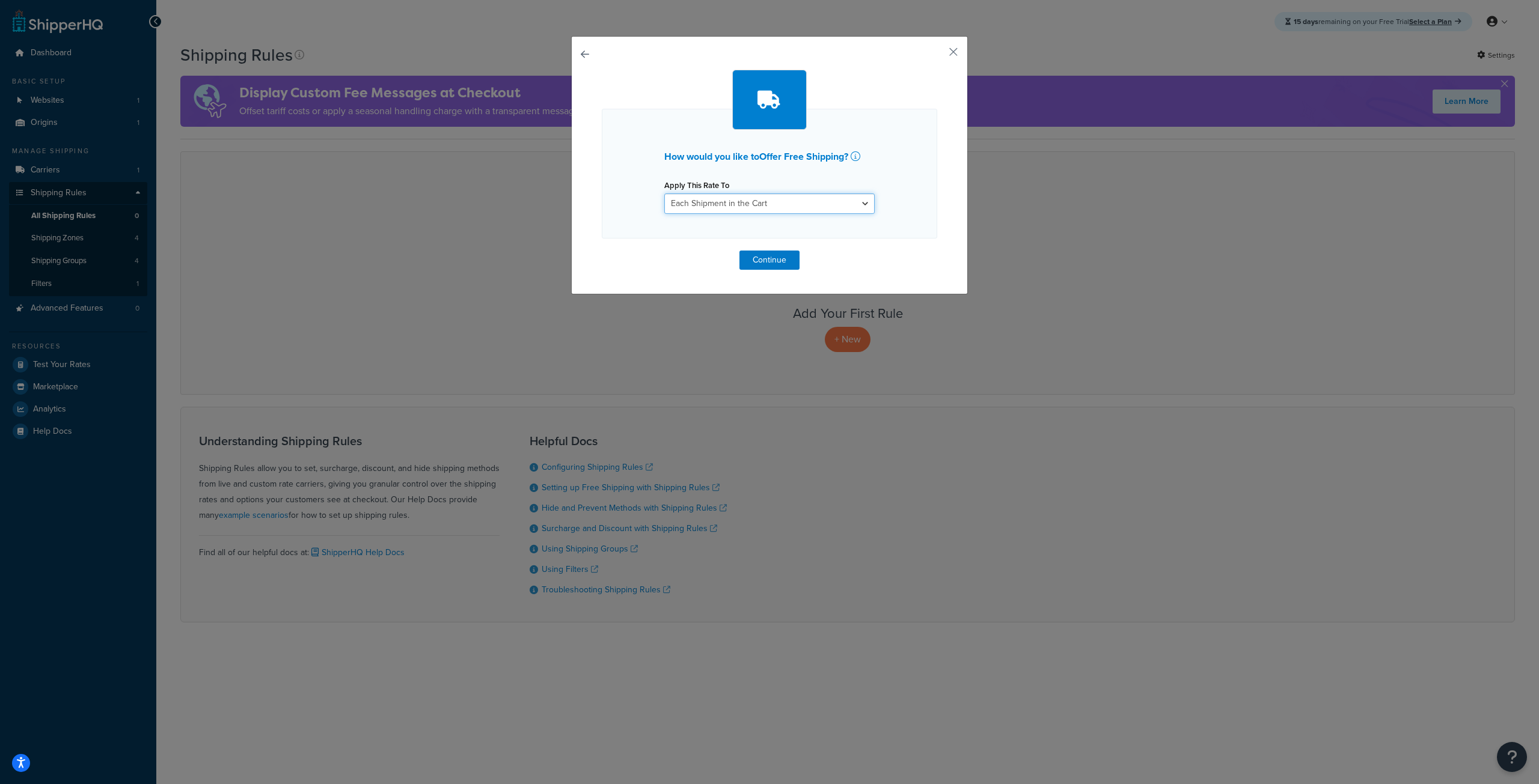
click at [707, 204] on select "Each Shipment in the Cart Each Shipping Group in the Cart Each Item within a Sh…" at bounding box center [770, 203] width 210 height 20
drag, startPoint x: 892, startPoint y: 195, endPoint x: 861, endPoint y: 212, distance: 35.4
click at [892, 196] on div "How would you like to Offer Free Shipping ? Apply This Rate To Each Shipment in…" at bounding box center [770, 174] width 336 height 130
click at [770, 267] on button "Continue" at bounding box center [769, 260] width 60 height 19
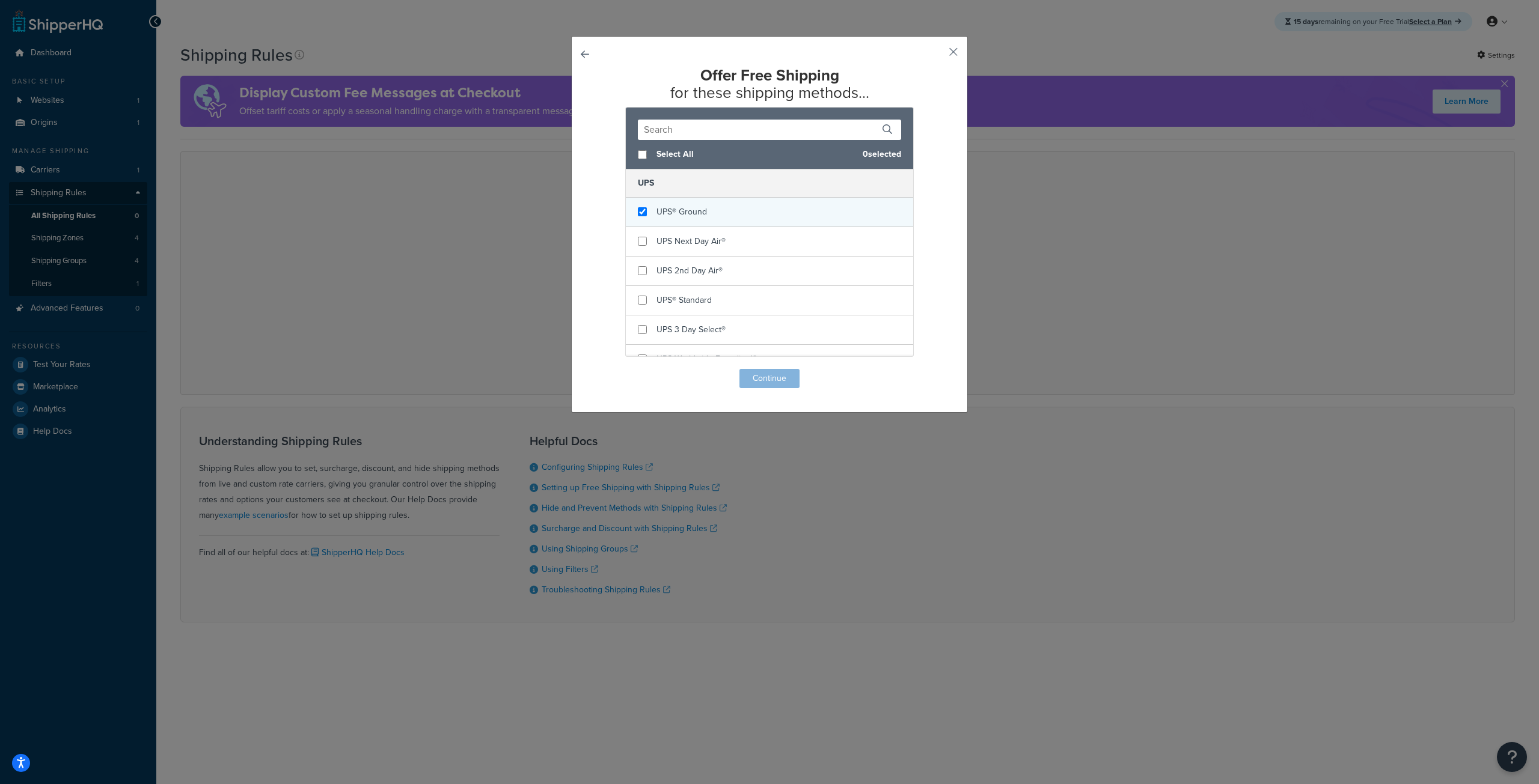
checkbox input "true"
click at [741, 209] on div "UPS® Ground" at bounding box center [770, 212] width 287 height 30
click at [757, 380] on button "Continue" at bounding box center [769, 379] width 60 height 19
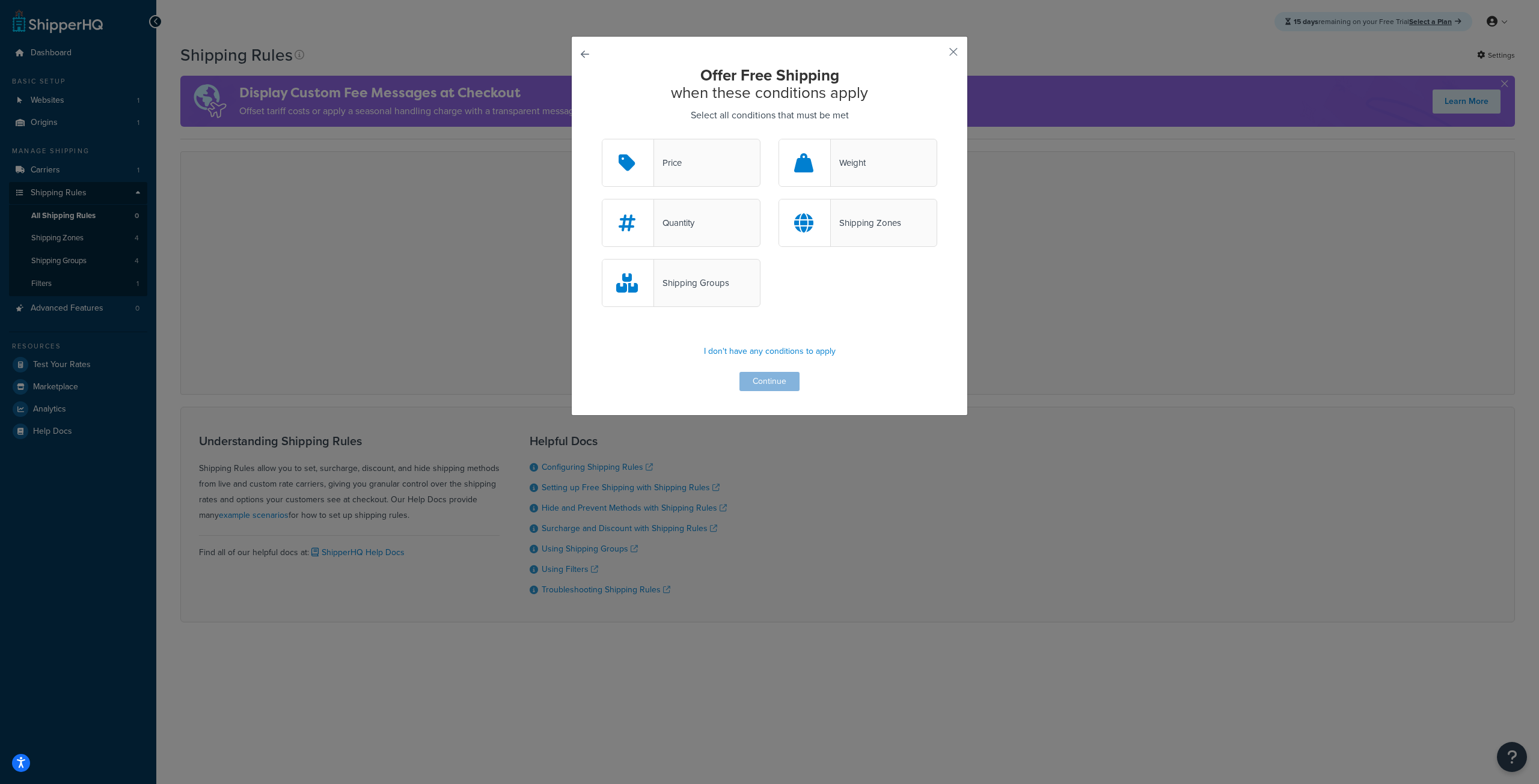
click at [696, 231] on div "Quantity" at bounding box center [682, 223] width 159 height 48
click at [0, 0] on input "Quantity" at bounding box center [0, 0] width 0 height 0
click at [690, 181] on div "Price" at bounding box center [682, 163] width 159 height 48
click at [0, 0] on input "Price" at bounding box center [0, 0] width 0 height 0
click at [702, 226] on div "Quantity" at bounding box center [682, 223] width 159 height 48
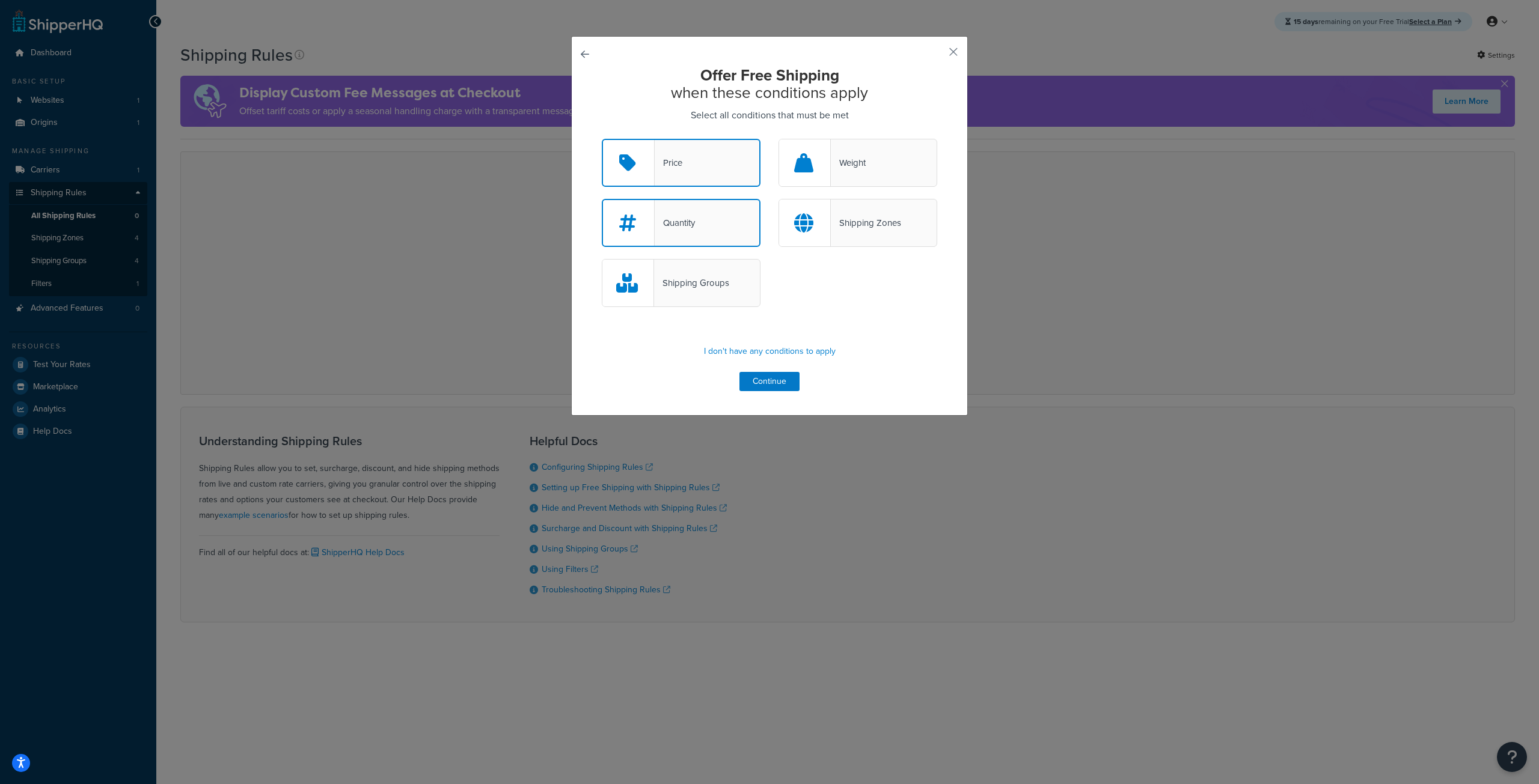
click at [0, 0] on input "Quantity" at bounding box center [0, 0] width 0 height 0
click at [765, 381] on button "Continue" at bounding box center [769, 382] width 60 height 19
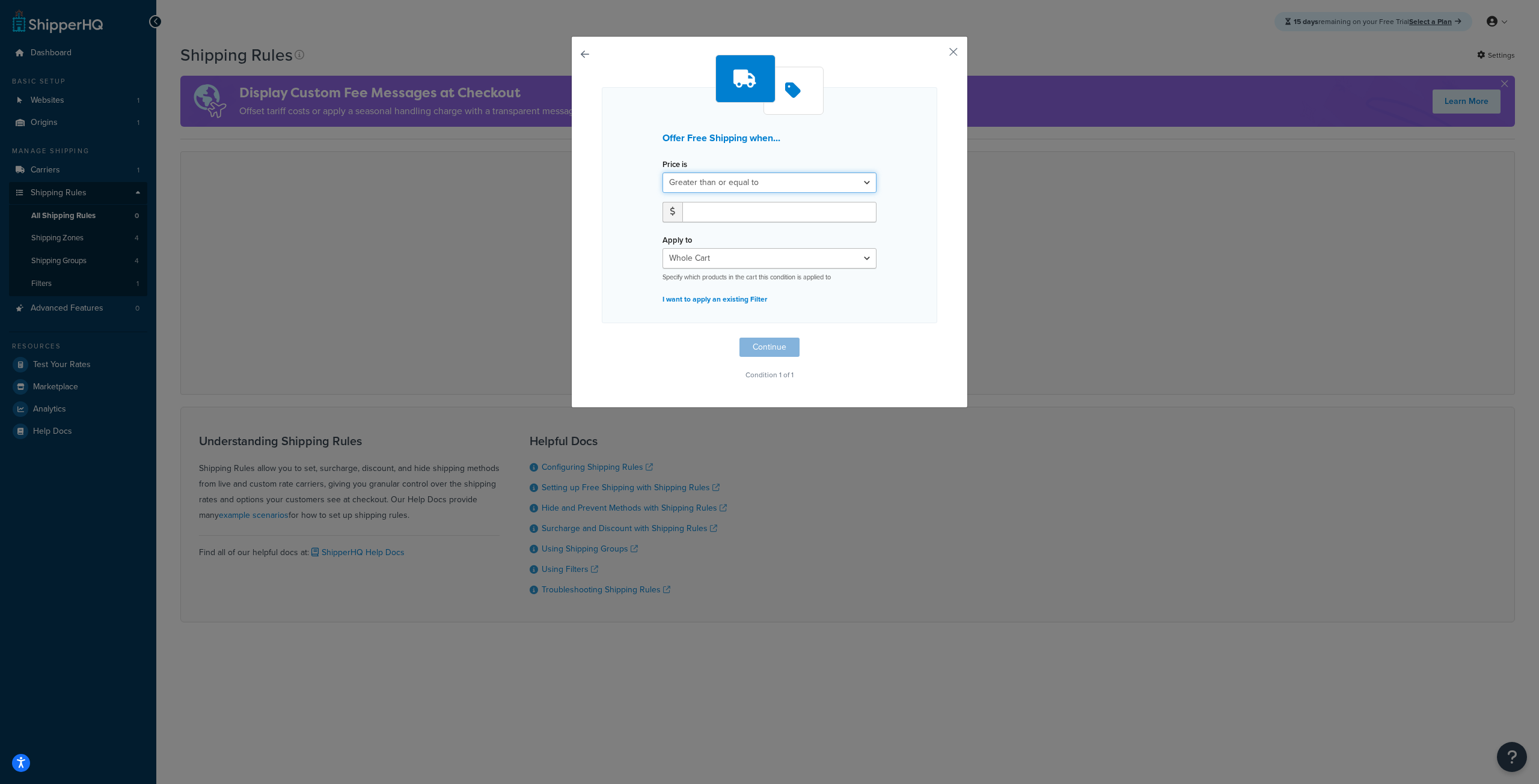
click at [731, 181] on select "Greater than or equal to Between or equal to Less than or equal to" at bounding box center [769, 182] width 214 height 20
click at [665, 168] on label "Price is" at bounding box center [674, 164] width 25 height 9
click at [665, 173] on select "Greater than or equal to Between or equal to Less than or equal to" at bounding box center [769, 182] width 214 height 20
click at [736, 210] on input "number" at bounding box center [780, 212] width 194 height 20
type input "99"
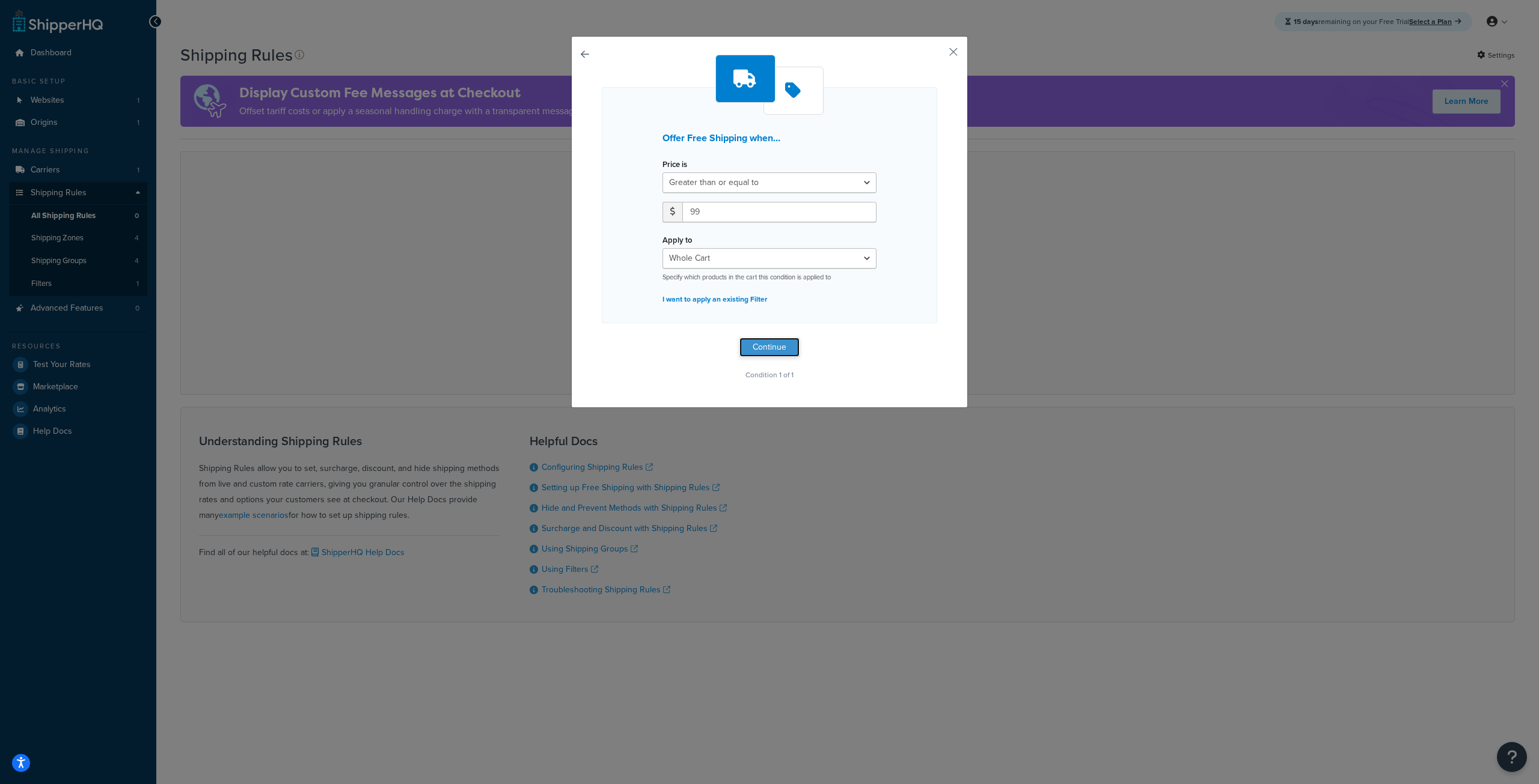
click at [760, 344] on button "Continue" at bounding box center [769, 347] width 60 height 19
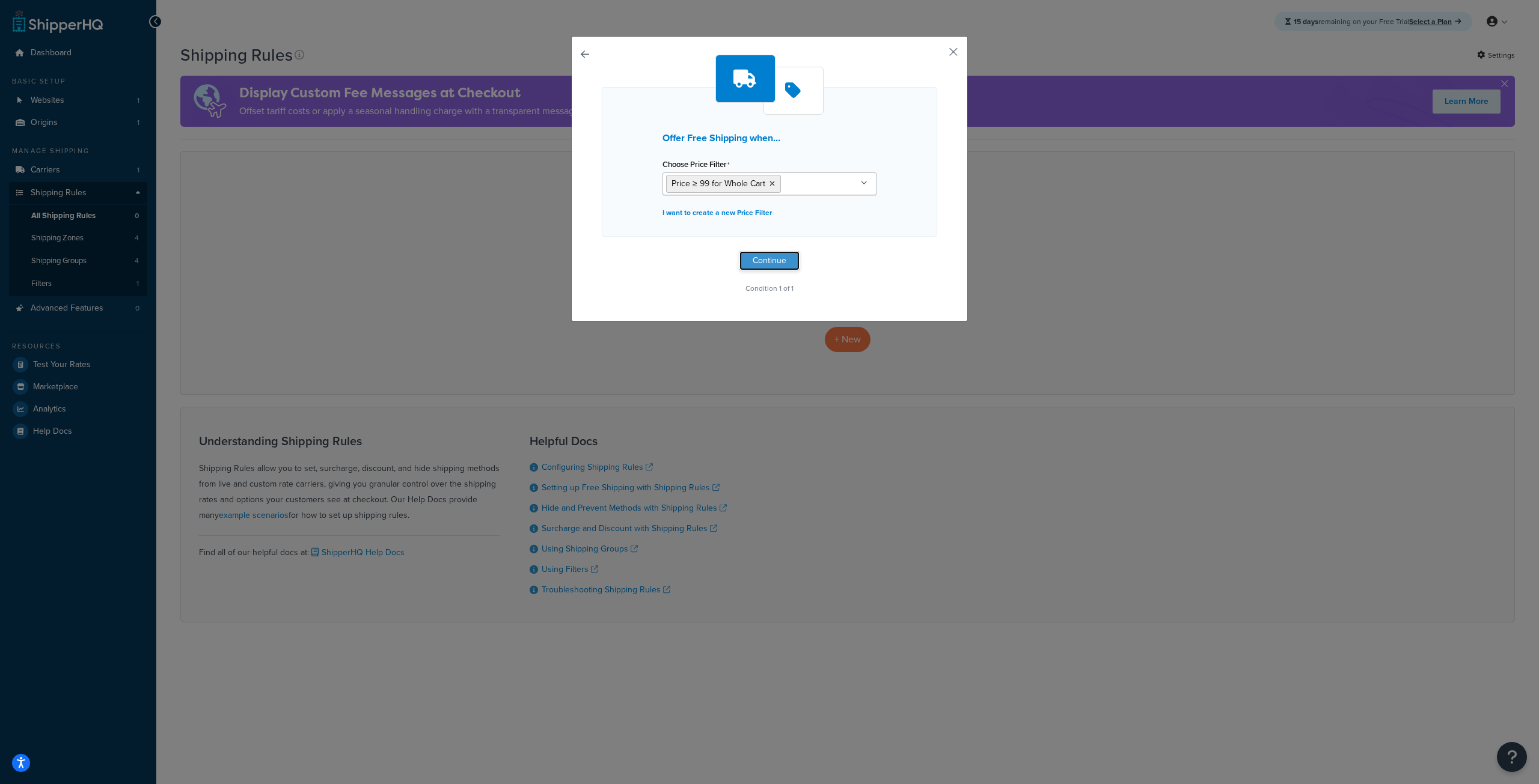
click at [770, 262] on button "Continue" at bounding box center [769, 261] width 60 height 19
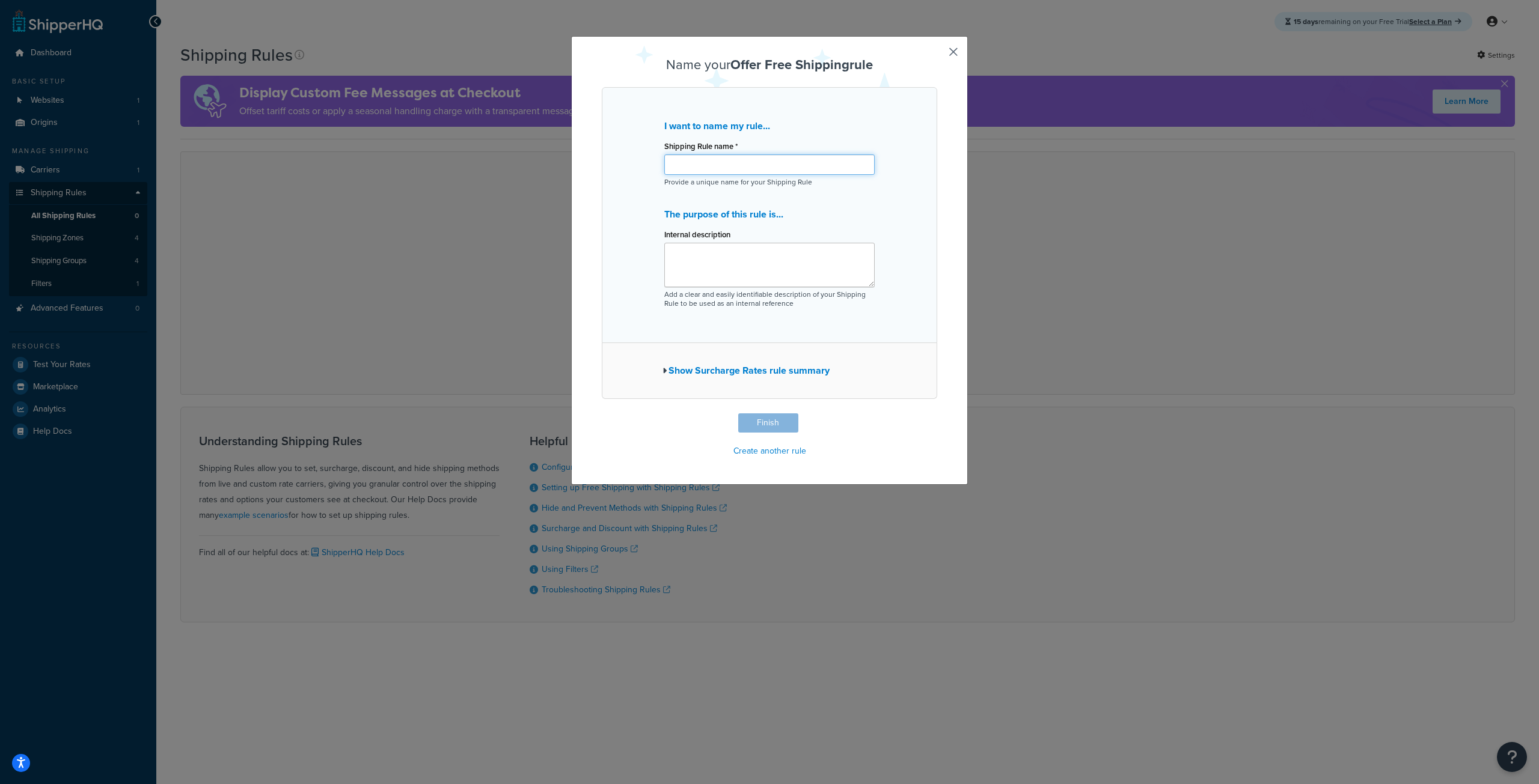
click at [744, 171] on input "Shipping Rule name *" at bounding box center [770, 164] width 210 height 20
click at [691, 167] on input "FST > 99" at bounding box center [770, 164] width 210 height 20
type input "FST > $99"
click at [761, 419] on button "Finish" at bounding box center [768, 423] width 60 height 19
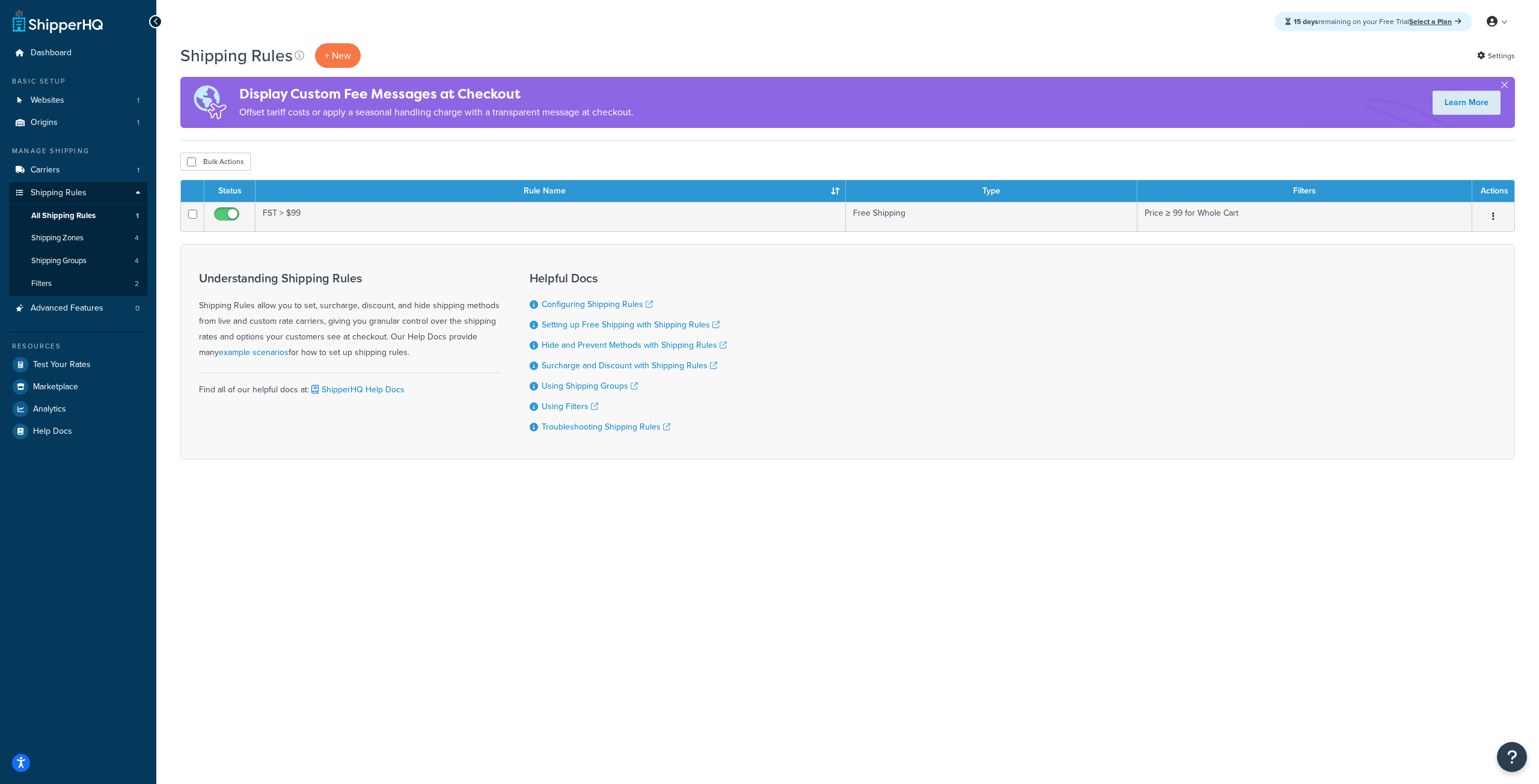
drag, startPoint x: 715, startPoint y: 573, endPoint x: 722, endPoint y: 571, distance: 7.3
click at [717, 573] on div "15 days remaining on your Free Trial Select a Plan My Profile Billing Global Se…" at bounding box center [848, 392] width 1382 height 784
click at [75, 234] on span "Shipping Zones" at bounding box center [57, 238] width 52 height 10
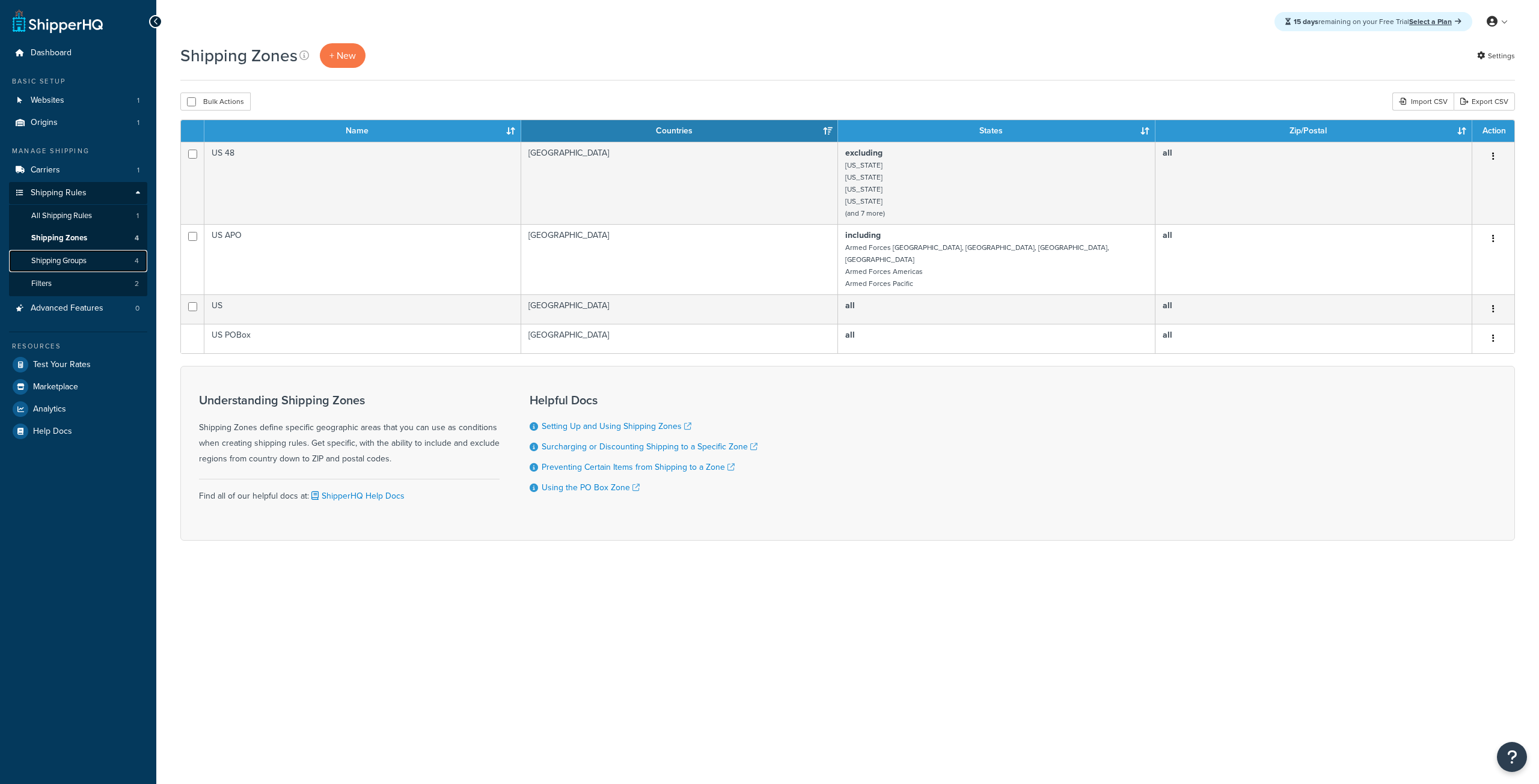
click at [68, 263] on span "Shipping Groups" at bounding box center [59, 261] width 55 height 10
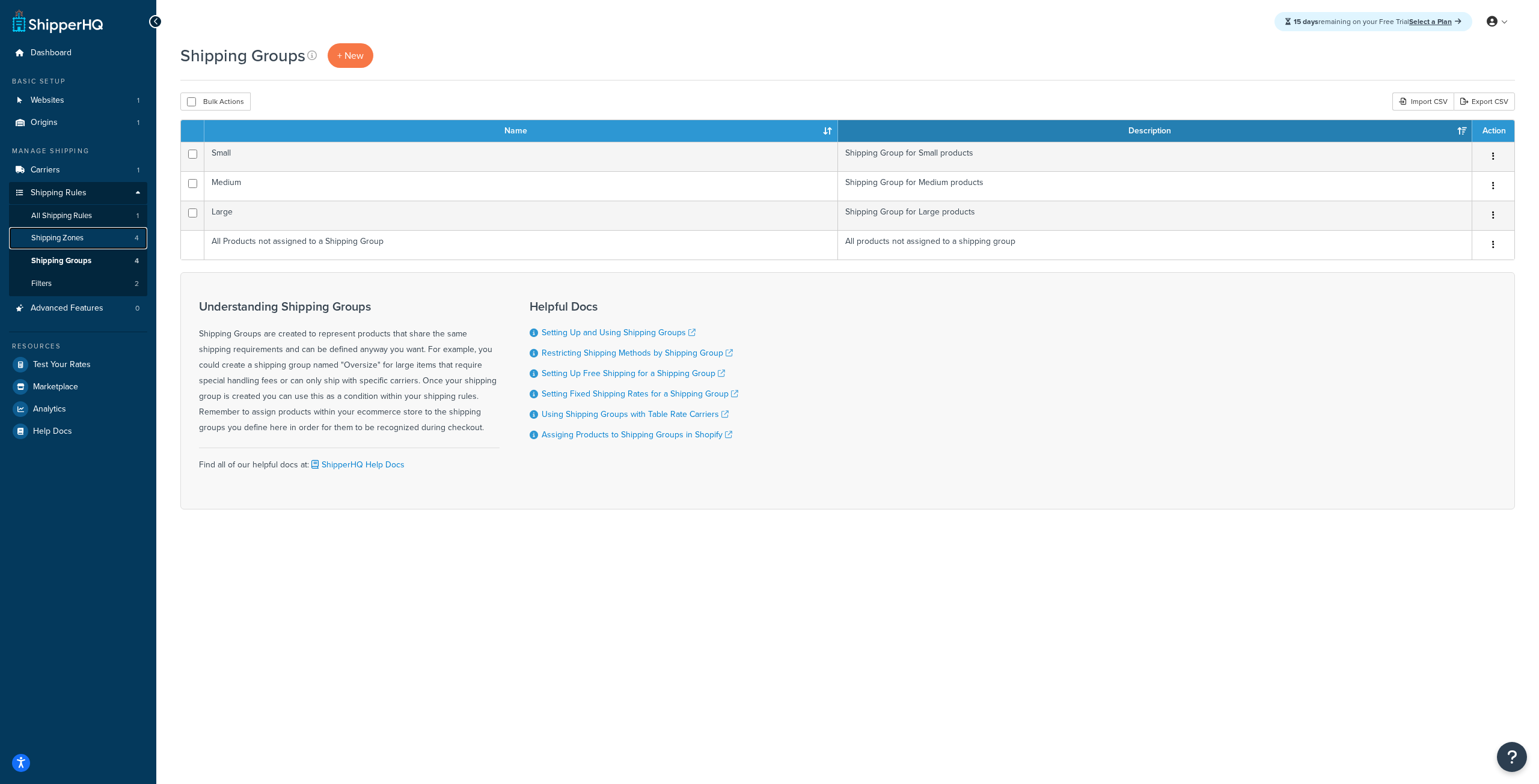
click at [72, 240] on span "Shipping Zones" at bounding box center [57, 238] width 52 height 10
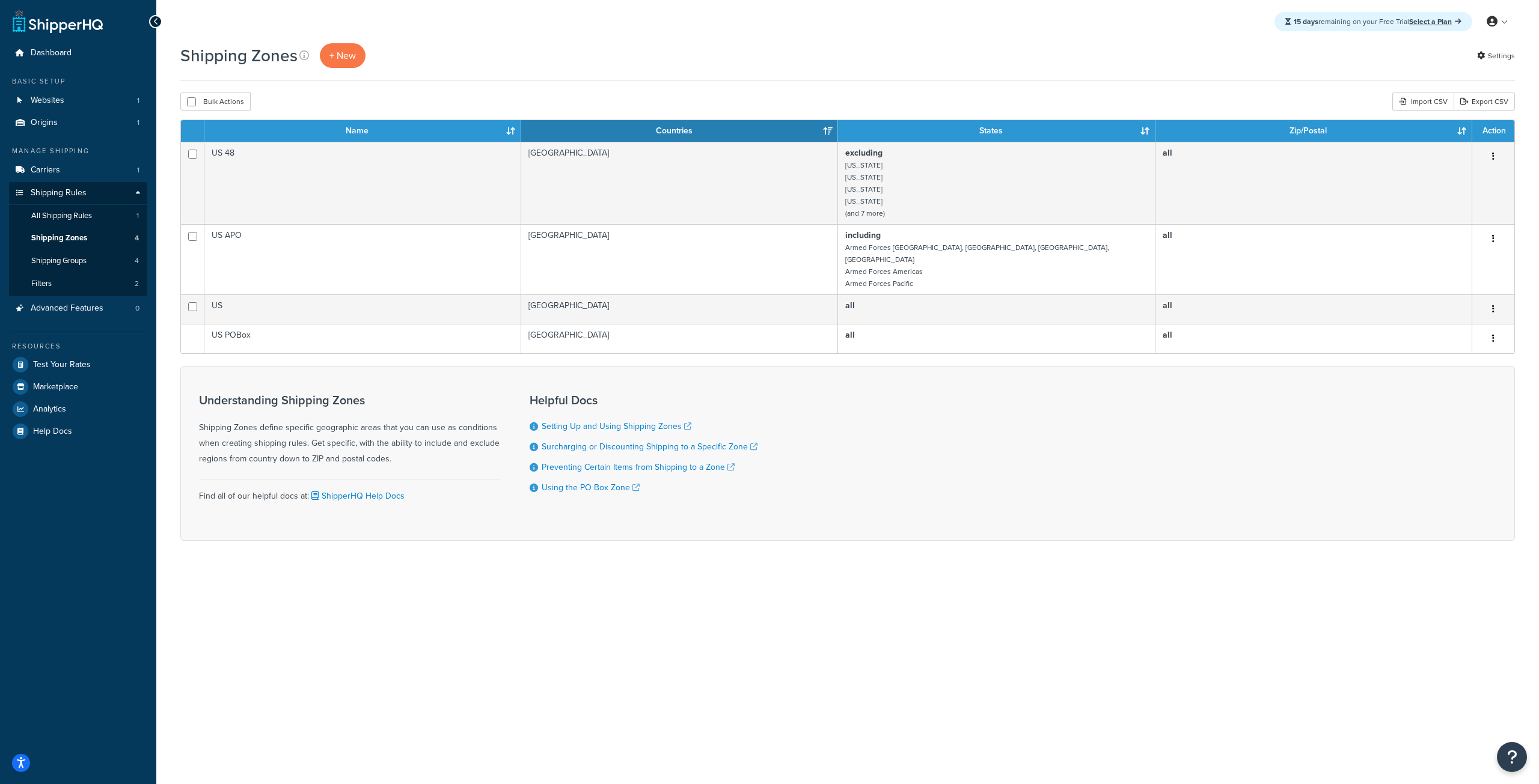
click at [412, 636] on div "15 days remaining on your Free Trial Select a Plan My Profile Billing Global Se…" at bounding box center [848, 392] width 1382 height 784
click at [891, 619] on div "15 days remaining on your Free Trial Select a Plan My Profile Billing Global Se…" at bounding box center [848, 392] width 1382 height 784
click at [886, 613] on div "15 days remaining on your Free Trial Select a Plan My Profile Billing Global Se…" at bounding box center [848, 392] width 1382 height 784
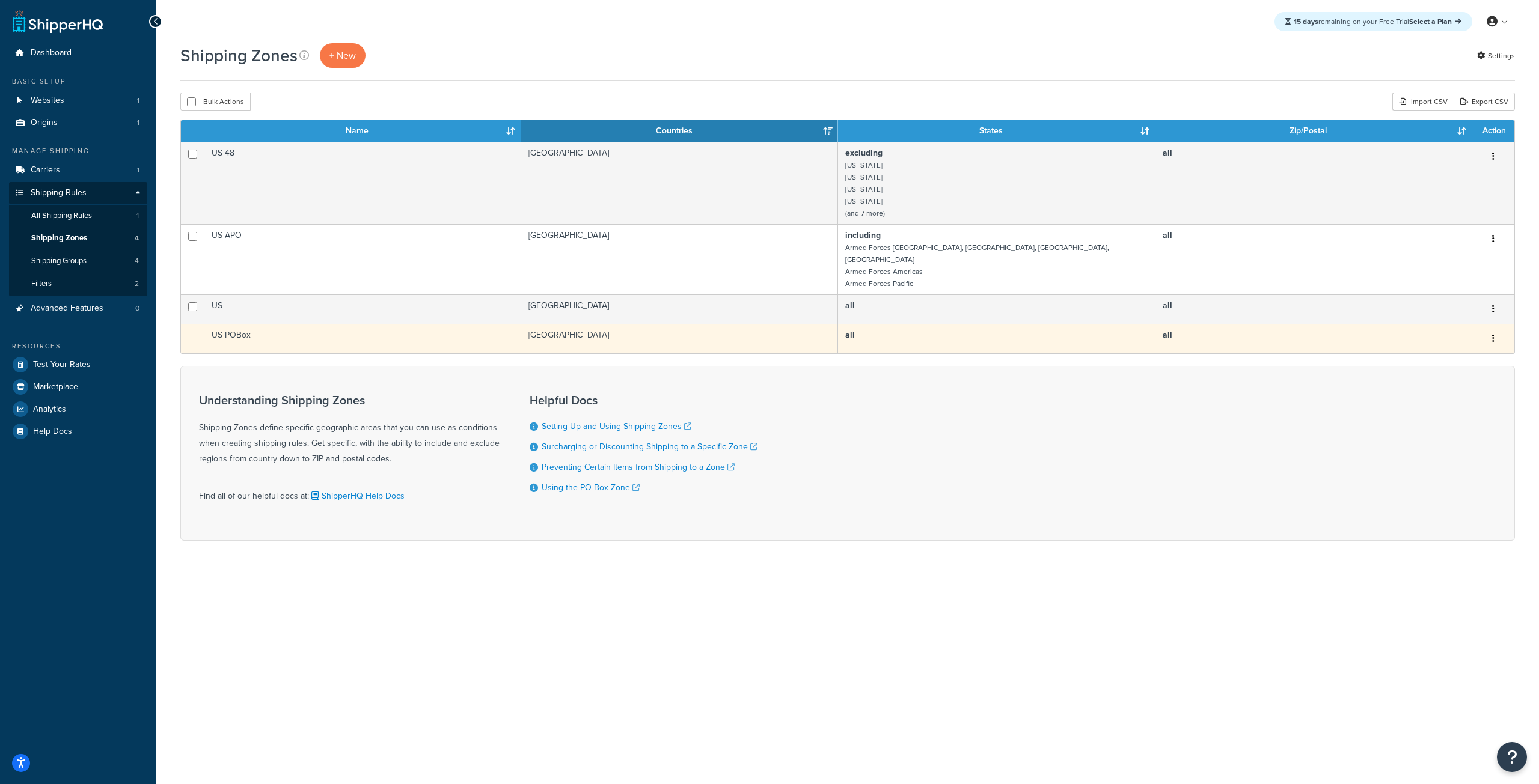
click at [1490, 329] on button "button" at bounding box center [1493, 339] width 17 height 19
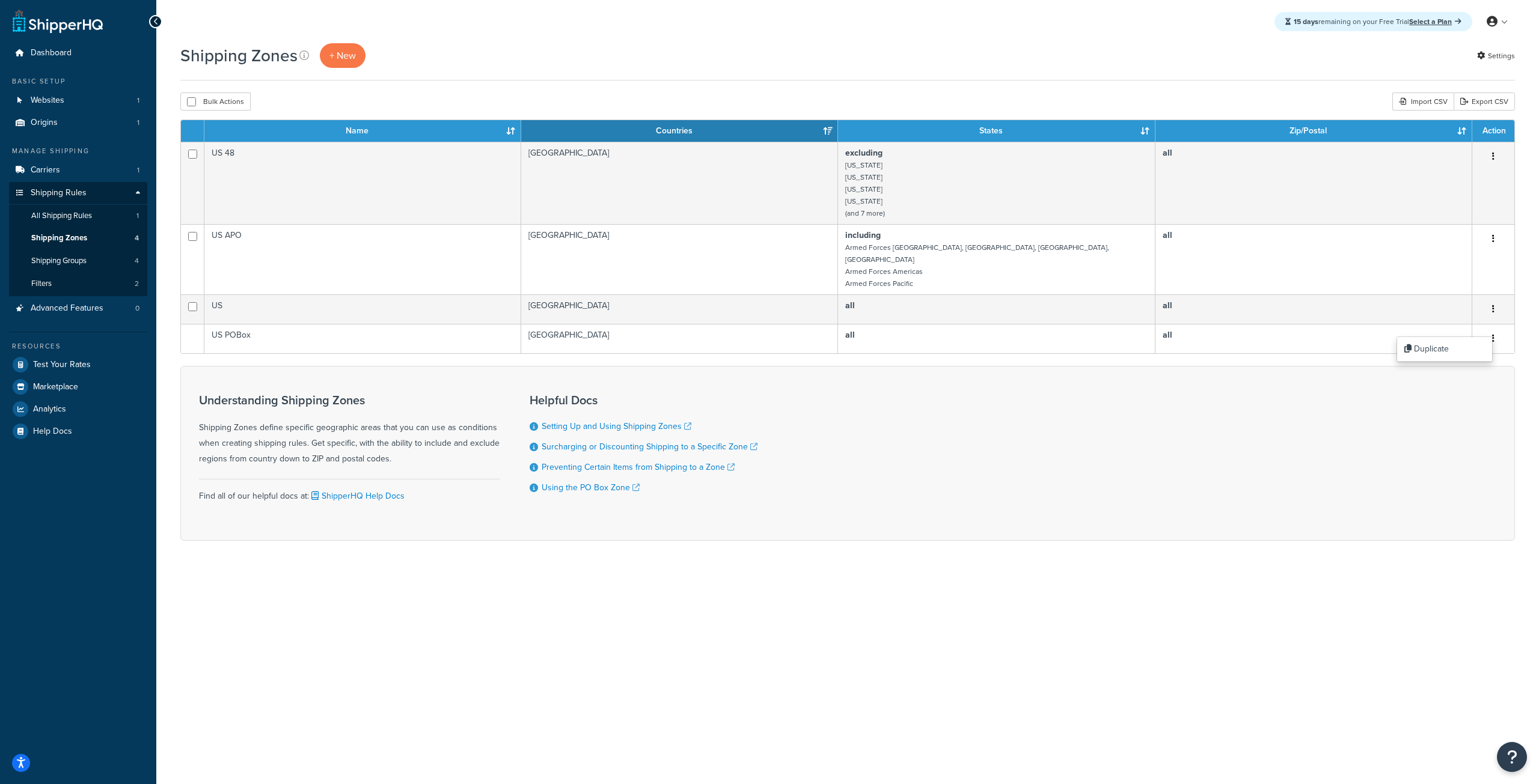
click at [934, 638] on div "15 days remaining on your Free Trial Select a Plan My Profile Billing Global Se…" at bounding box center [848, 392] width 1382 height 784
click at [399, 562] on div "Shipping Zones + New Settings Bulk Actions Duplicate Delete Import CSV Export C…" at bounding box center [848, 313] width 1382 height 539
click at [70, 368] on span "Test Your Rates" at bounding box center [62, 365] width 58 height 10
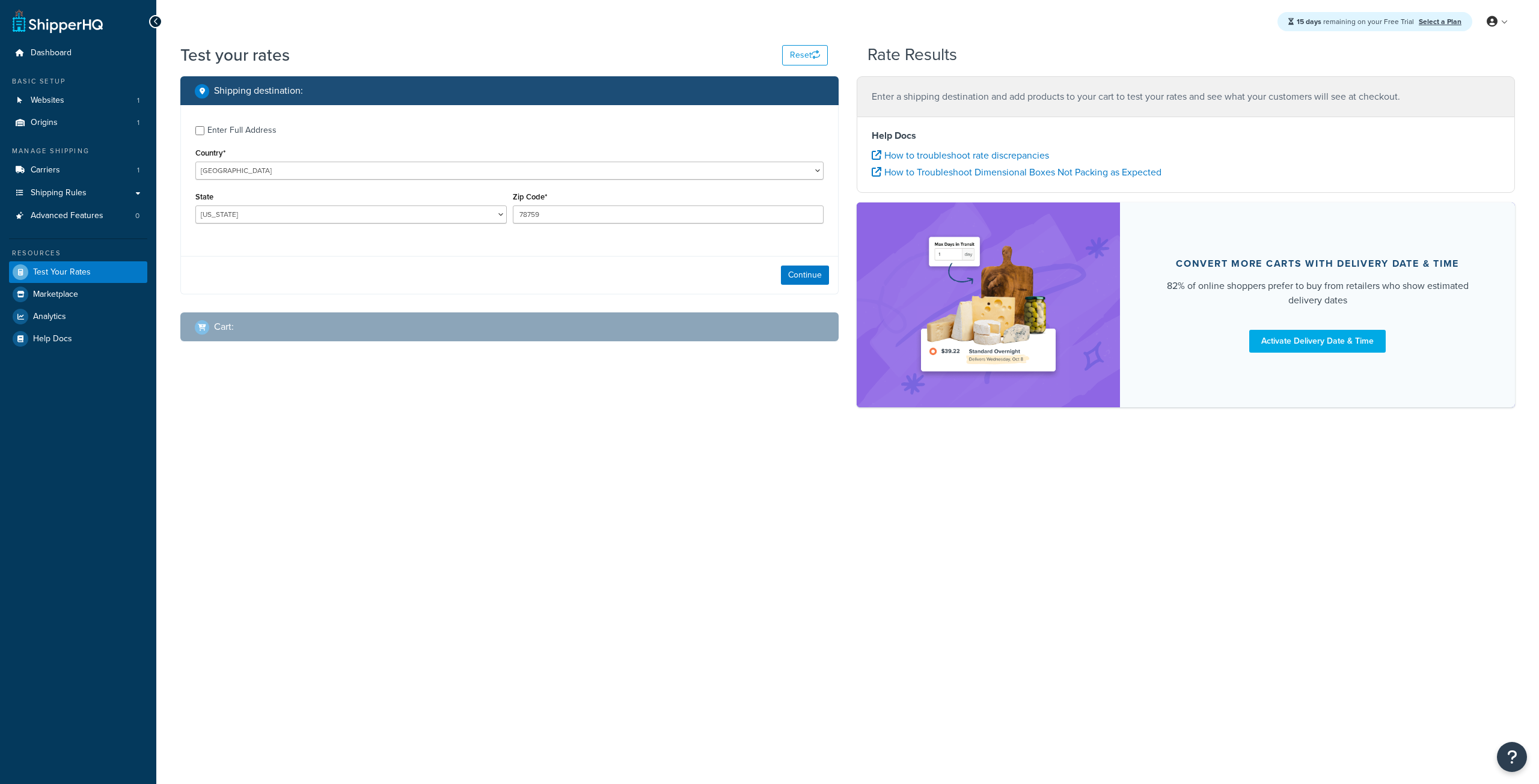
select select "[GEOGRAPHIC_DATA]"
click at [793, 274] on button "Continue" at bounding box center [805, 275] width 48 height 19
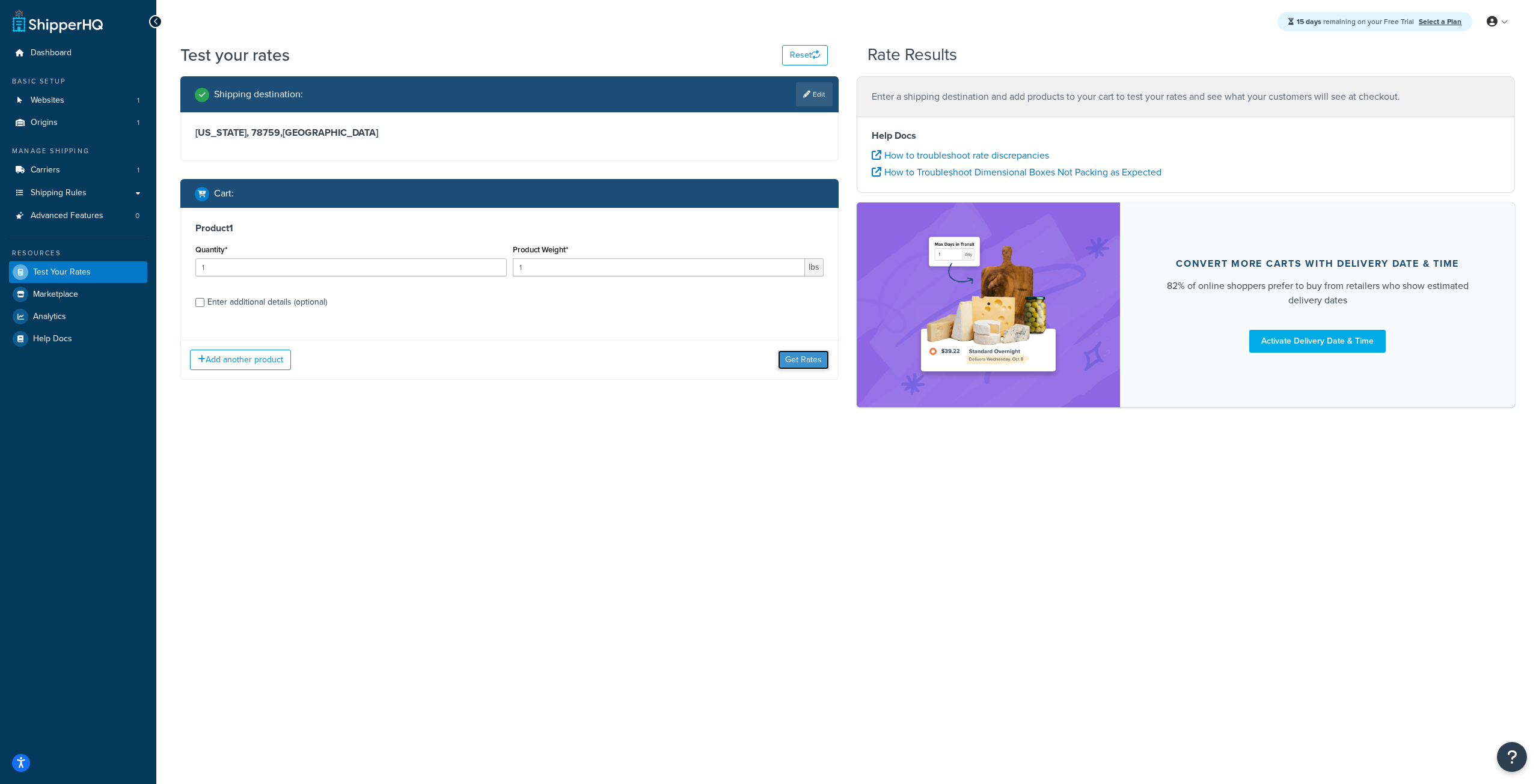
click at [792, 356] on button "Get Rates" at bounding box center [804, 360] width 51 height 19
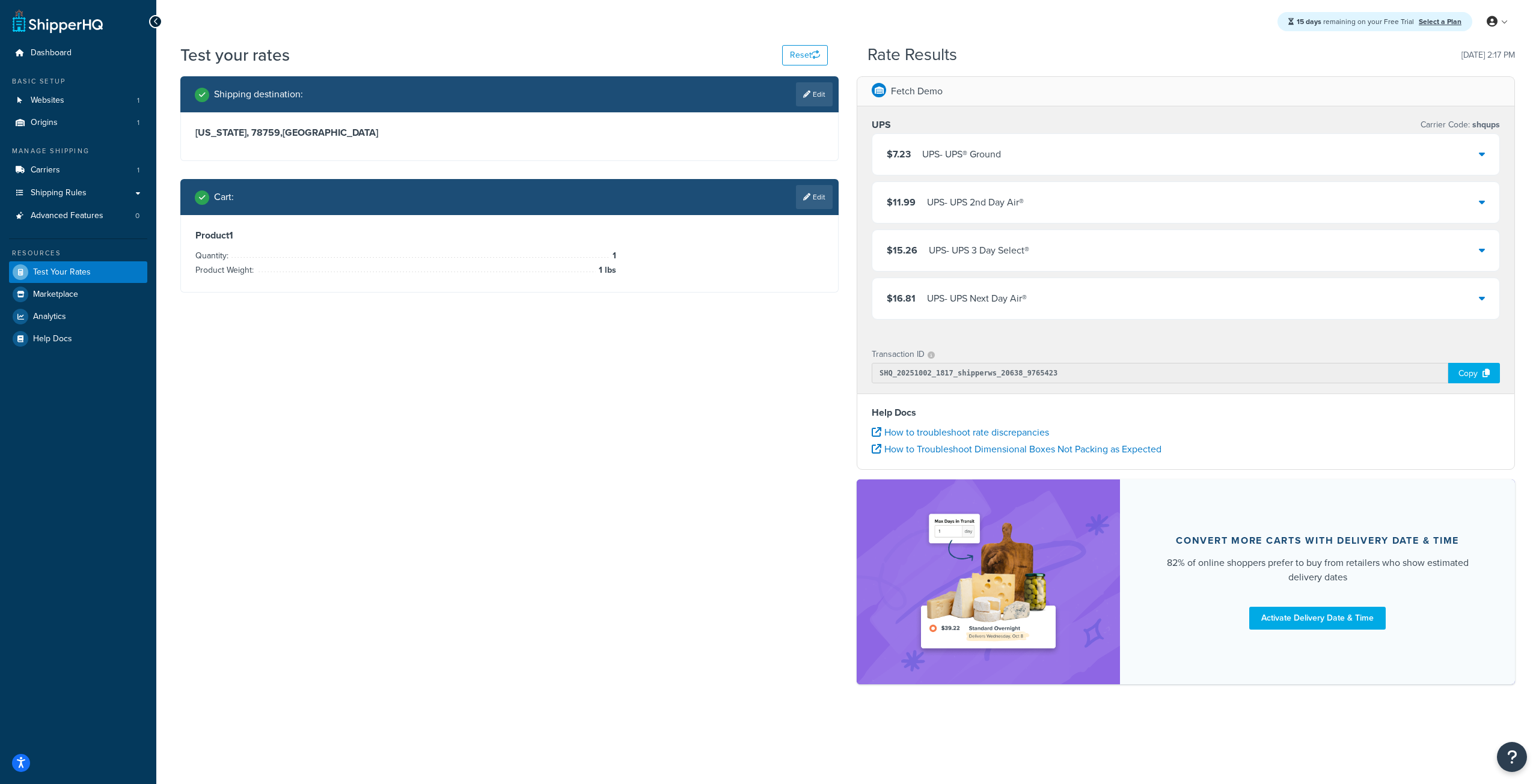
click at [623, 363] on div "Shipping destination : Edit [US_STATE], 78759 , [GEOGRAPHIC_DATA] Cart : Edit P…" at bounding box center [847, 386] width 1353 height 620
drag, startPoint x: 720, startPoint y: 307, endPoint x: 720, endPoint y: 315, distance: 8.0
click at [720, 307] on div "Shipping destination : Edit [US_STATE], 78759 , [GEOGRAPHIC_DATA] Cart : Edit P…" at bounding box center [509, 193] width 676 height 234
click at [809, 198] on link "Edit" at bounding box center [815, 197] width 37 height 24
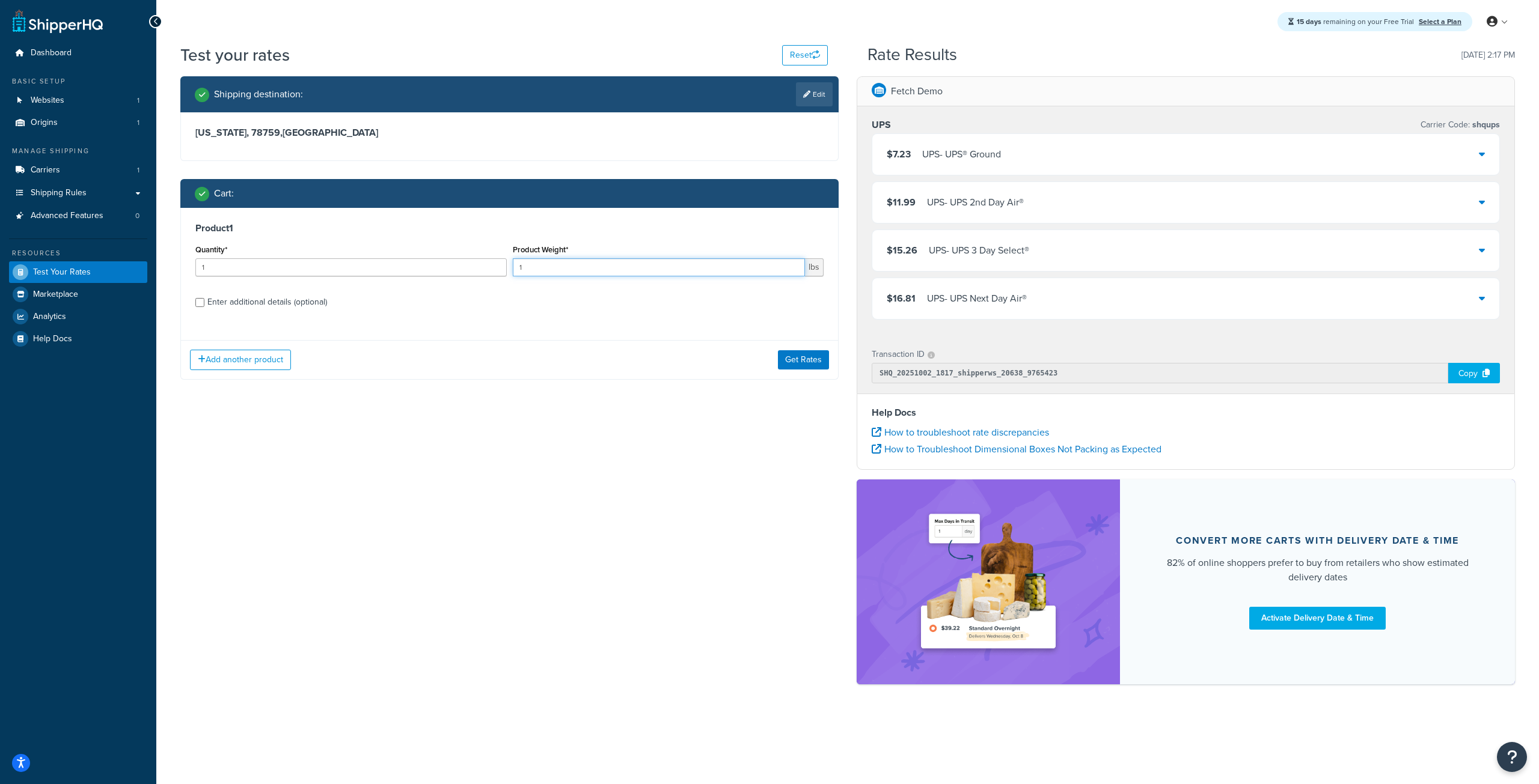
drag, startPoint x: 544, startPoint y: 269, endPoint x: 490, endPoint y: 266, distance: 54.1
click at [490, 266] on div "Quantity* 1 Product Weight* 1 lbs" at bounding box center [510, 263] width 634 height 44
type input "3"
click at [792, 362] on button "Get Rates" at bounding box center [804, 360] width 51 height 19
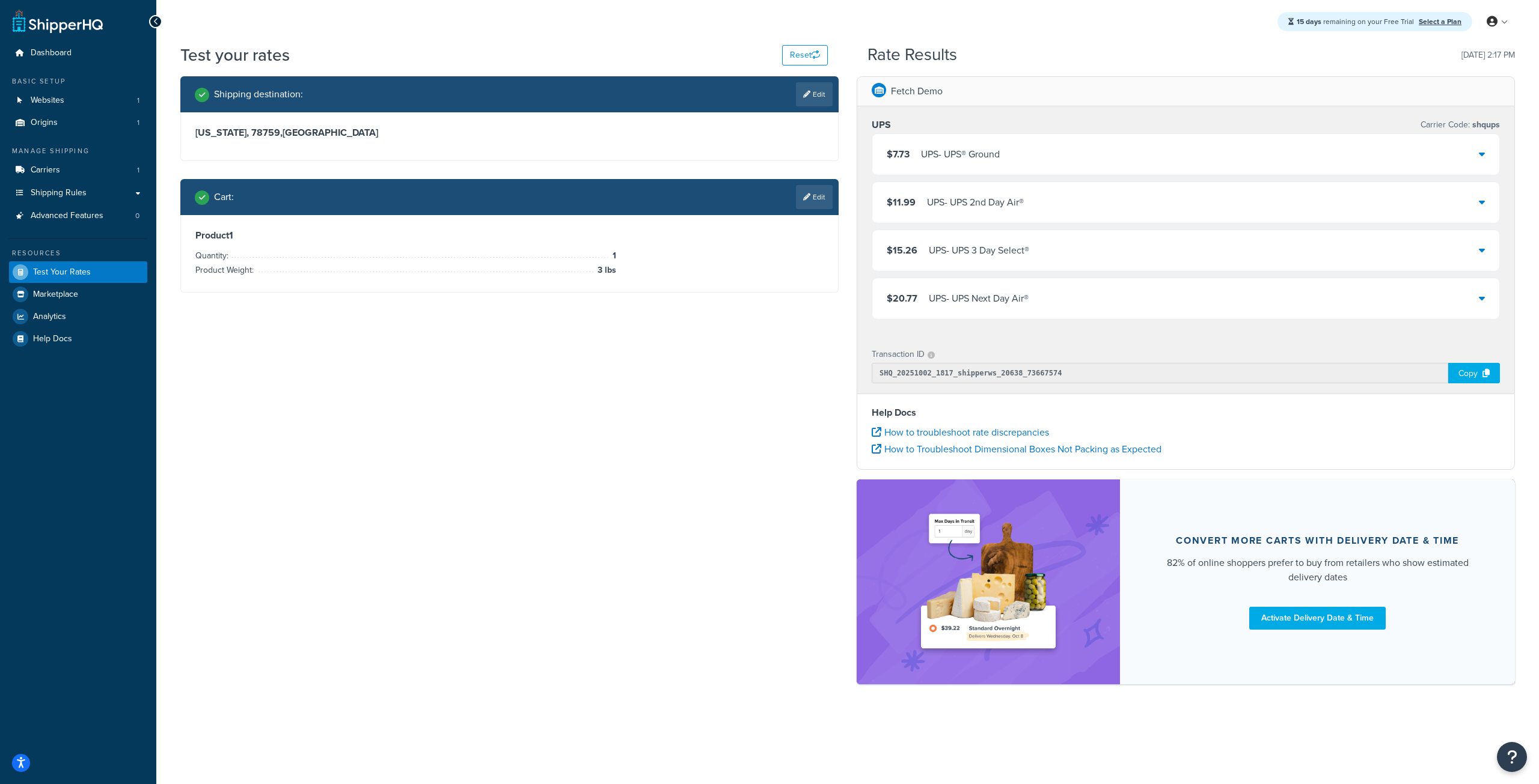
click at [717, 434] on div "Shipping destination : Edit Texas, 78759 , United States Cart : Edit Product 1 …" at bounding box center [847, 386] width 1353 height 620
click at [718, 434] on div "Shipping destination : Edit Texas, 78759 , United States Cart : Edit Product 1 …" at bounding box center [847, 386] width 1353 height 620
click at [751, 443] on div "Shipping destination : Edit Texas, 78759 , United States Cart : Edit Product 1 …" at bounding box center [847, 386] width 1353 height 620
click at [985, 298] on div "UPS - UPS Next Day Air®" at bounding box center [979, 299] width 100 height 17
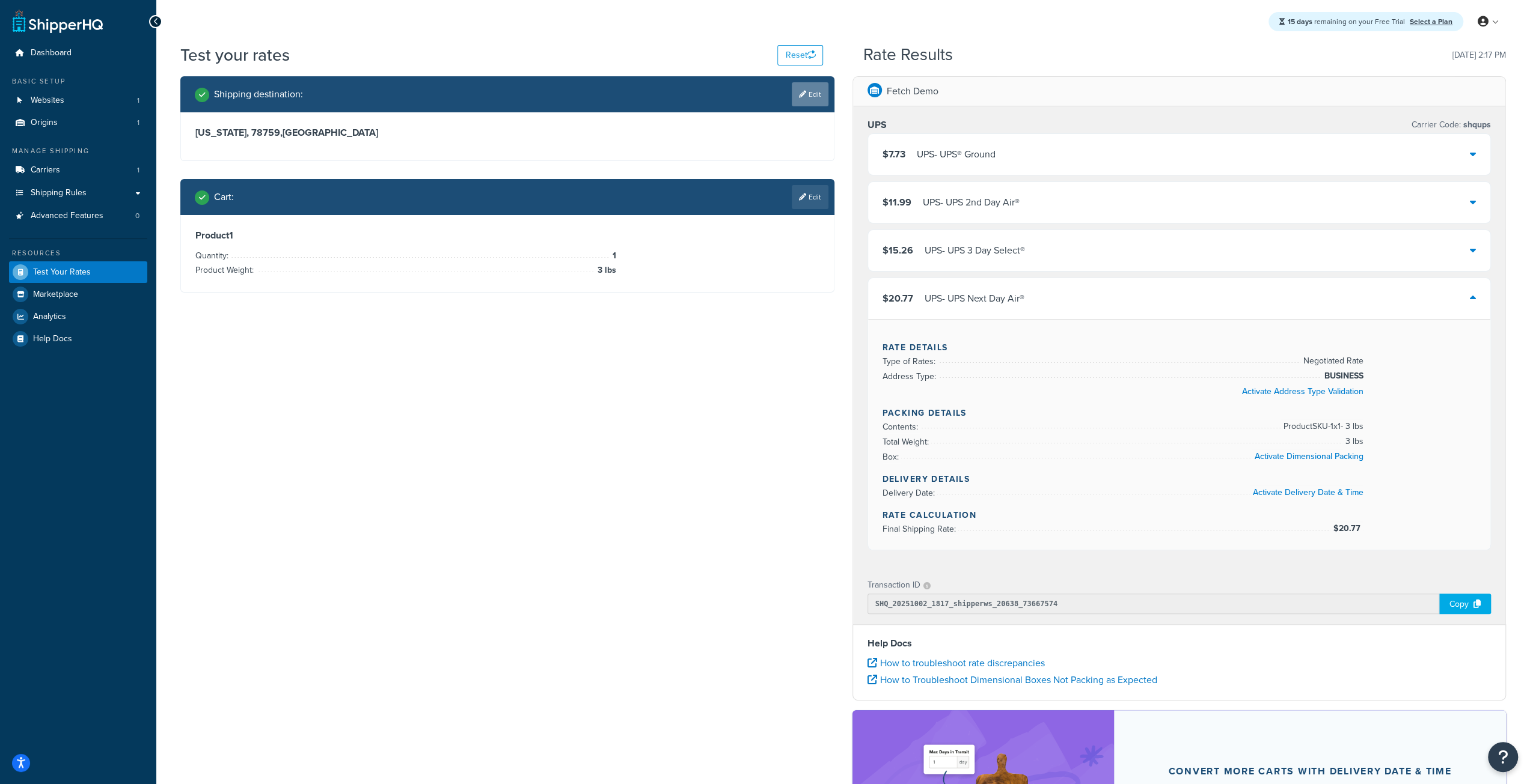
click at [818, 95] on link "Edit" at bounding box center [810, 95] width 37 height 24
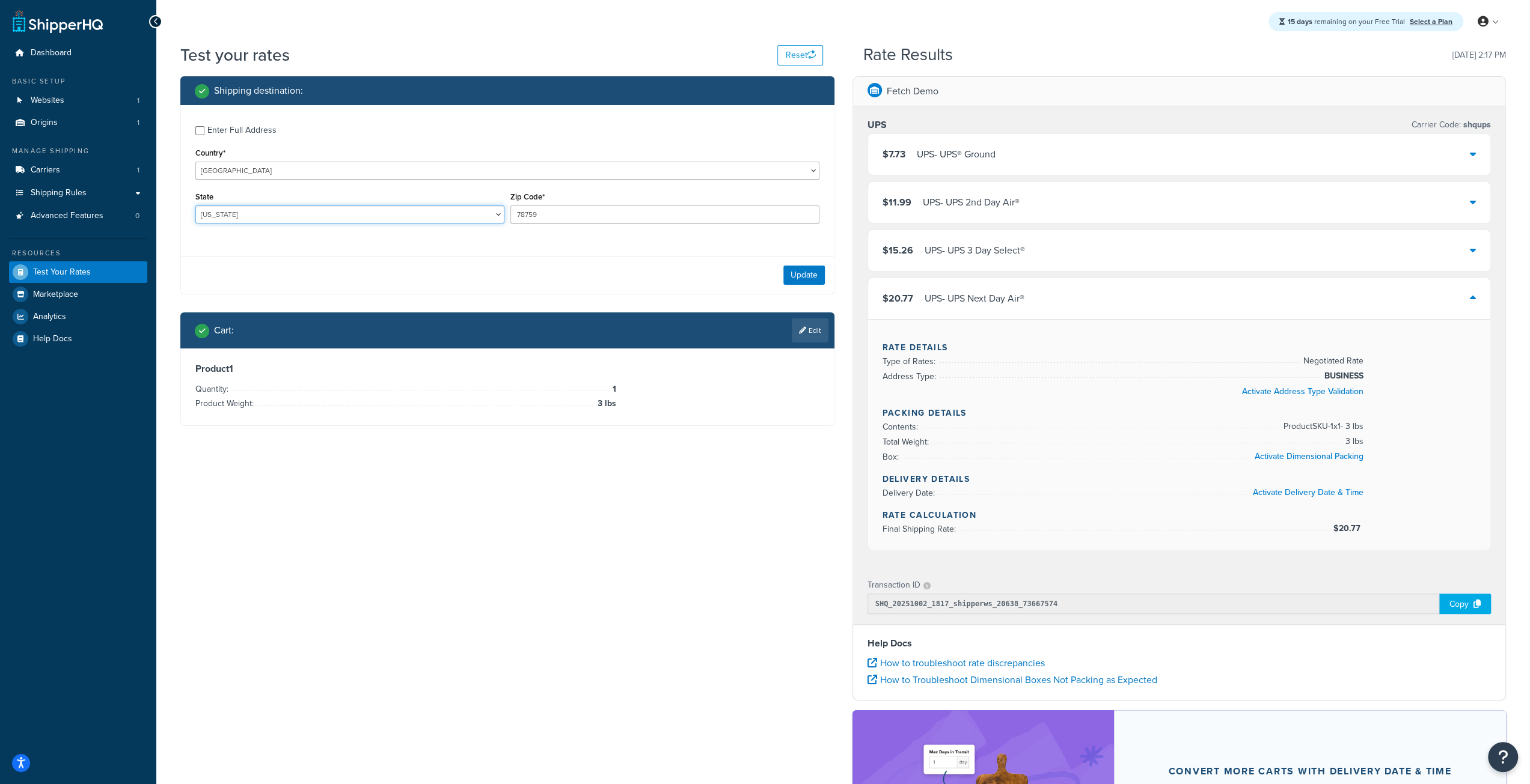
click at [458, 213] on select "Alabama Alaska American Samoa Arizona Arkansas Armed Forces Americas Armed Forc…" at bounding box center [349, 214] width 309 height 18
click at [195, 205] on select "Alabama Alaska American Samoa Arizona Arkansas Armed Forces Americas Armed Forc…" at bounding box center [349, 214] width 309 height 18
click at [564, 209] on input "78759" at bounding box center [665, 214] width 309 height 18
click at [437, 213] on select "Alabama Alaska American Samoa Arizona Arkansas Armed Forces Americas Armed Forc…" at bounding box center [349, 214] width 309 height 18
select select "CA"
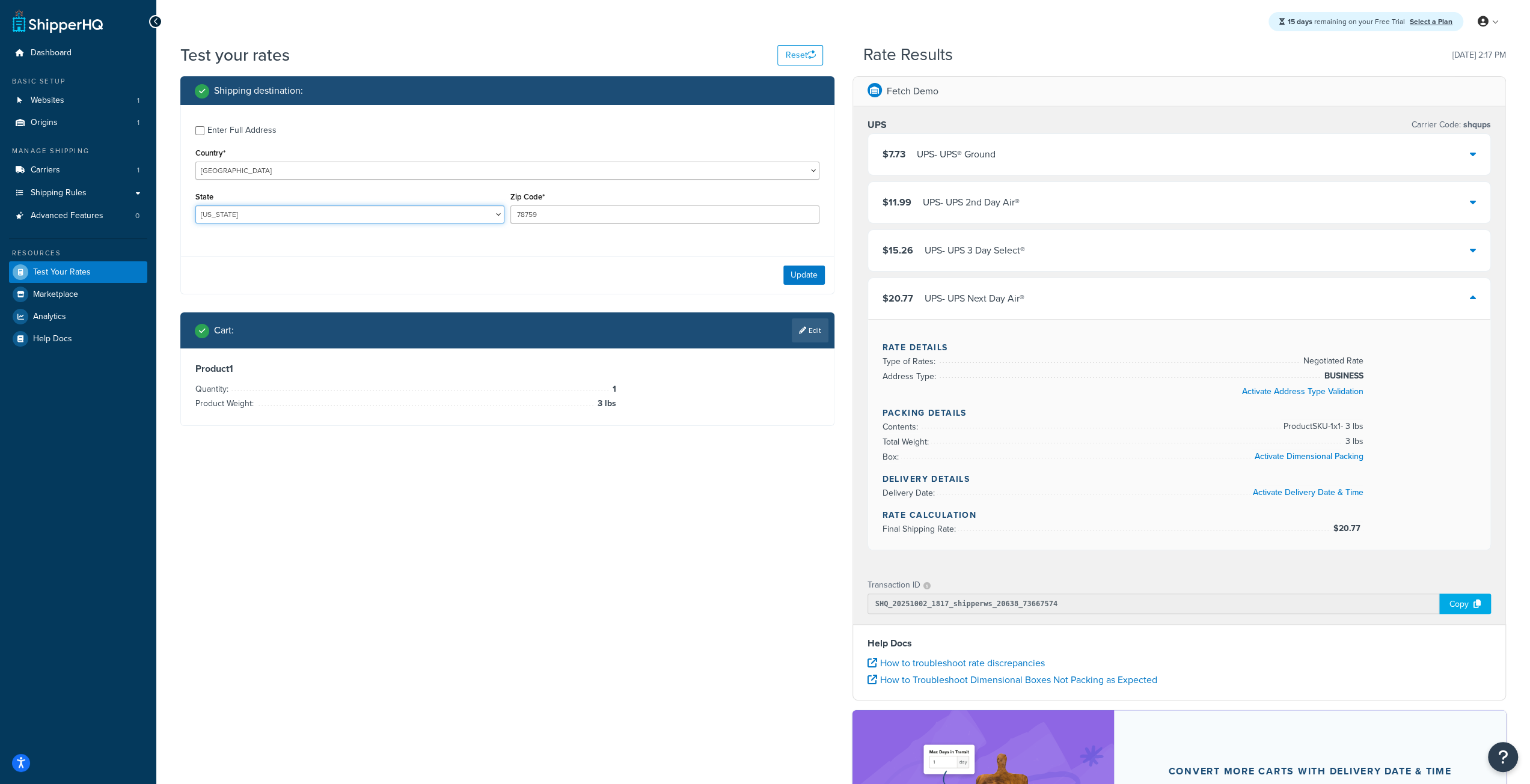
click at [195, 205] on select "Alabama Alaska American Samoa Arizona Arkansas Armed Forces Americas Armed Forc…" at bounding box center [349, 214] width 309 height 18
drag, startPoint x: 556, startPoint y: 220, endPoint x: 469, endPoint y: 211, distance: 87.5
click at [470, 211] on div "State Alabama Alaska American Samoa Arizona Arkansas Armed Forces Americas Arme…" at bounding box center [507, 210] width 630 height 44
type input "90210"
click at [812, 281] on button "Update" at bounding box center [804, 275] width 42 height 19
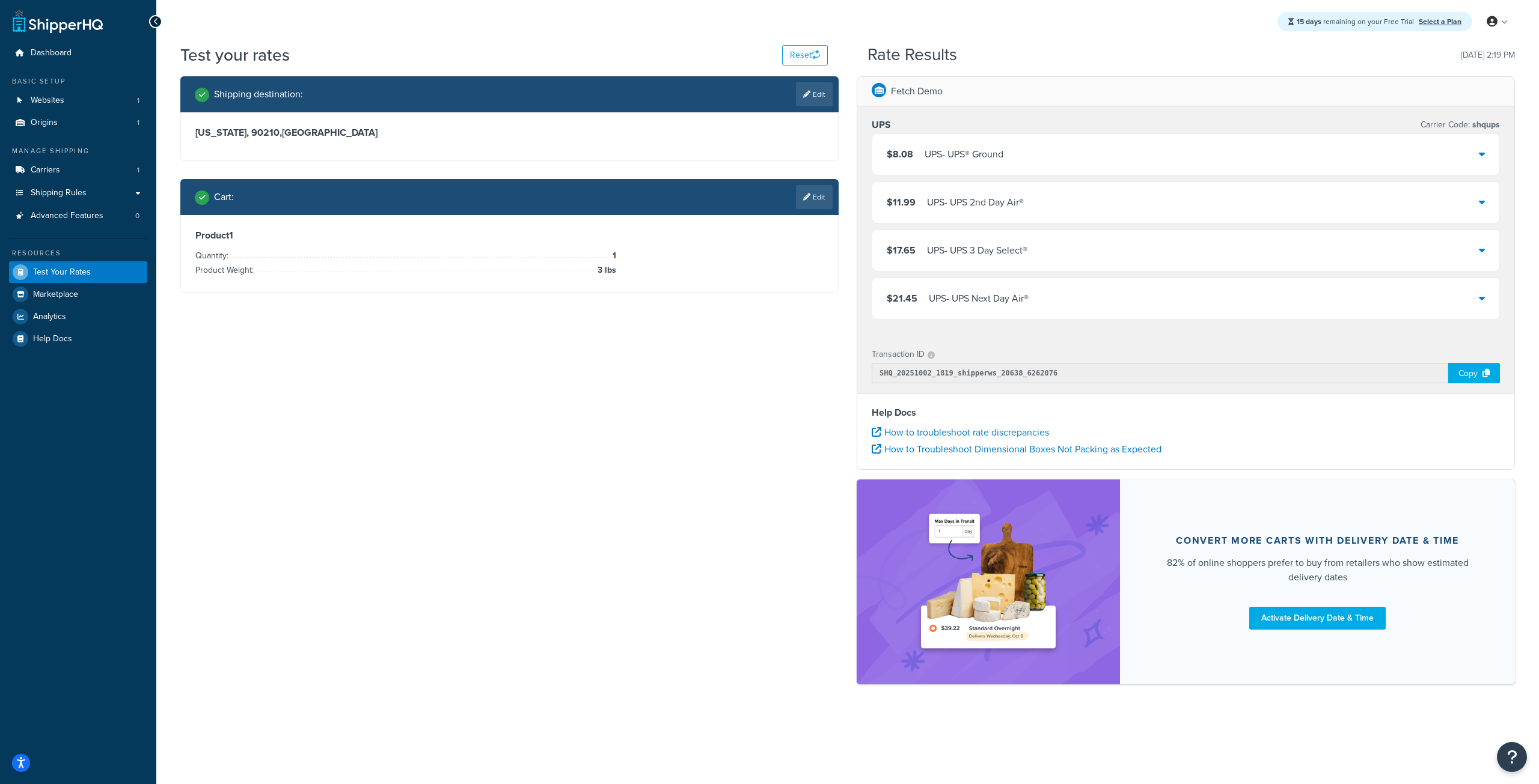
click at [730, 368] on div "Shipping destination : Edit California, 90210 , United States Cart : Edit Produ…" at bounding box center [847, 386] width 1353 height 620
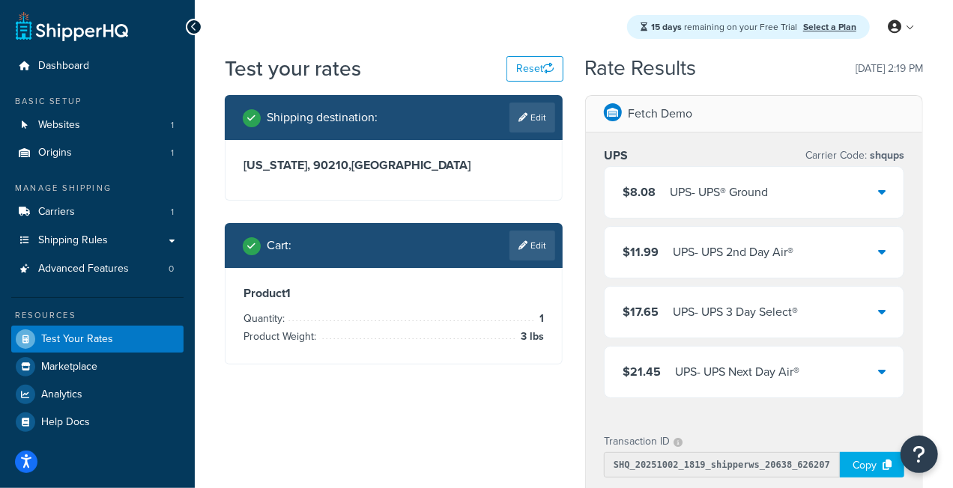
click at [571, 386] on div "Shipping destination : Edit California, 90210 , United States Cart : Edit Produ…" at bounding box center [393, 241] width 360 height 292
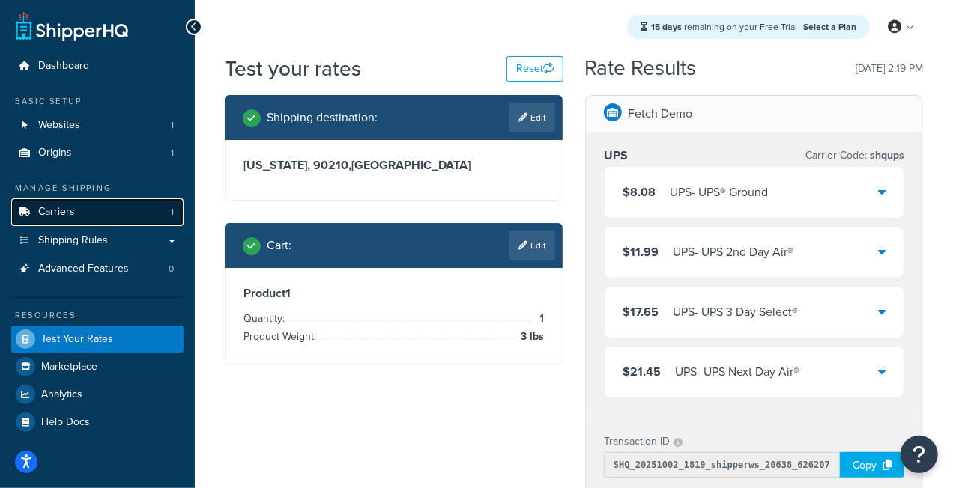
click at [95, 210] on link "Carriers 1" at bounding box center [97, 212] width 172 height 28
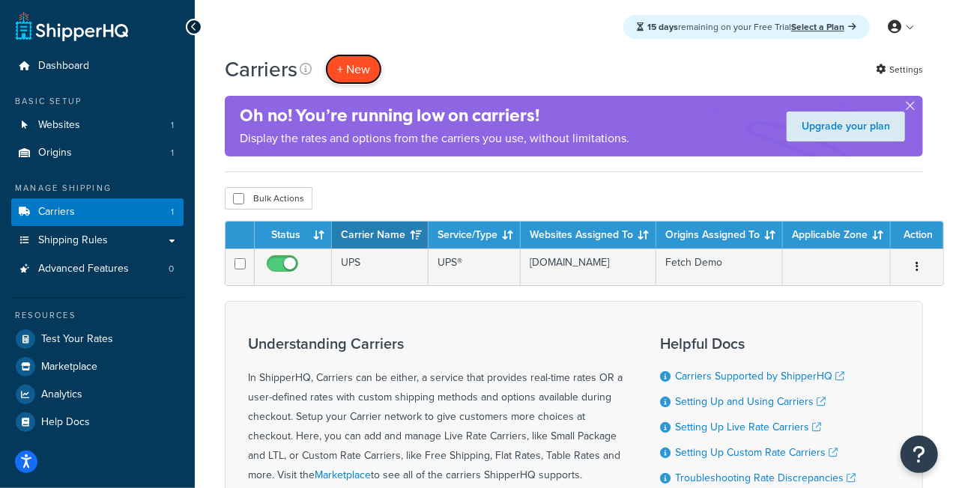
click at [353, 64] on button "+ New" at bounding box center [353, 69] width 57 height 31
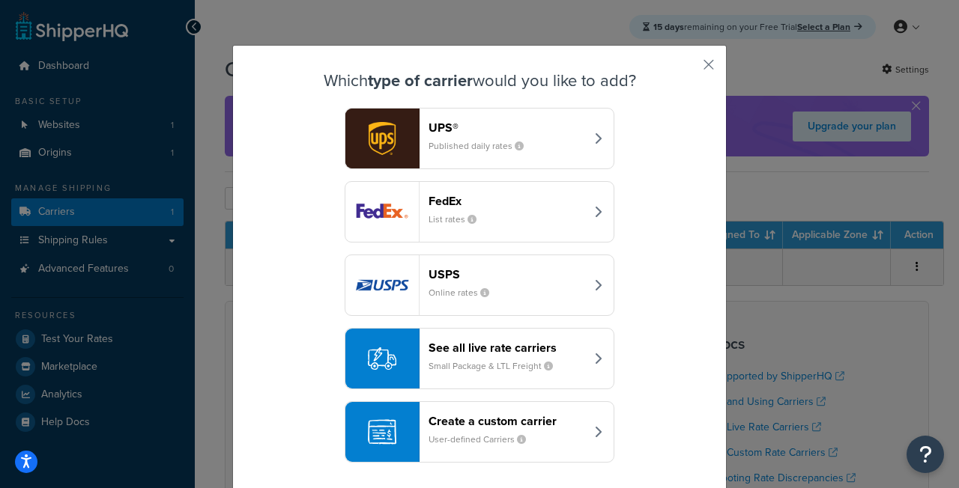
click at [392, 277] on img "button" at bounding box center [381, 285] width 73 height 60
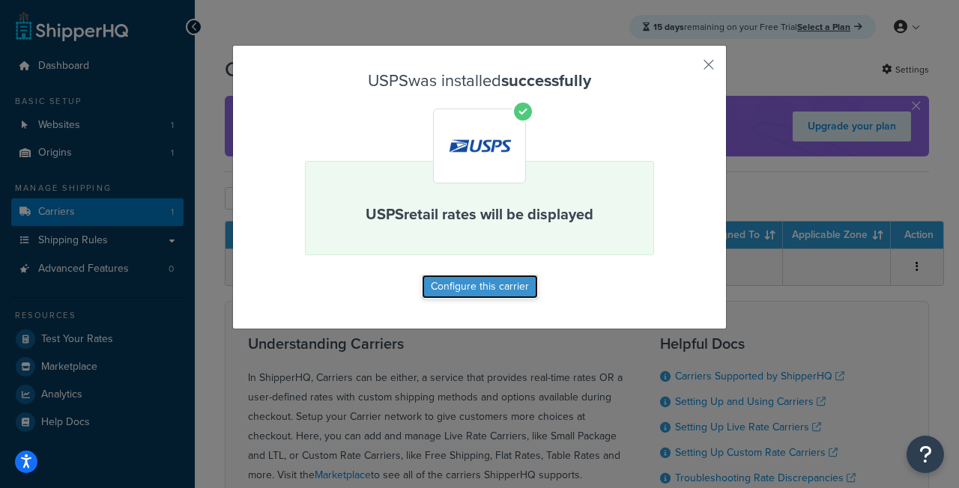
click at [450, 288] on button "Configure this carrier" at bounding box center [480, 287] width 116 height 24
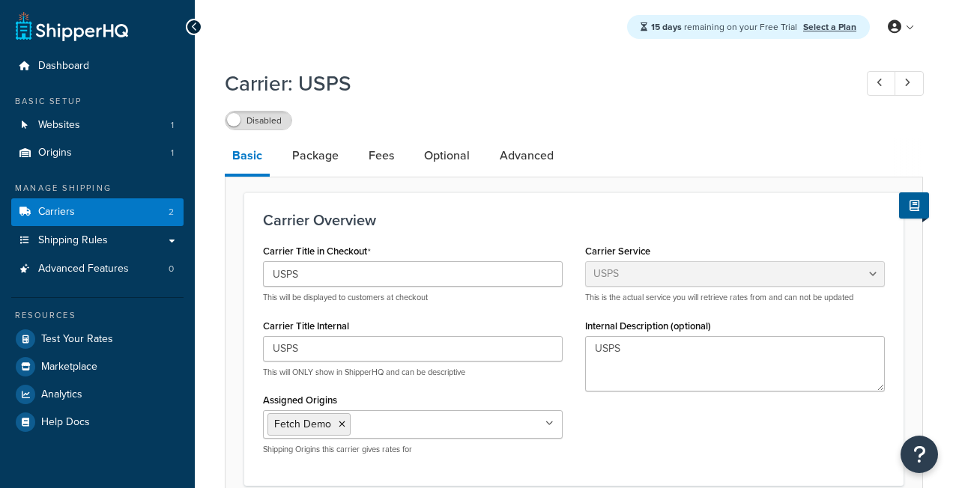
select select "usps"
select select "ONLINE"
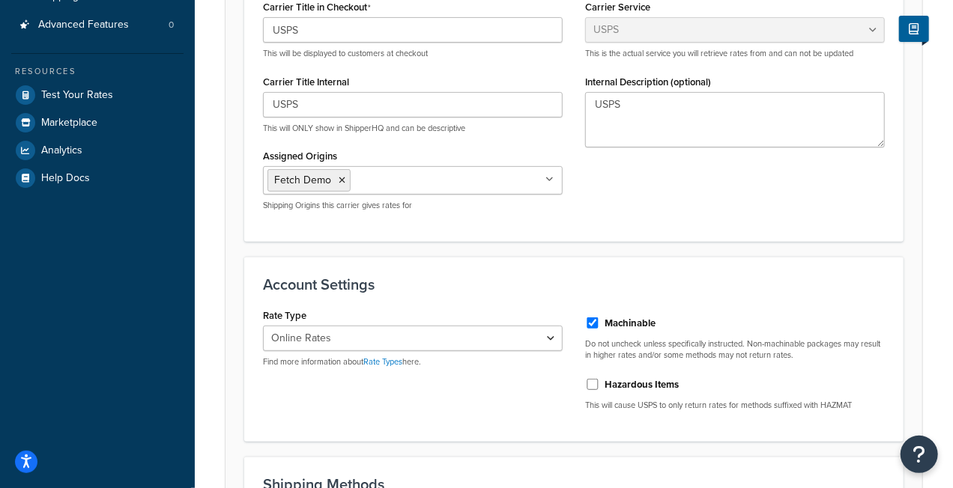
scroll to position [337, 0]
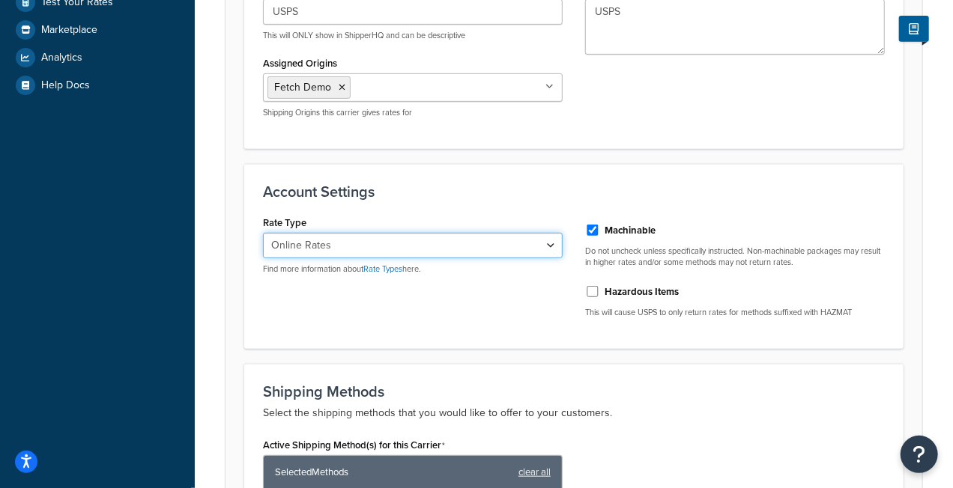
click at [482, 250] on select "Retail Rates Online Rates Commercial Plus" at bounding box center [413, 245] width 300 height 25
click at [449, 330] on div "Rate Type Retail Rates Online Rates Commercial Plus Find more information about…" at bounding box center [574, 271] width 644 height 118
click at [510, 312] on div "Rate Type Retail Rates Online Rates Commercial Plus Find more information about…" at bounding box center [574, 271] width 644 height 118
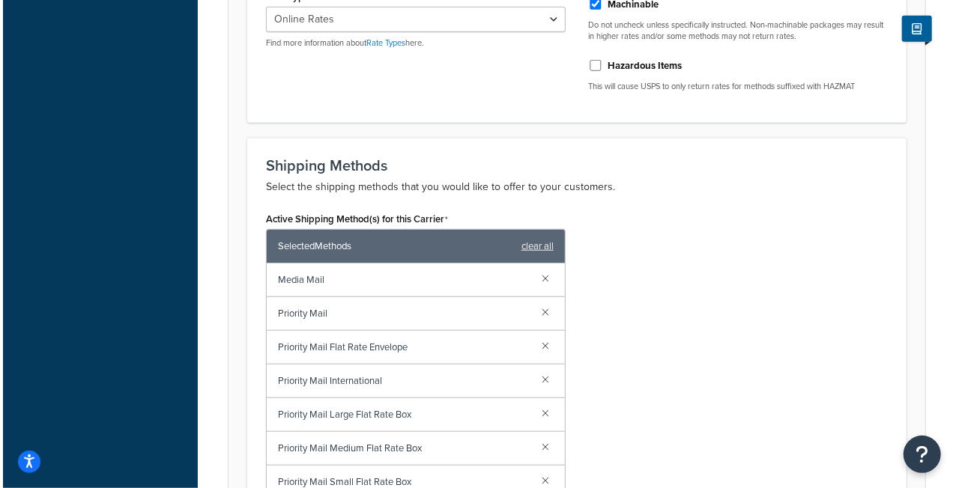
scroll to position [637, 0]
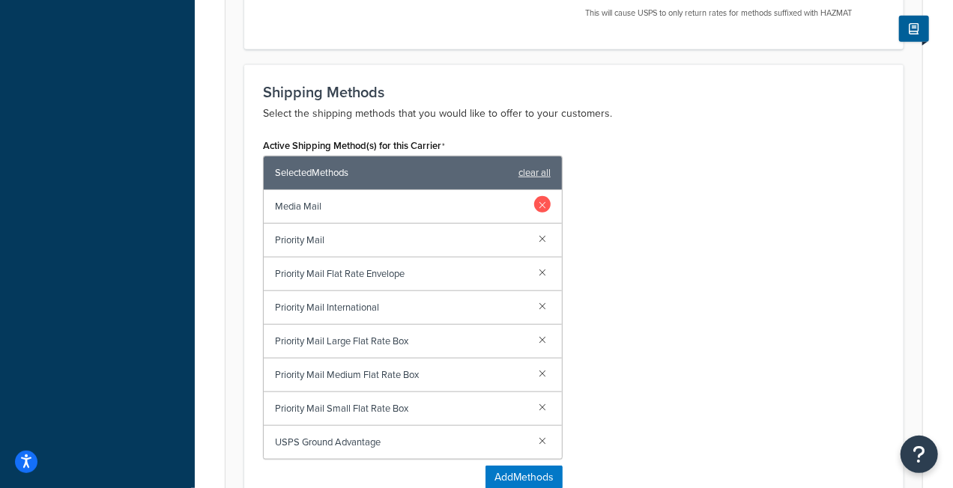
click at [538, 202] on link at bounding box center [542, 204] width 16 height 16
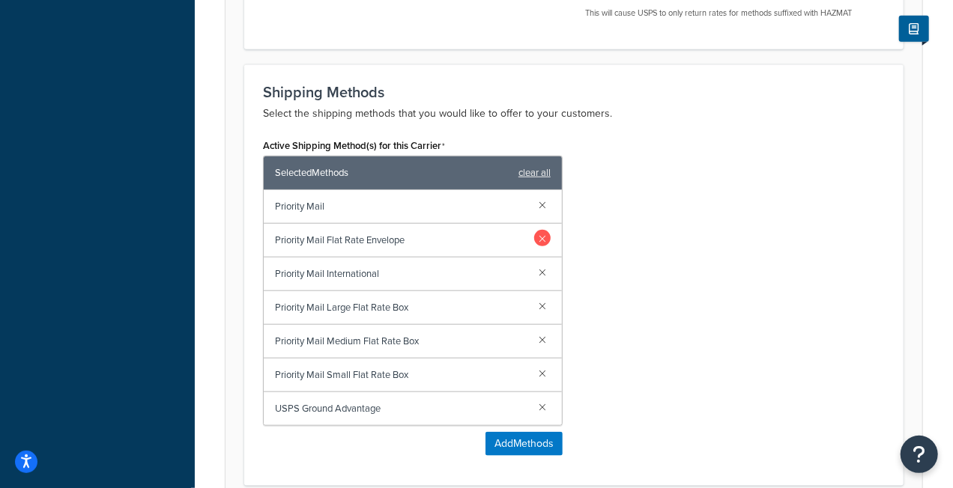
click at [542, 240] on link at bounding box center [542, 238] width 16 height 16
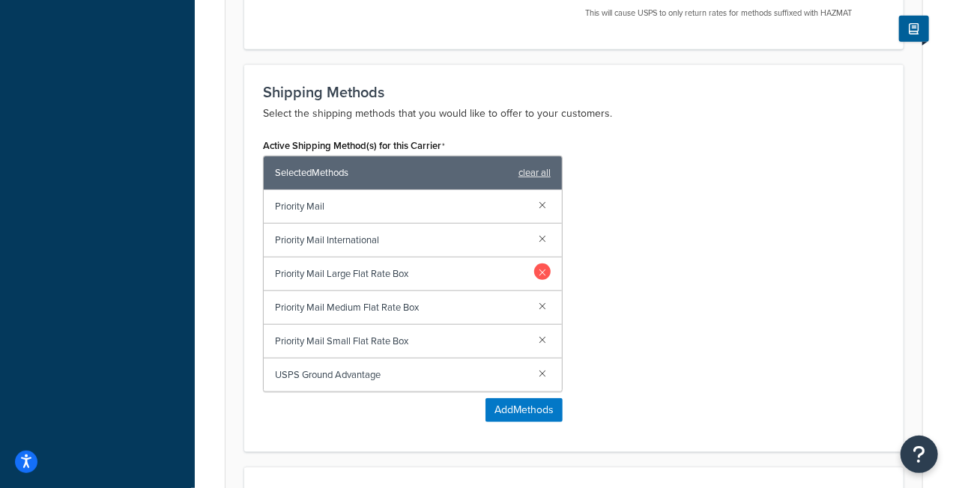
click at [544, 276] on link at bounding box center [542, 272] width 16 height 16
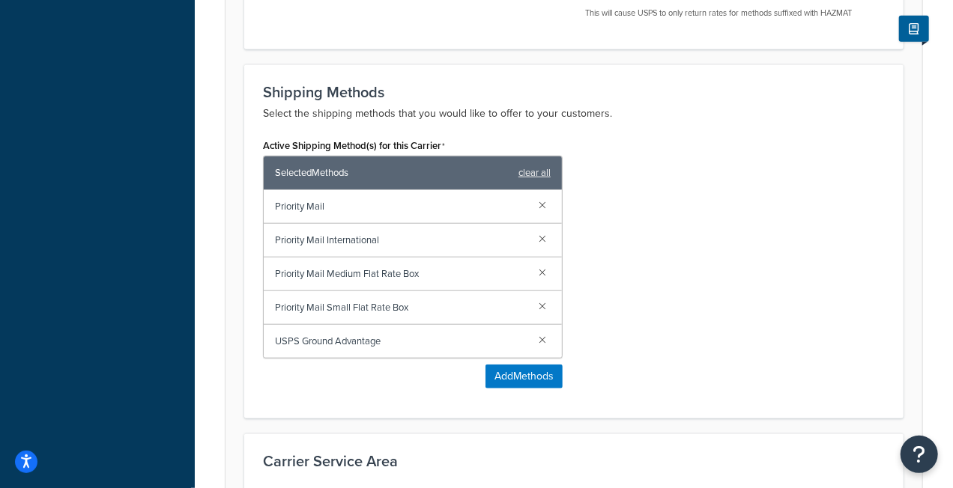
click at [544, 276] on link at bounding box center [542, 272] width 16 height 16
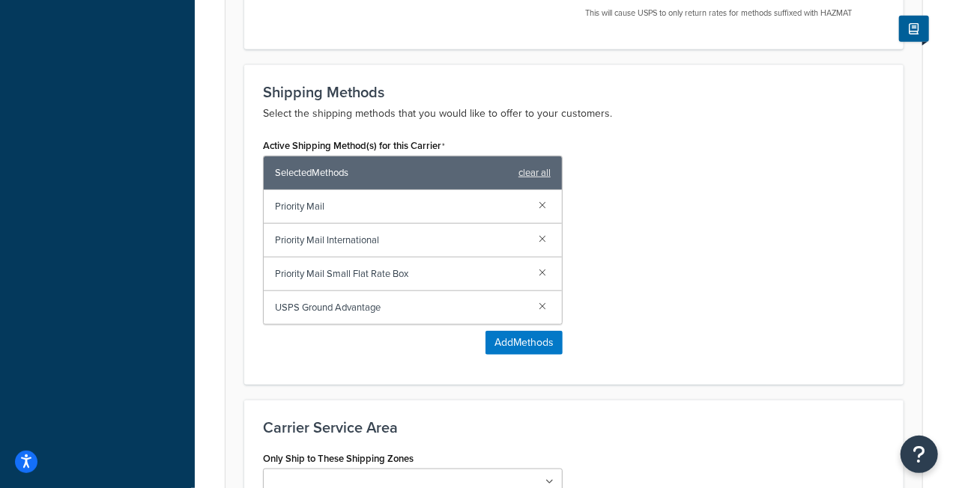
click at [544, 276] on link at bounding box center [542, 272] width 16 height 16
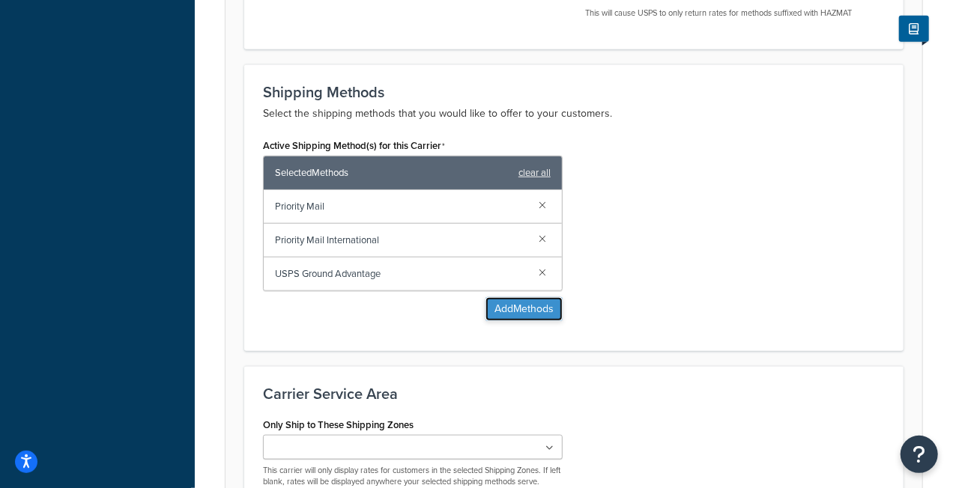
click at [532, 312] on button "Add Methods" at bounding box center [523, 309] width 77 height 24
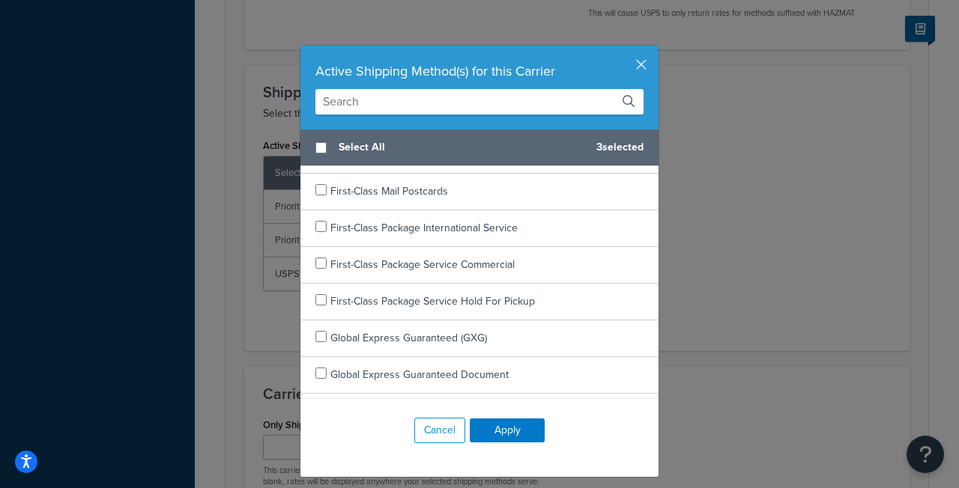
scroll to position [261, 0]
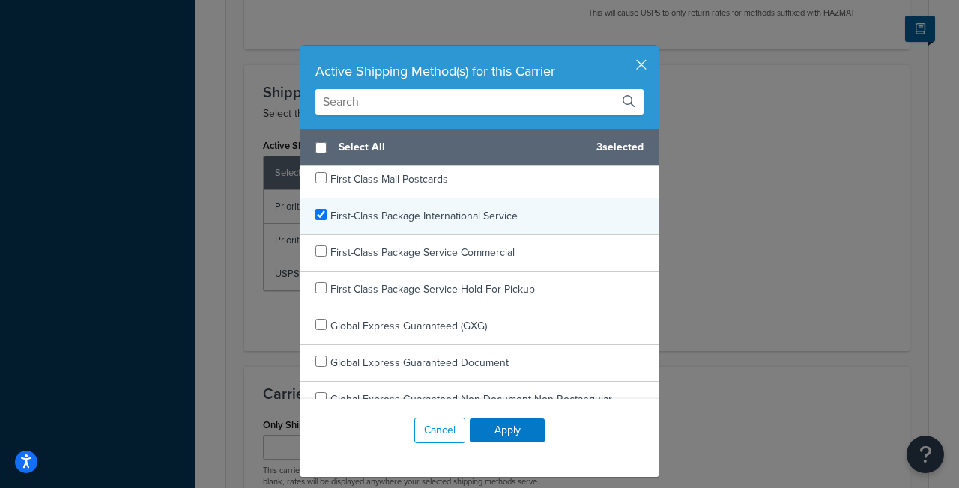
checkbox input "true"
click at [497, 208] on span "First-Class Package International Service" at bounding box center [423, 216] width 187 height 16
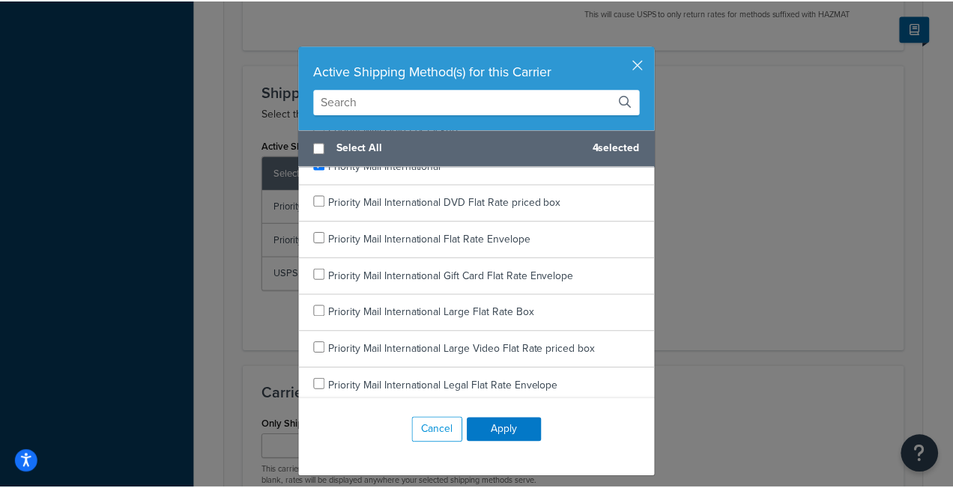
scroll to position [1742, 0]
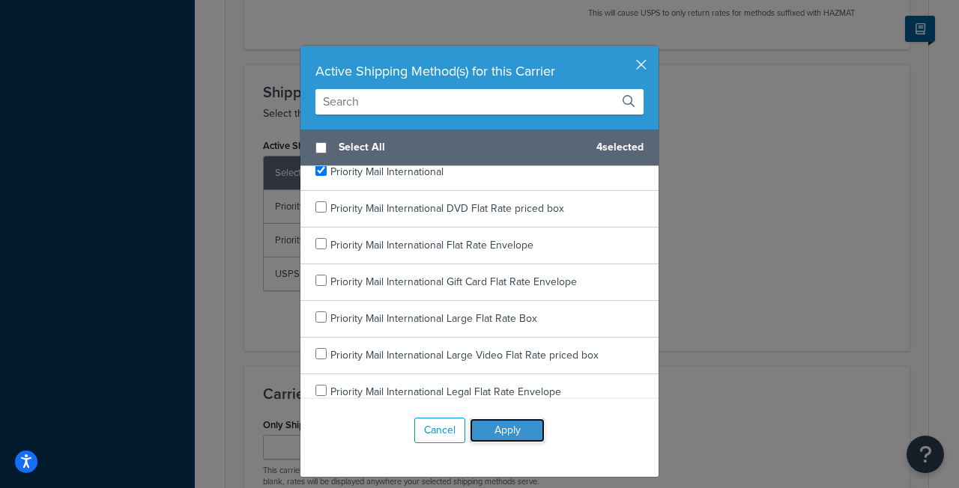
click at [497, 440] on button "Apply" at bounding box center [507, 431] width 75 height 24
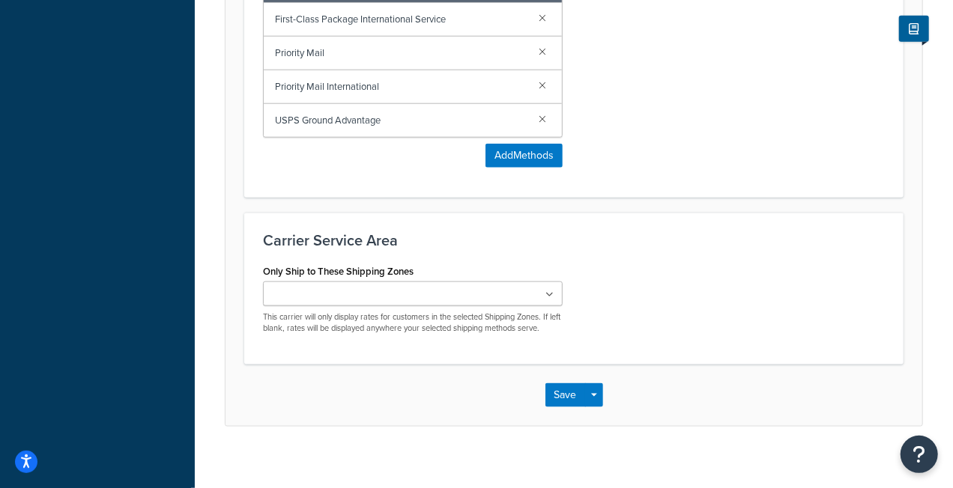
scroll to position [836, 0]
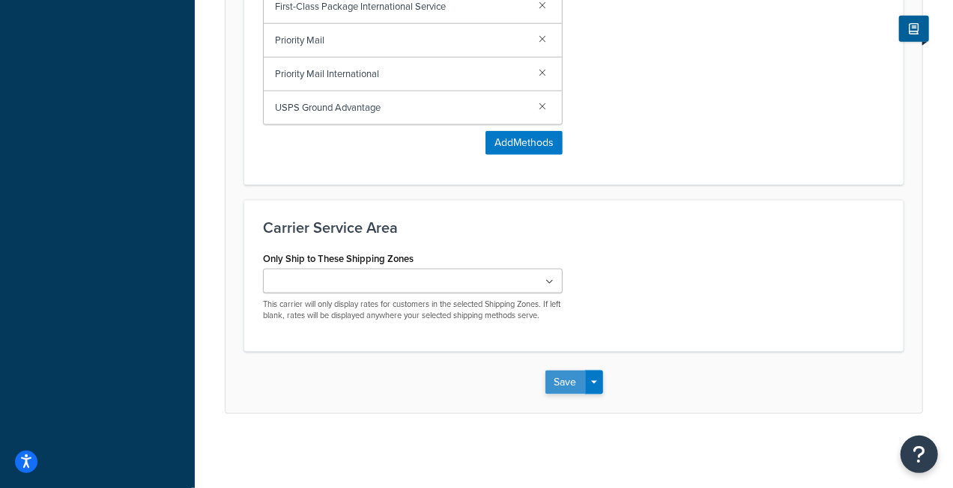
click at [568, 387] on button "Save" at bounding box center [565, 383] width 40 height 24
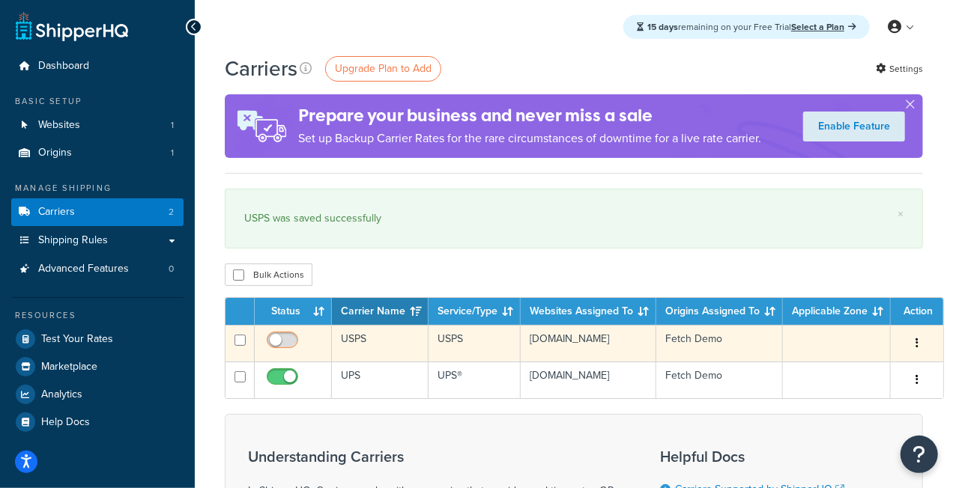
click at [282, 340] on input "checkbox" at bounding box center [284, 344] width 41 height 19
checkbox input "true"
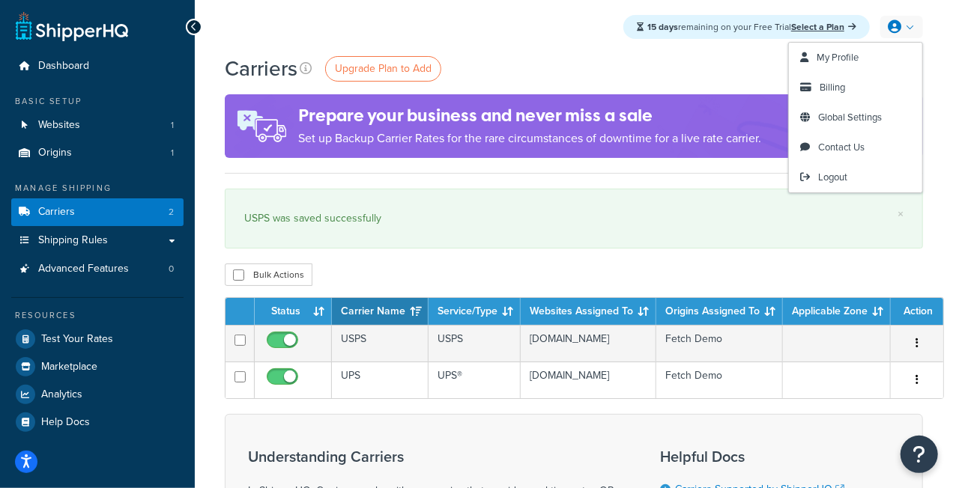
click at [905, 30] on link at bounding box center [901, 27] width 43 height 22
click at [855, 66] on link "My Profile" at bounding box center [855, 58] width 133 height 30
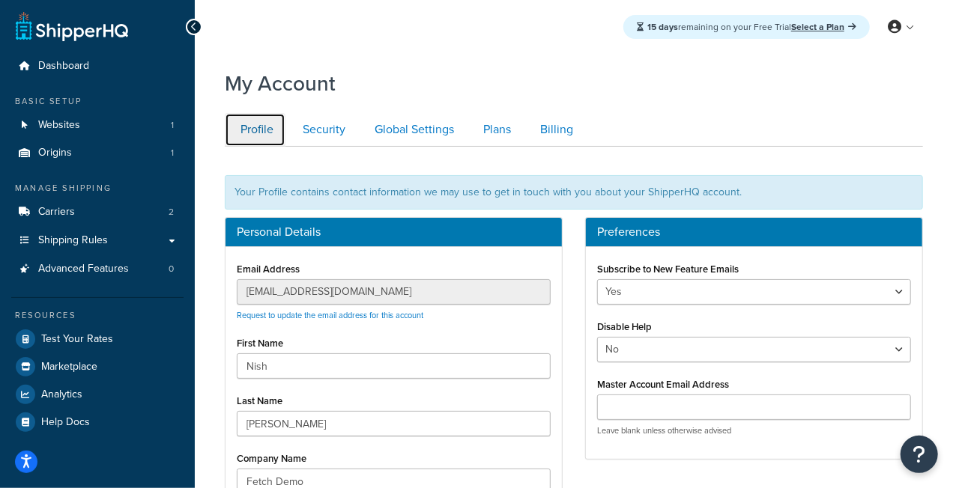
click at [282, 140] on link "Profile" at bounding box center [255, 130] width 61 height 34
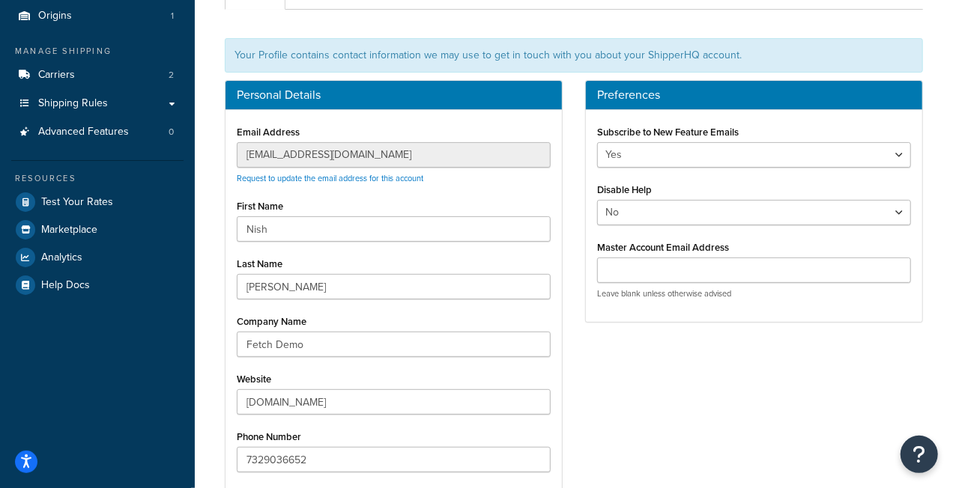
scroll to position [62, 0]
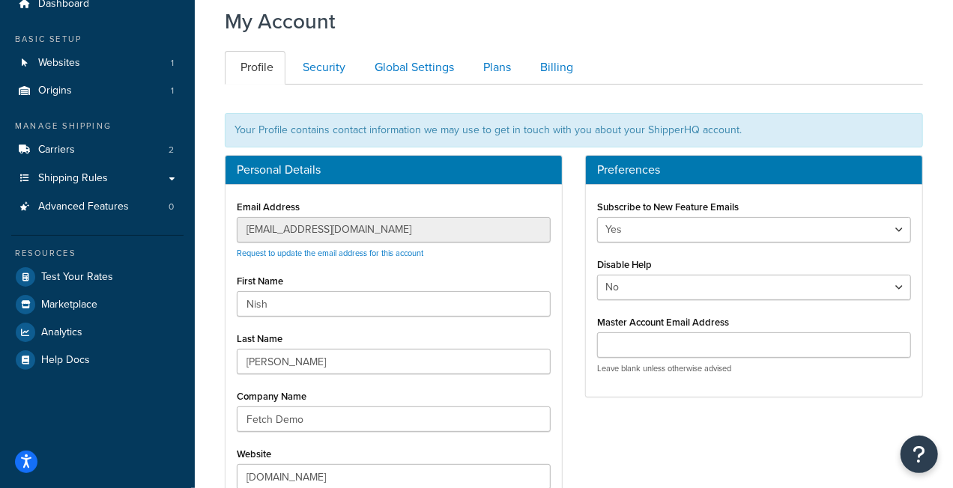
click at [649, 420] on div "Personal Details Email Address nish@fusionfulfillment.com Request to update the…" at bounding box center [573, 370] width 720 height 431
click at [663, 341] on input "Master Account Email Address" at bounding box center [754, 345] width 314 height 25
click at [593, 415] on div "Personal Details Email Address nish@fusionfulfillment.com Request to update the…" at bounding box center [573, 370] width 720 height 431
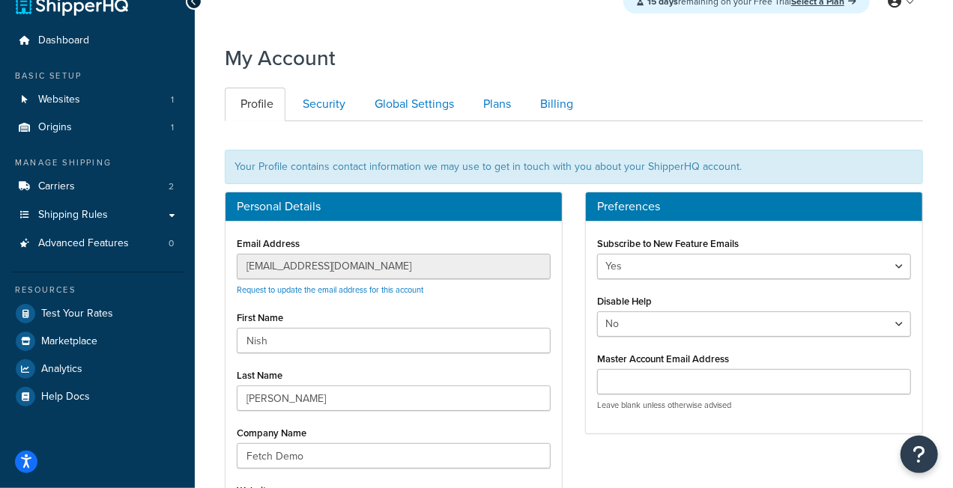
scroll to position [0, 0]
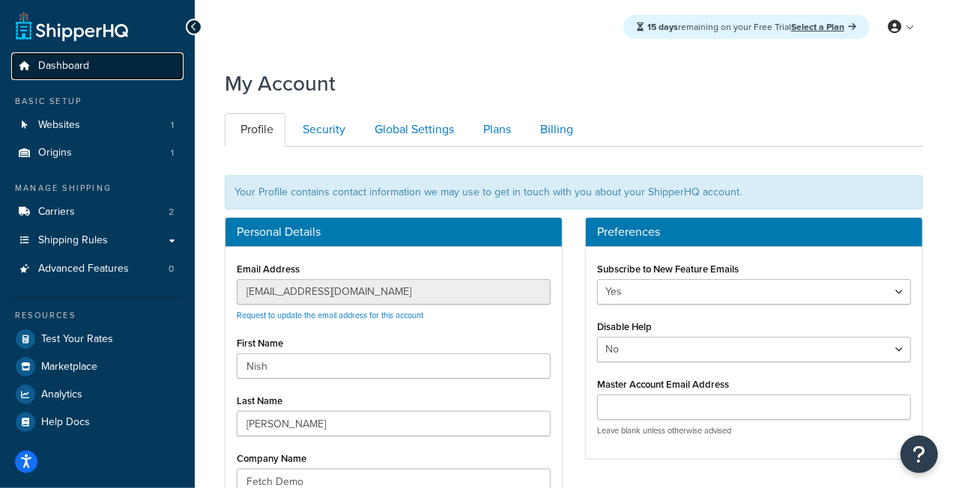
click at [52, 61] on span "Dashboard" at bounding box center [63, 66] width 51 height 13
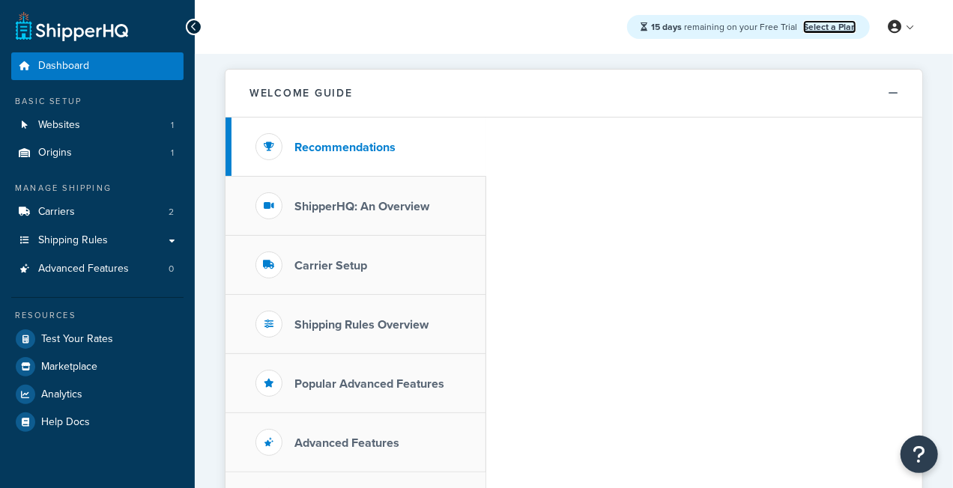
click at [818, 22] on link "Select a Plan" at bounding box center [829, 26] width 53 height 13
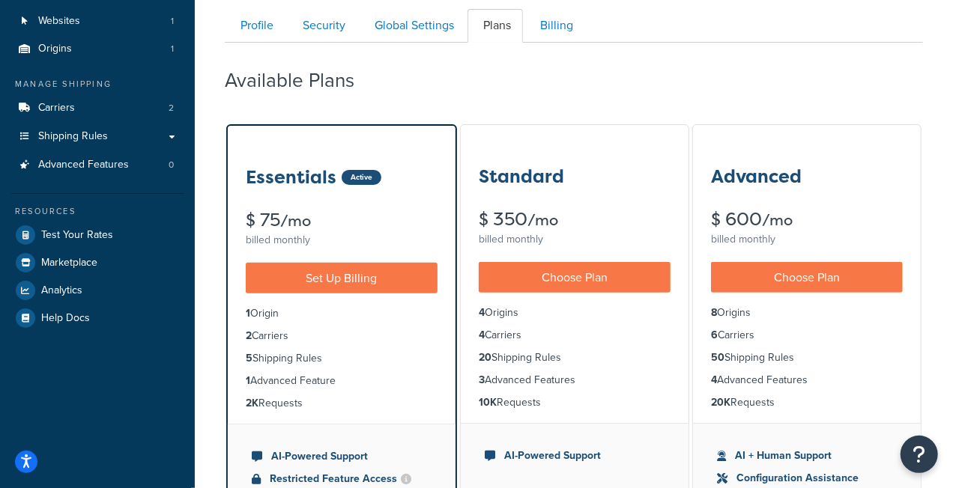
scroll to position [130, 0]
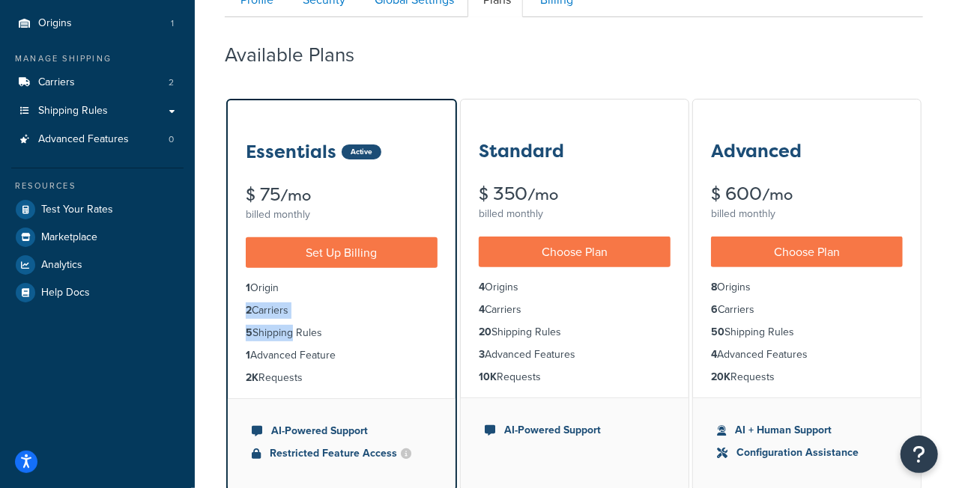
drag, startPoint x: 251, startPoint y: 300, endPoint x: 294, endPoint y: 321, distance: 47.6
click at [294, 321] on ul "1 Origin 2 Carriers 5 Shipping Rules 1 Advanced Feature 2K Requests" at bounding box center [342, 333] width 228 height 130
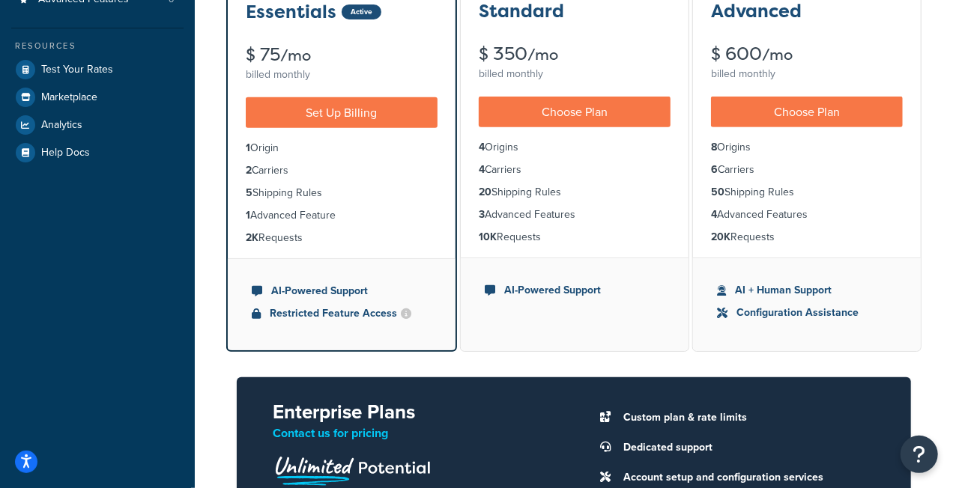
scroll to position [204, 0]
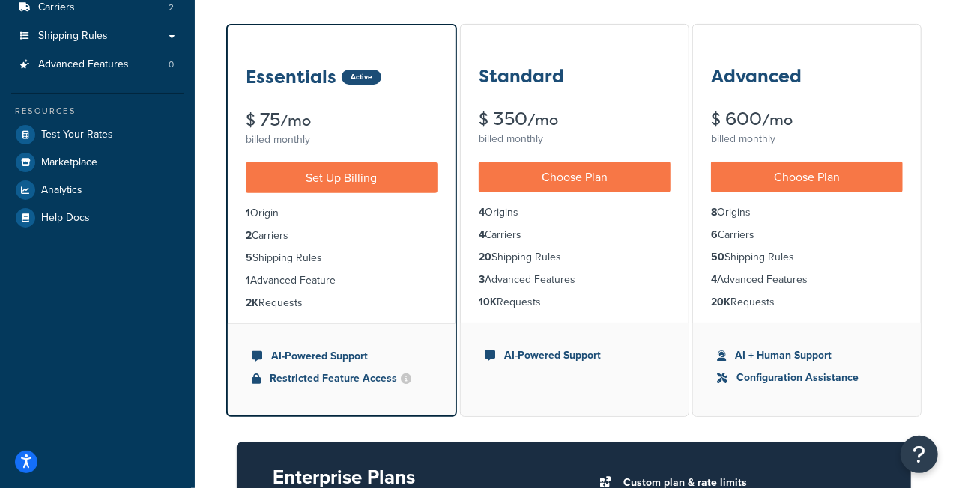
click at [189, 228] on div "Dashboard Basic Setup Websites 1 Origins 1 Manage Shipping Carriers 2 Shipping …" at bounding box center [97, 329] width 195 height 1067
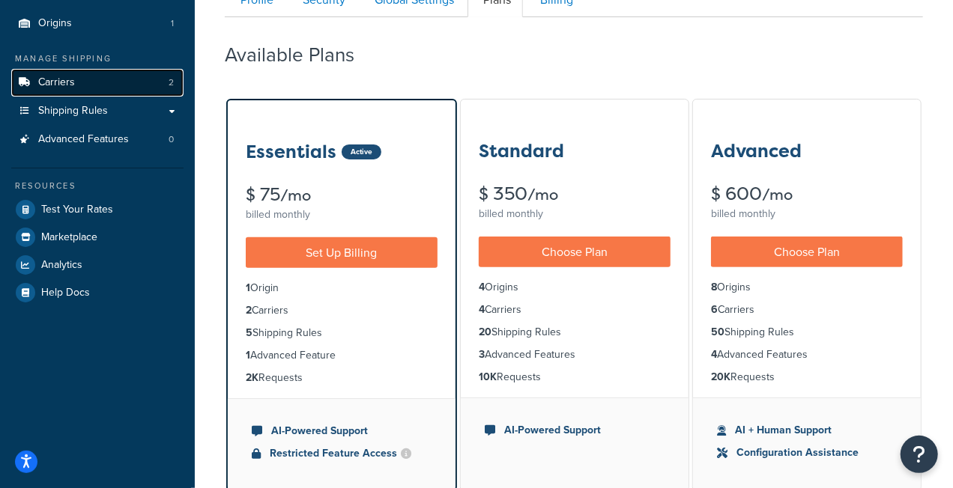
click at [78, 89] on link "Carriers 2" at bounding box center [97, 83] width 172 height 28
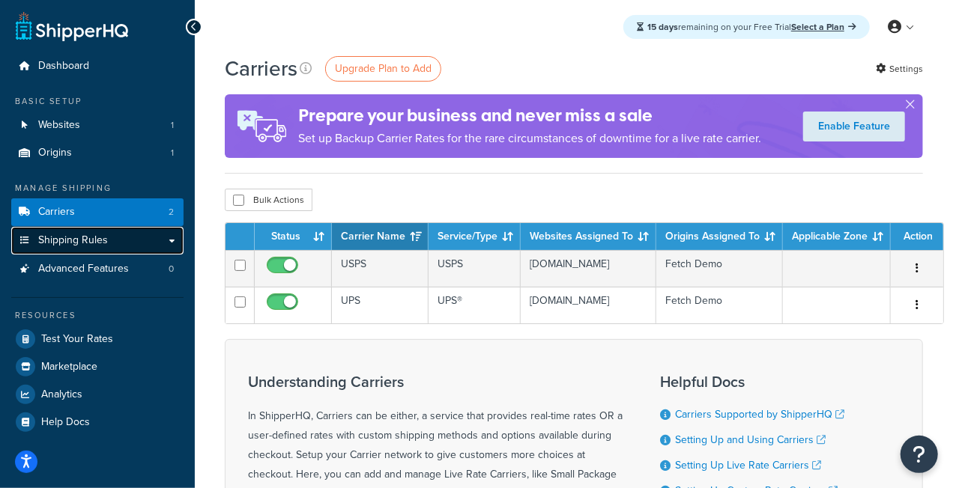
click at [85, 243] on span "Shipping Rules" at bounding box center [73, 240] width 70 height 13
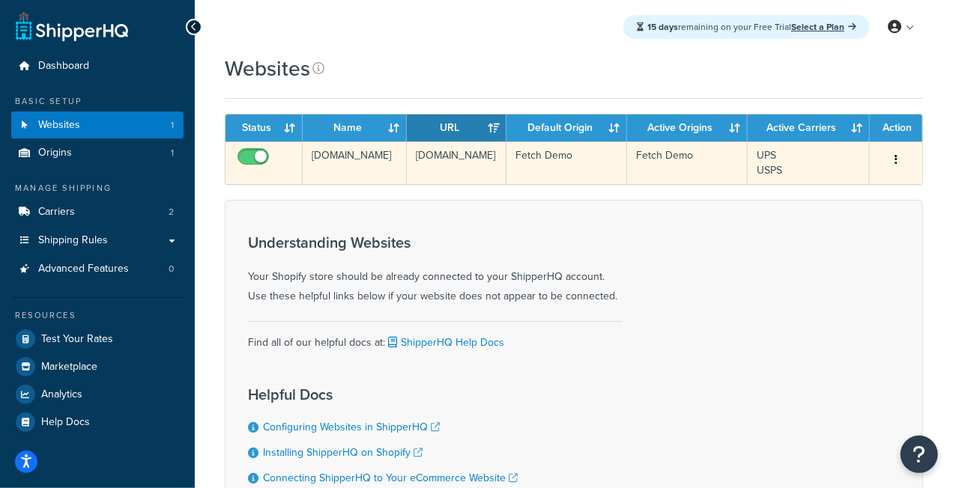
click at [896, 163] on icon "button" at bounding box center [895, 159] width 3 height 10
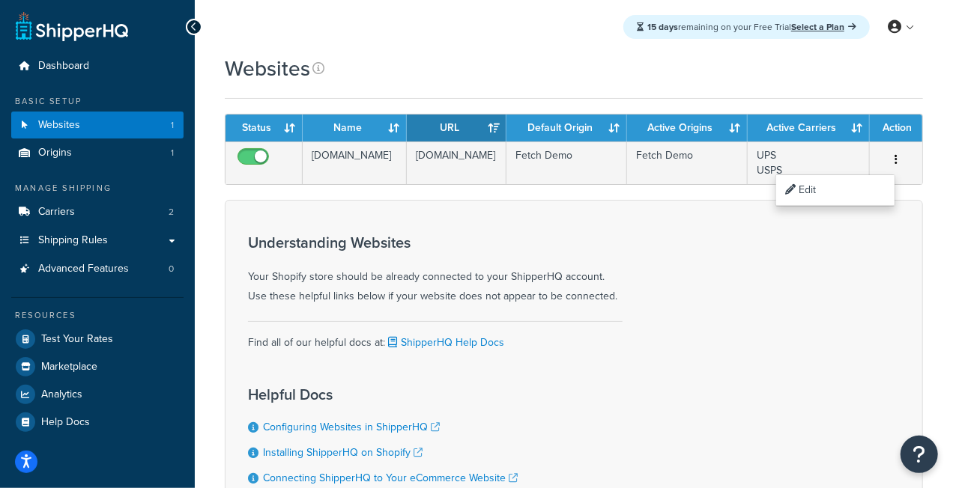
click at [599, 208] on div "Understanding Websites Your Shopify store should be already connected to your S…" at bounding box center [574, 372] width 698 height 344
click at [522, 223] on div "Understanding Websites Your Shopify store should be already connected to your S…" at bounding box center [435, 299] width 374 height 152
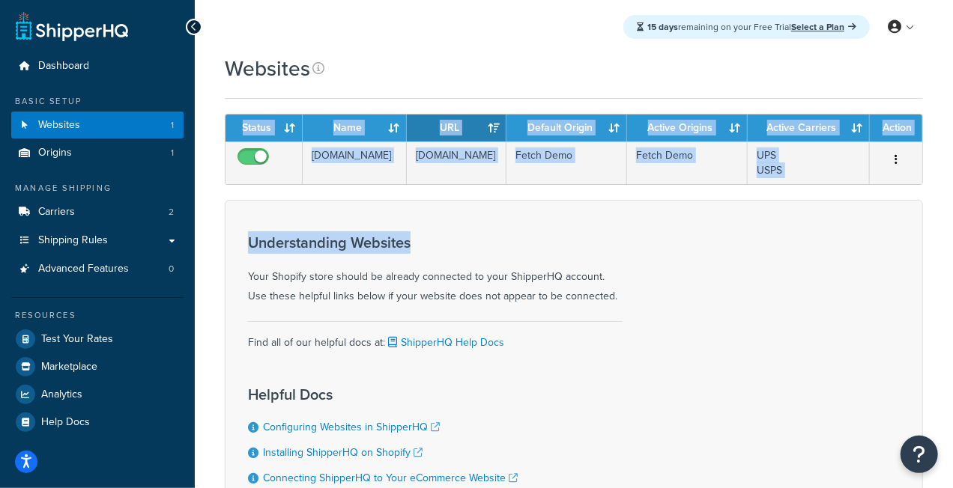
drag, startPoint x: 431, startPoint y: 207, endPoint x: 439, endPoint y: 93, distance: 114.1
click at [438, 94] on div "Websites Contact Us Send Us A Message Contact Information Name * Email * Compan…" at bounding box center [574, 325] width 758 height 543
click at [439, 76] on div "Websites" at bounding box center [574, 68] width 698 height 29
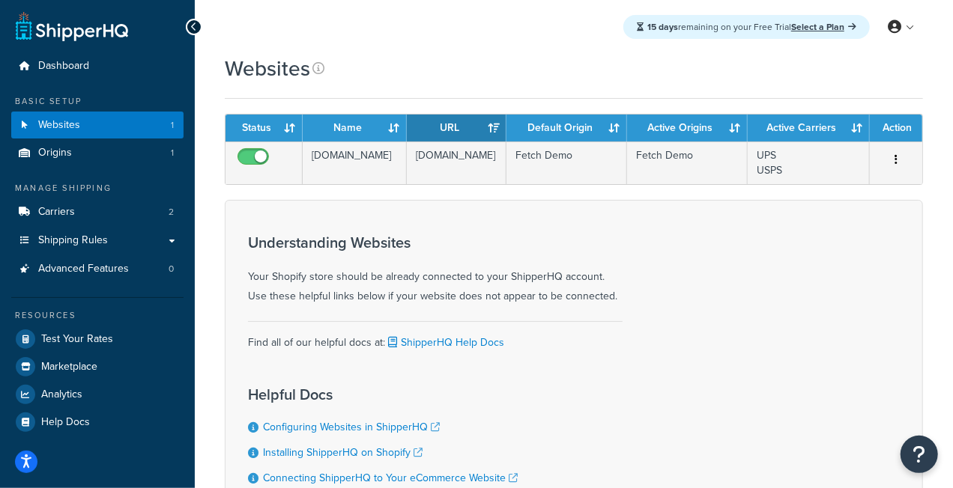
click at [491, 243] on h3 "Understanding Websites" at bounding box center [435, 242] width 374 height 16
click at [404, 217] on div "Understanding Websites Your Shopify store should be already connected to your S…" at bounding box center [574, 372] width 698 height 344
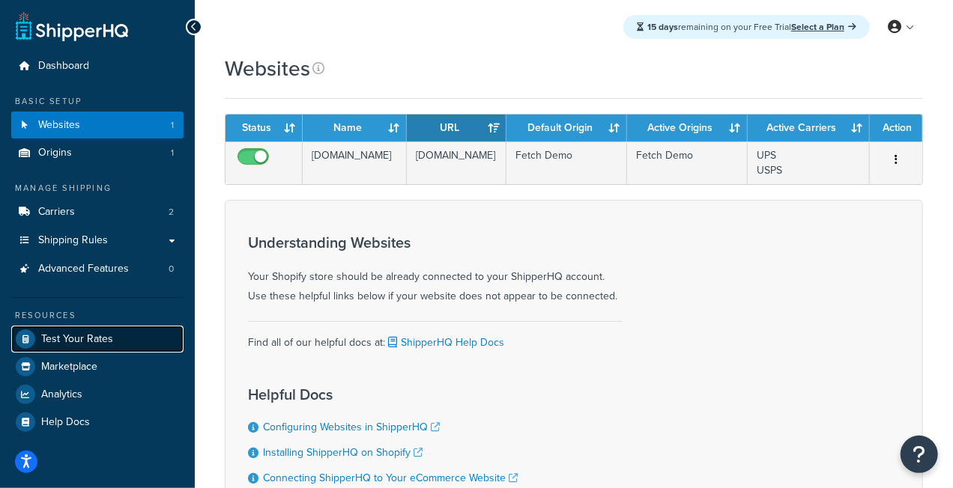
click at [86, 336] on span "Test Your Rates" at bounding box center [77, 339] width 72 height 13
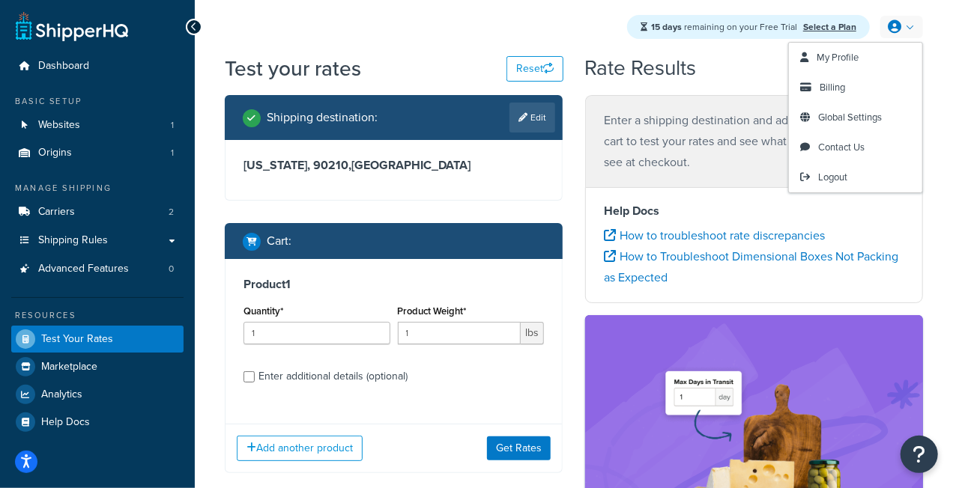
click at [911, 30] on link at bounding box center [901, 27] width 43 height 22
click at [836, 124] on span "Global Settings" at bounding box center [850, 117] width 64 height 14
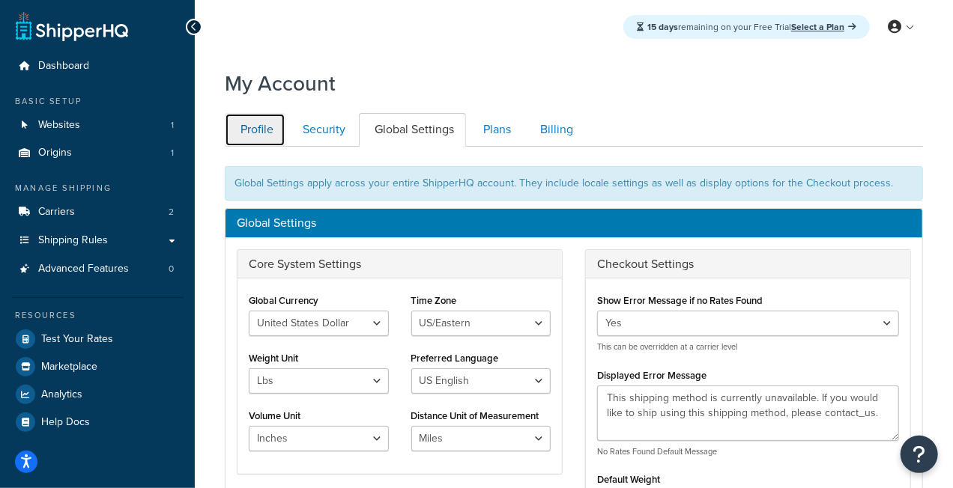
click at [263, 136] on link "Profile" at bounding box center [255, 130] width 61 height 34
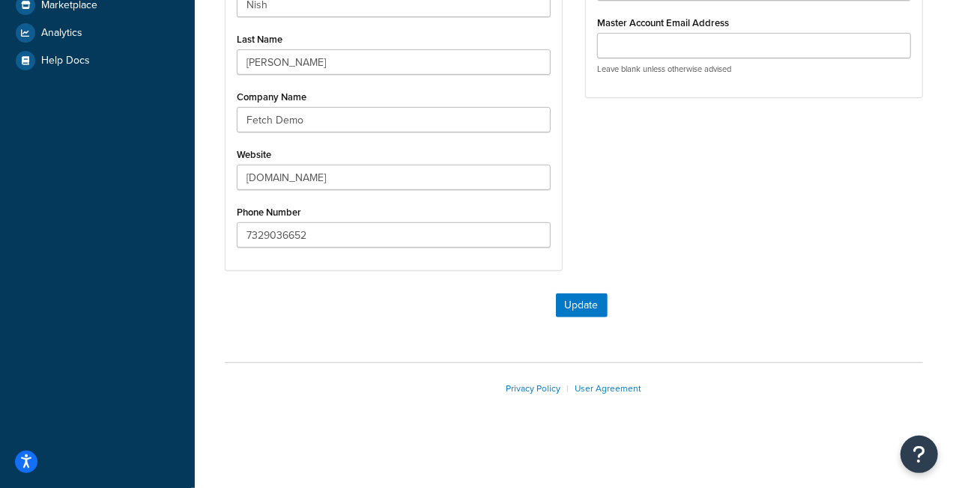
scroll to position [174, 0]
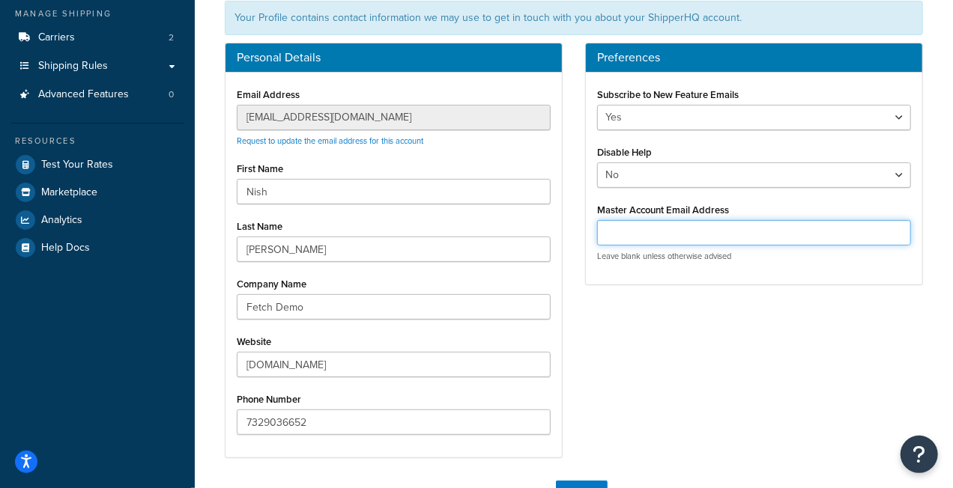
click at [674, 223] on input "Master Account Email Address" at bounding box center [754, 232] width 314 height 25
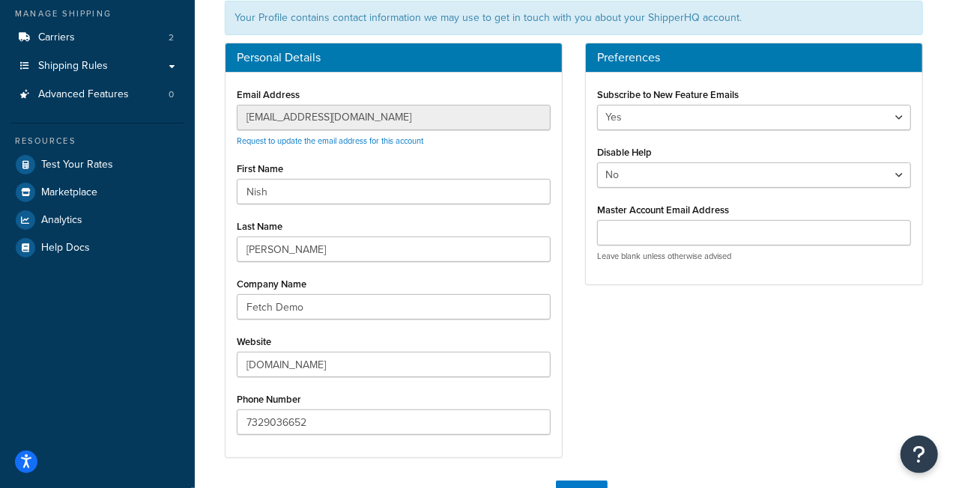
click at [589, 324] on div "Personal Details Email Address nish@fusionfulfillment.com Request to update the…" at bounding box center [573, 258] width 720 height 431
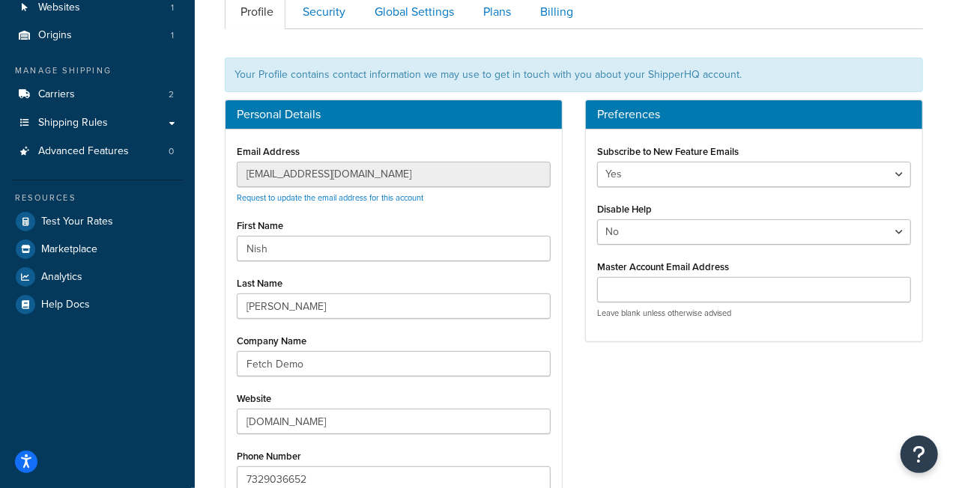
scroll to position [62, 0]
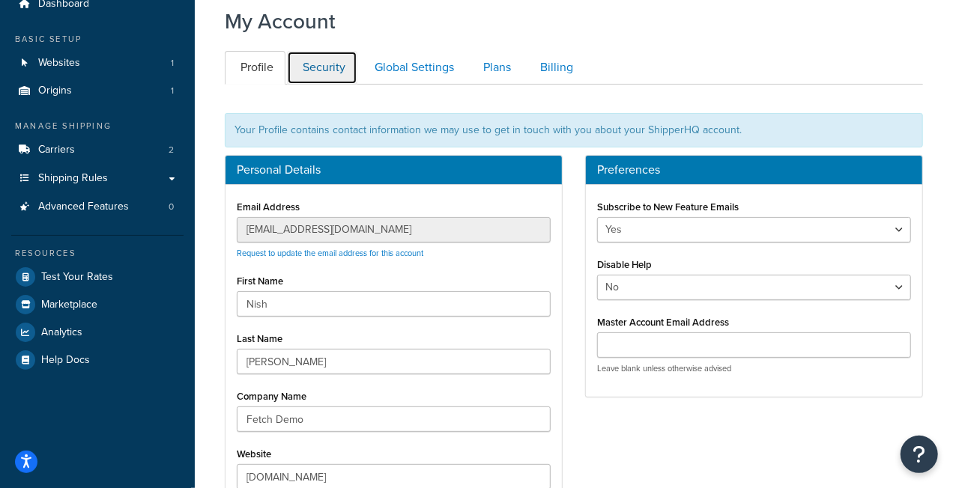
click at [313, 75] on link "Security" at bounding box center [322, 68] width 70 height 34
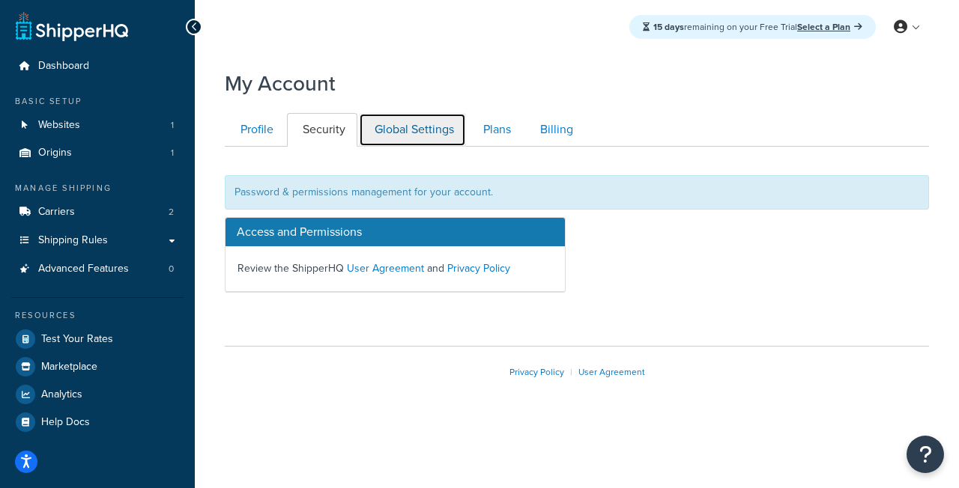
click at [405, 132] on link "Global Settings" at bounding box center [412, 130] width 107 height 34
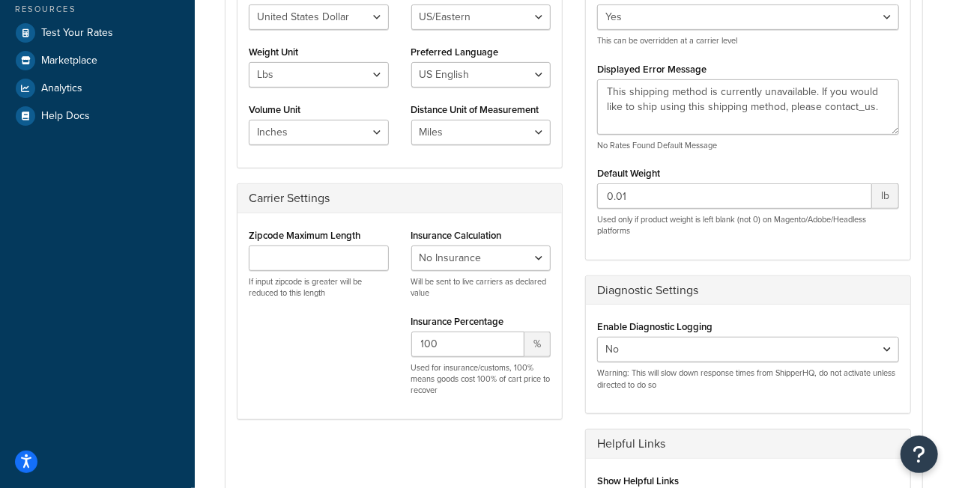
scroll to position [371, 0]
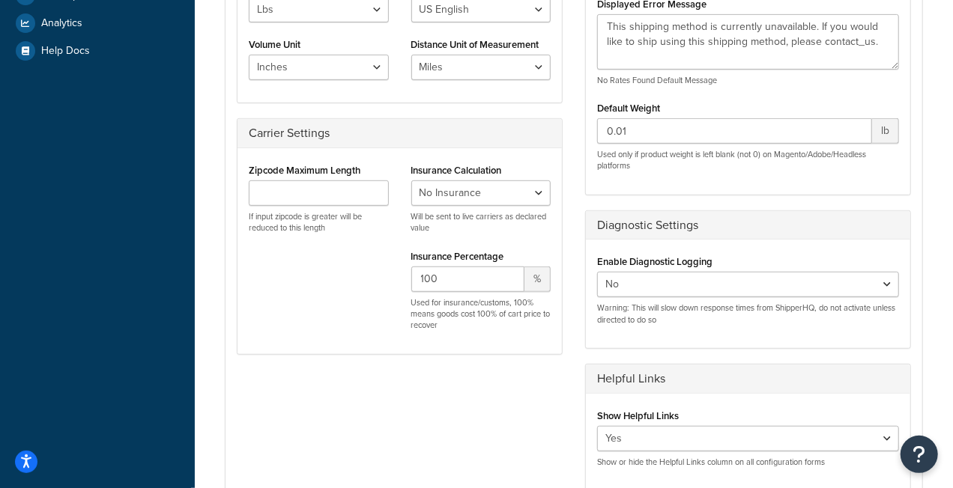
click at [545, 366] on div "Core System Settings Global Currency United States Dollar Euro British Pound Au…" at bounding box center [399, 124] width 348 height 492
click at [561, 367] on div "Core System Settings Global Currency United States Dollar Euro British Pound Au…" at bounding box center [399, 124] width 348 height 492
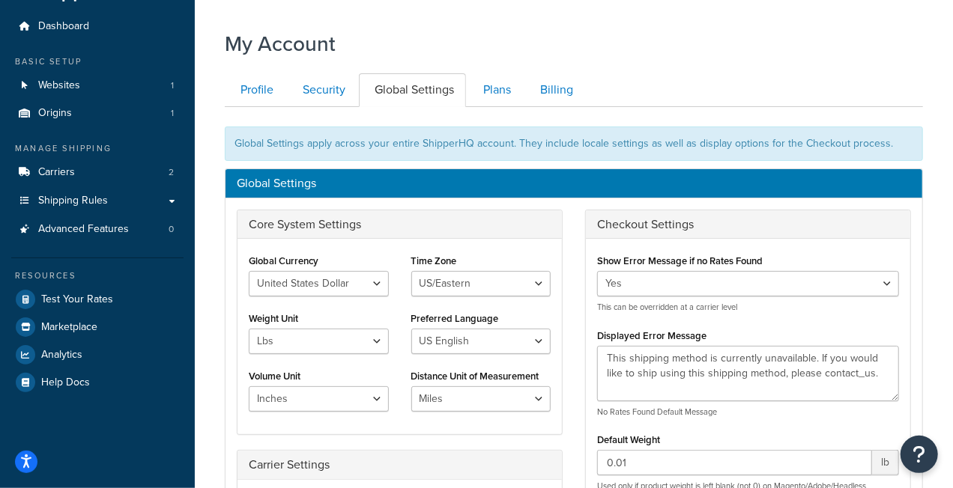
scroll to position [0, 0]
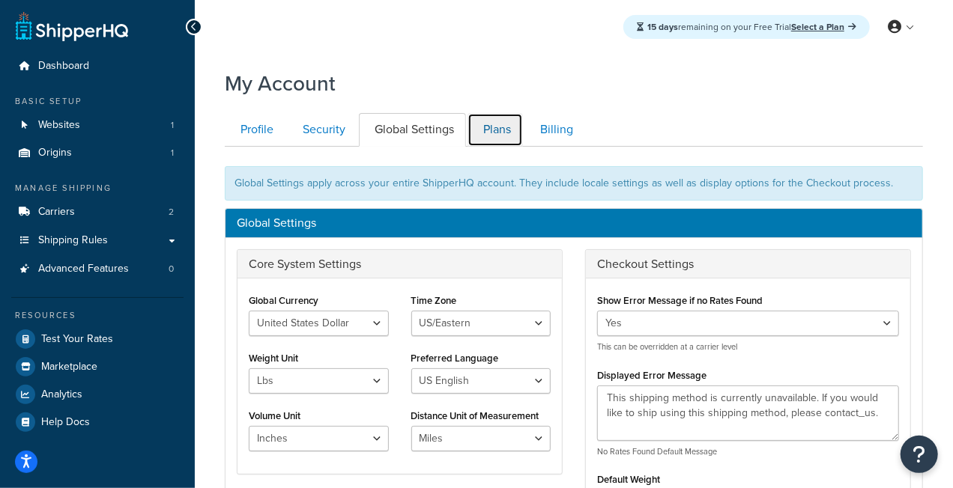
click at [496, 130] on link "Plans" at bounding box center [494, 130] width 55 height 34
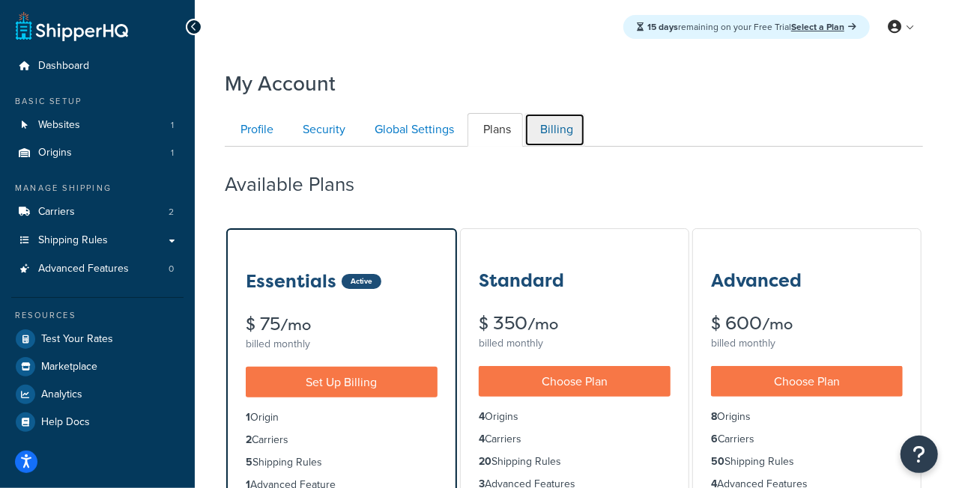
click at [551, 130] on link "Billing" at bounding box center [554, 130] width 61 height 34
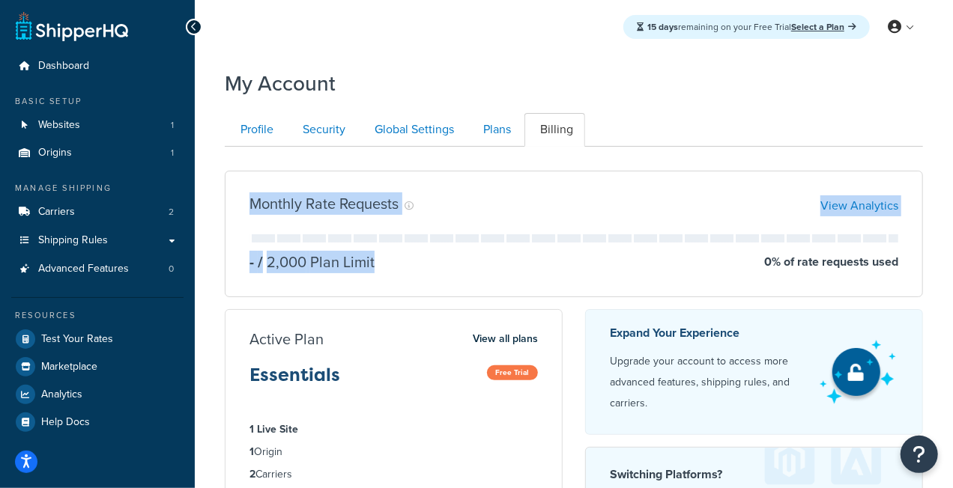
drag, startPoint x: 249, startPoint y: 212, endPoint x: 464, endPoint y: 277, distance: 225.3
click at [464, 277] on div "Monthly Rate Requests View Analytics - / 2,000 Plan Limit 0 % of rate requests …" at bounding box center [574, 234] width 698 height 127
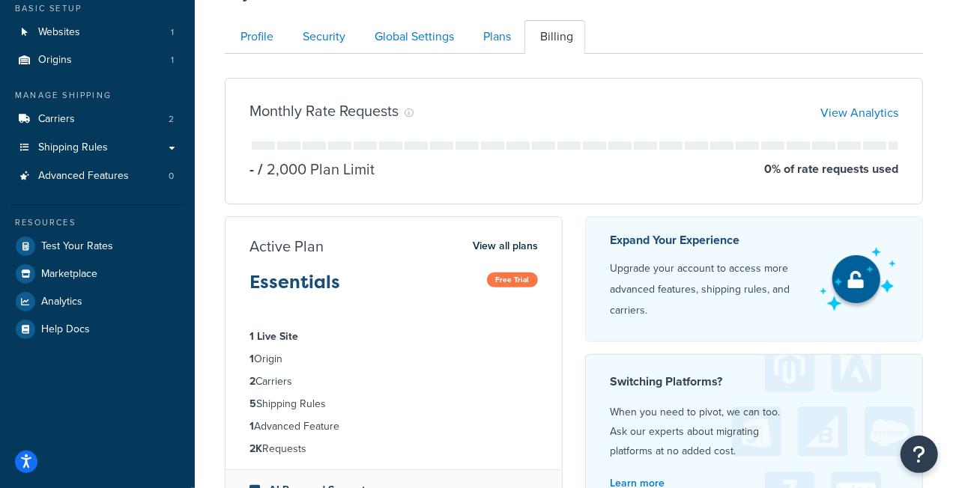
scroll to position [52, 0]
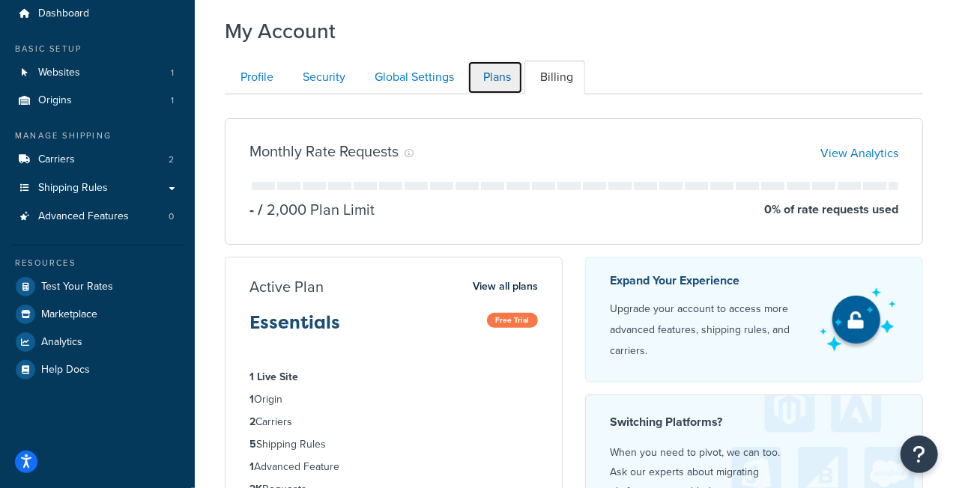
click at [482, 80] on link "Plans" at bounding box center [494, 78] width 55 height 34
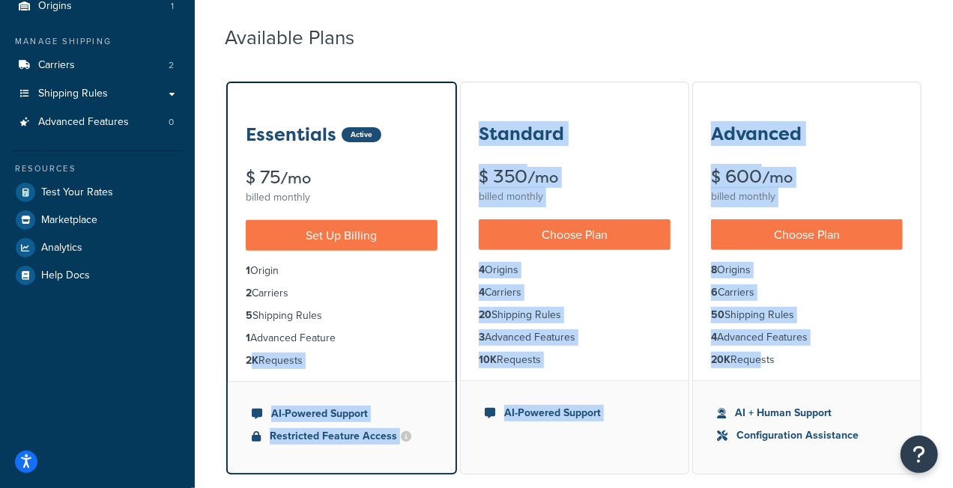
drag, startPoint x: 252, startPoint y: 354, endPoint x: 759, endPoint y: 362, distance: 506.3
click at [759, 362] on div "Essentials Active $ 75 /mo billed monthly Set Up Billing 1 Origin 2 Carriers 5 …" at bounding box center [574, 413] width 698 height 667
click at [759, 362] on li "20K Requests" at bounding box center [807, 360] width 192 height 16
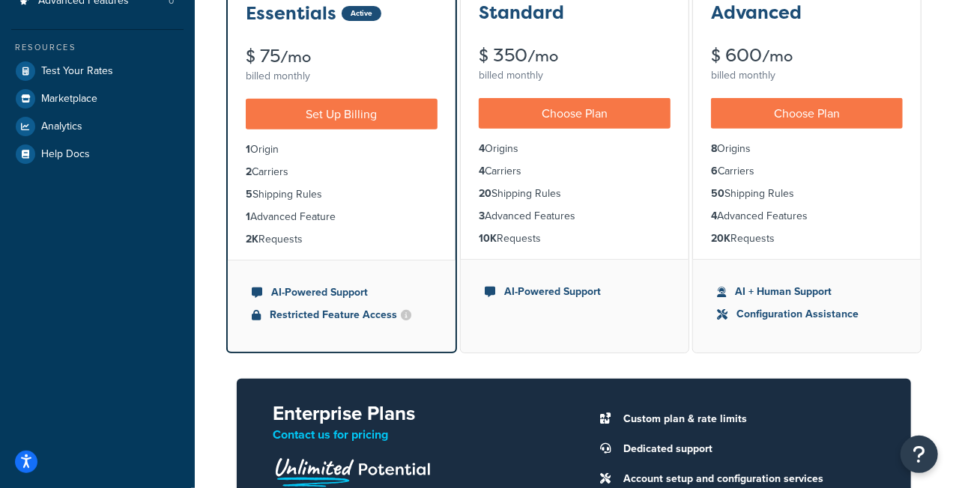
scroll to position [222, 0]
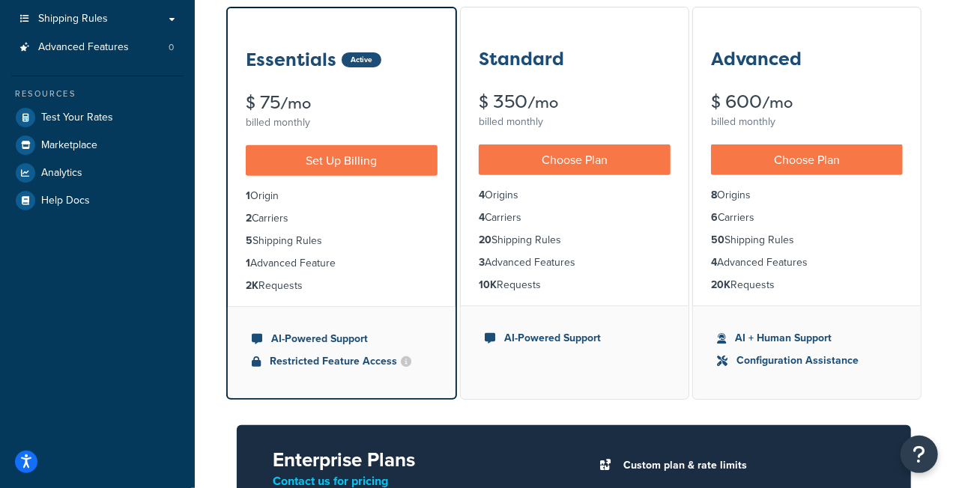
drag, startPoint x: 777, startPoint y: 285, endPoint x: 703, endPoint y: 286, distance: 73.4
click at [703, 286] on ul "8 Origins 6 Carriers 50 Shipping Rules 4 Advanced Features 20K Requests" at bounding box center [807, 240] width 228 height 130
click at [808, 288] on li "20K Requests" at bounding box center [807, 285] width 192 height 16
click at [932, 288] on div "My Account Contact Us Send Us A Message Contact Information Name * Email * Comp…" at bounding box center [574, 324] width 758 height 968
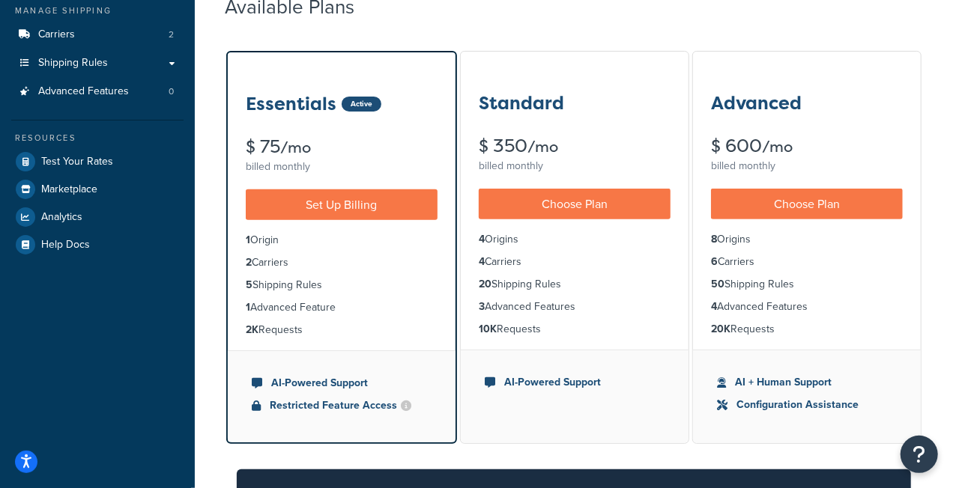
scroll to position [109, 0]
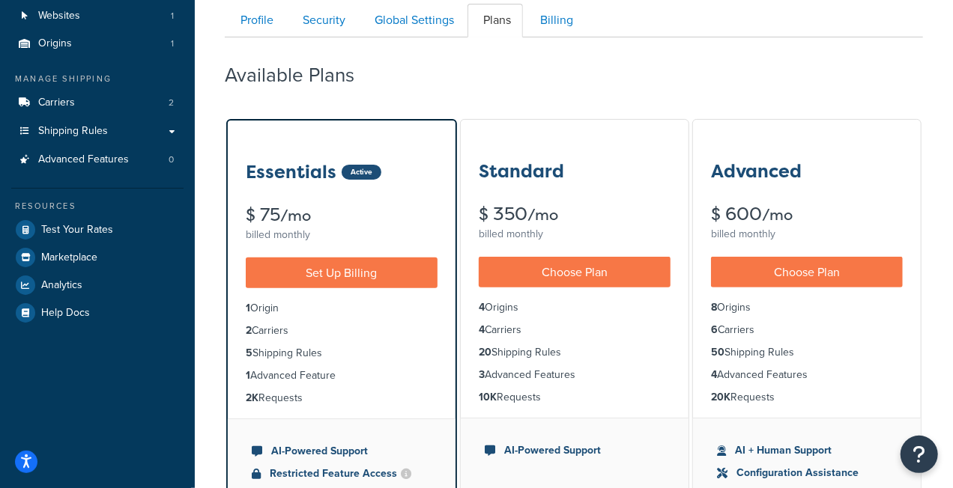
click at [939, 286] on div "My Account Contact Us Send Us A Message Contact Information Name * Email * Comp…" at bounding box center [574, 436] width 758 height 968
click at [452, 83] on div "Available Plans" at bounding box center [574, 71] width 698 height 44
